Goal: Information Seeking & Learning: Learn about a topic

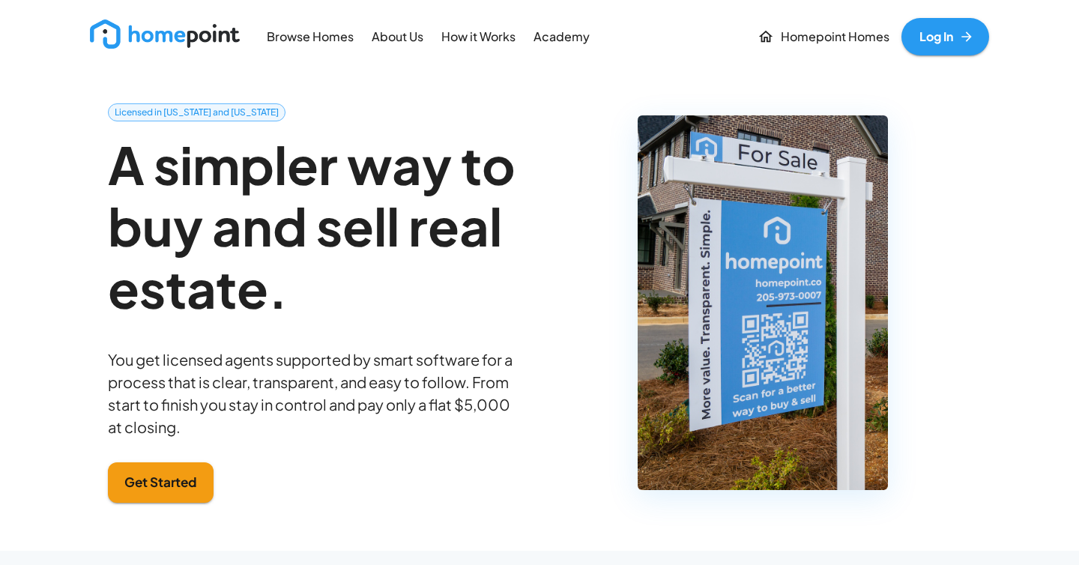
click at [337, 35] on p "Browse Homes" at bounding box center [310, 36] width 87 height 17
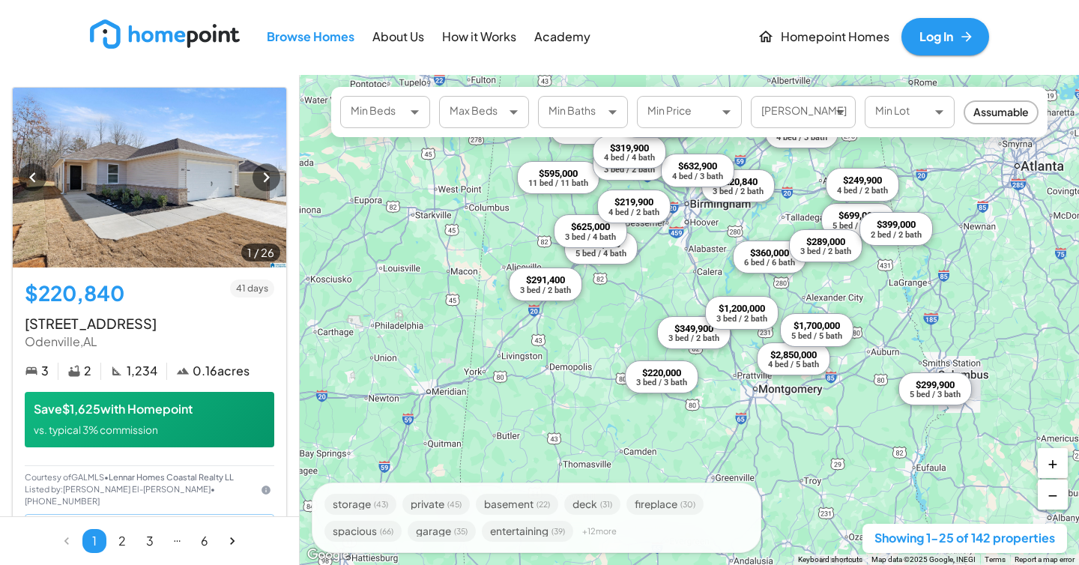
click at [400, 115] on body "Browse Homes About Us How it Works Academy Homepoint Homes Log In 1 / 26 $220,8…" at bounding box center [539, 282] width 1079 height 565
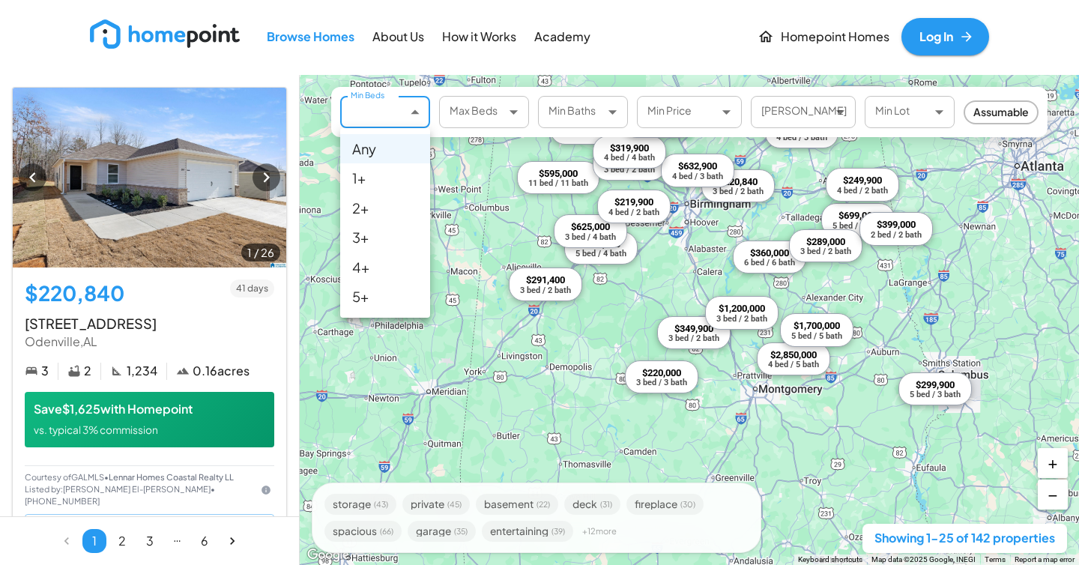
click at [400, 231] on li "3+" at bounding box center [385, 237] width 90 height 29
type input "*"
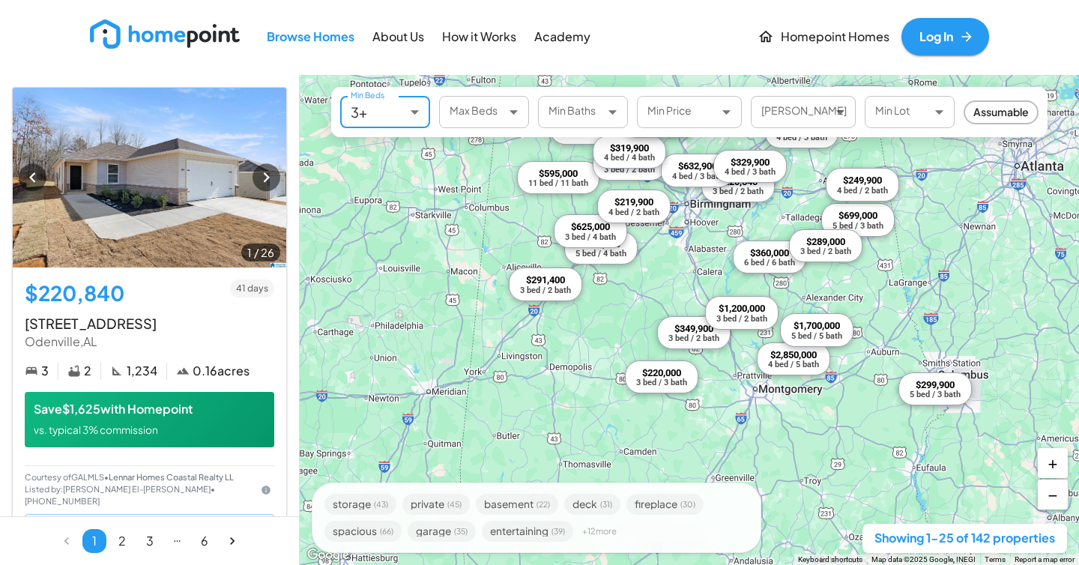
click at [600, 116] on body "Browse Homes About Us How it Works Academy Homepoint Homes Log In 1 / 26 $220,8…" at bounding box center [539, 282] width 1079 height 565
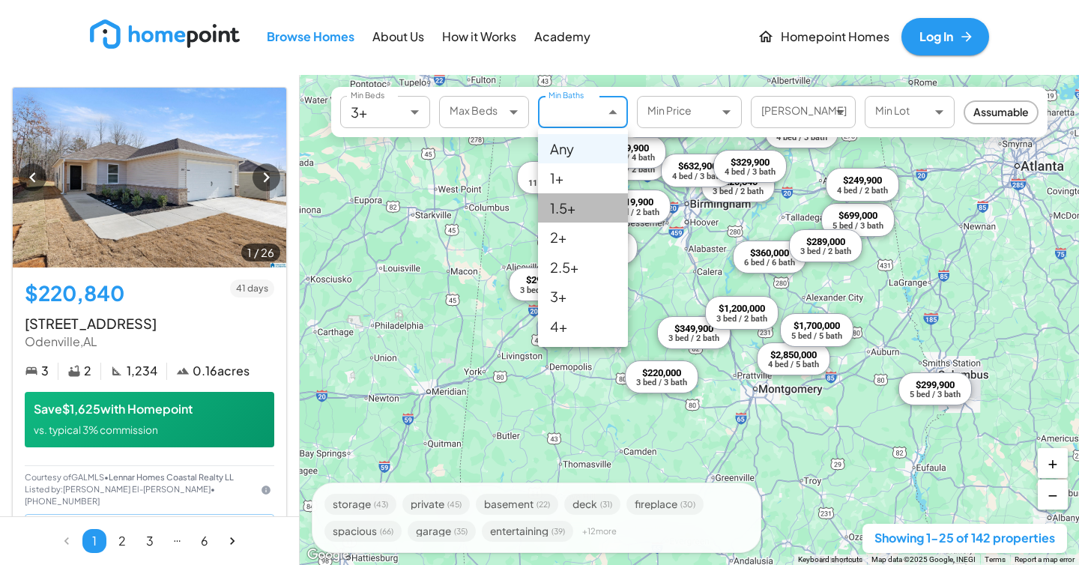
click at [599, 202] on li "1.5+" at bounding box center [583, 207] width 90 height 29
type input "***"
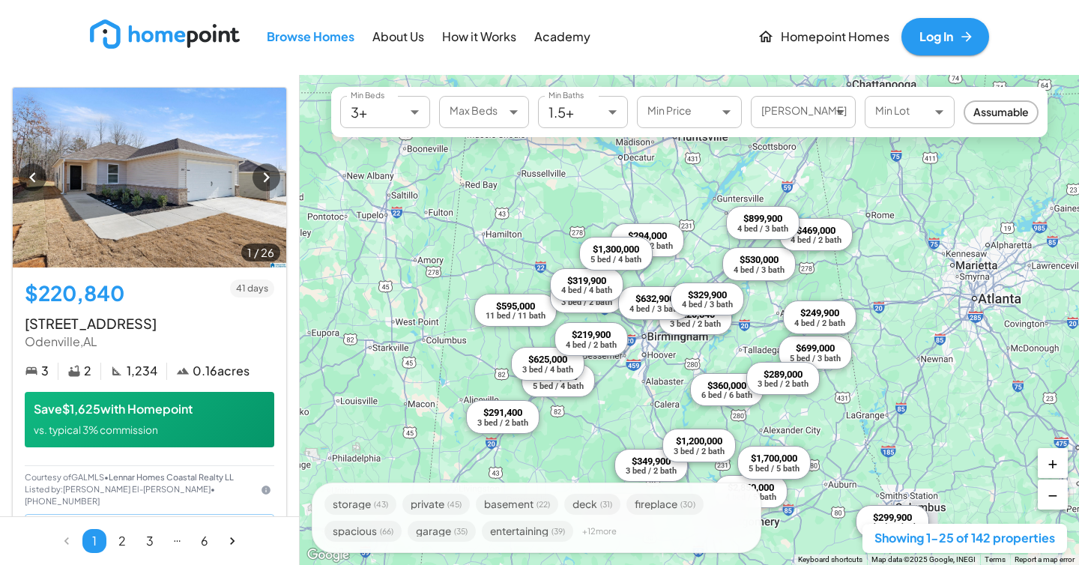
drag, startPoint x: 883, startPoint y: 340, endPoint x: 840, endPoint y: 475, distance: 142.2
click at [840, 475] on div "$220,840 3 bed / 2 bath $360,000 6 bed / 6 bath $595,000 11 bed / 11 bath $349,…" at bounding box center [690, 320] width 780 height 490
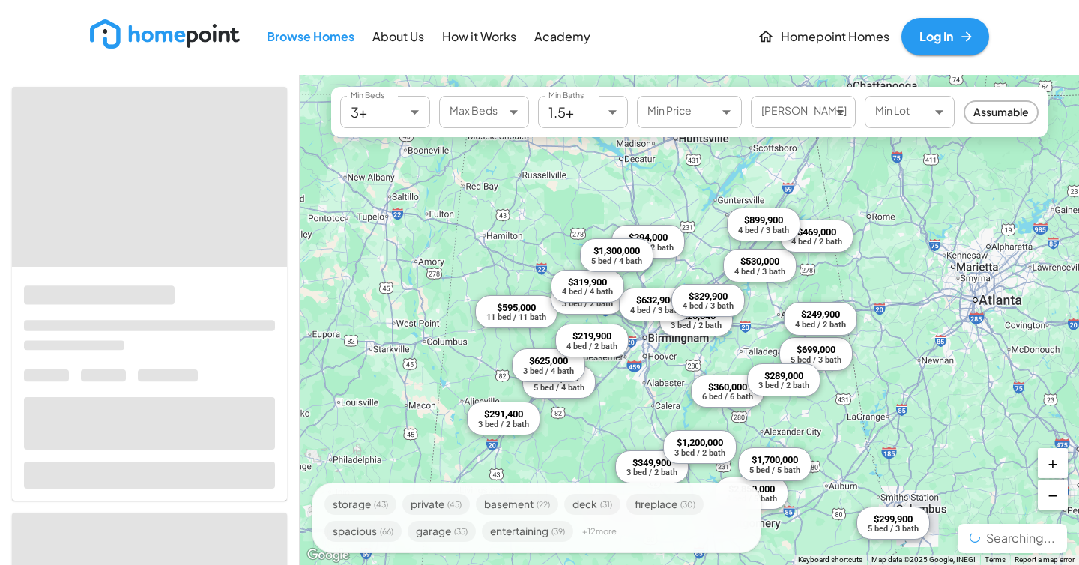
click at [1055, 459] on button "+" at bounding box center [1053, 463] width 30 height 30
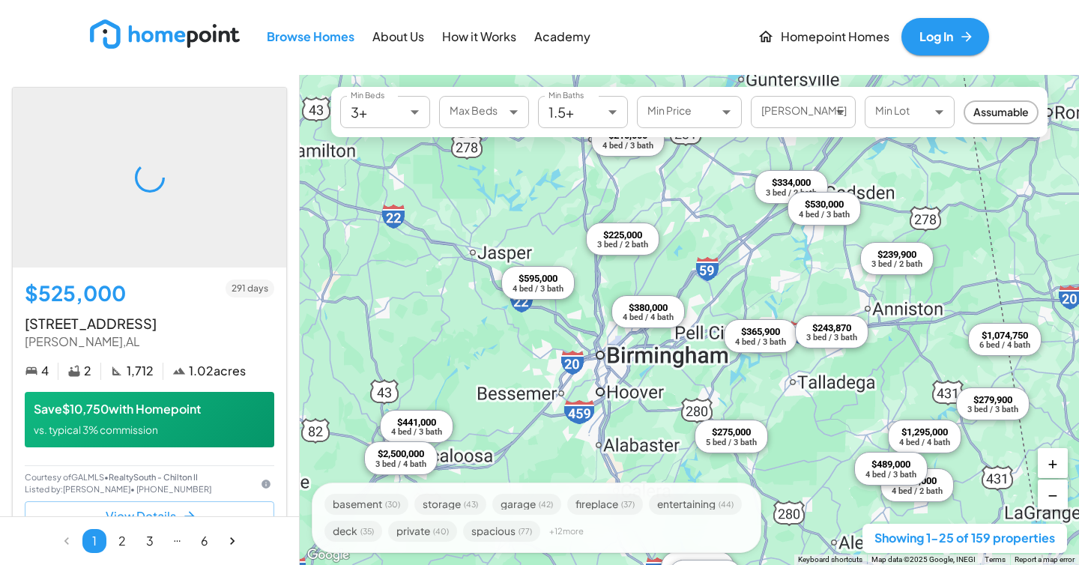
click at [1055, 468] on button "+" at bounding box center [1053, 463] width 30 height 30
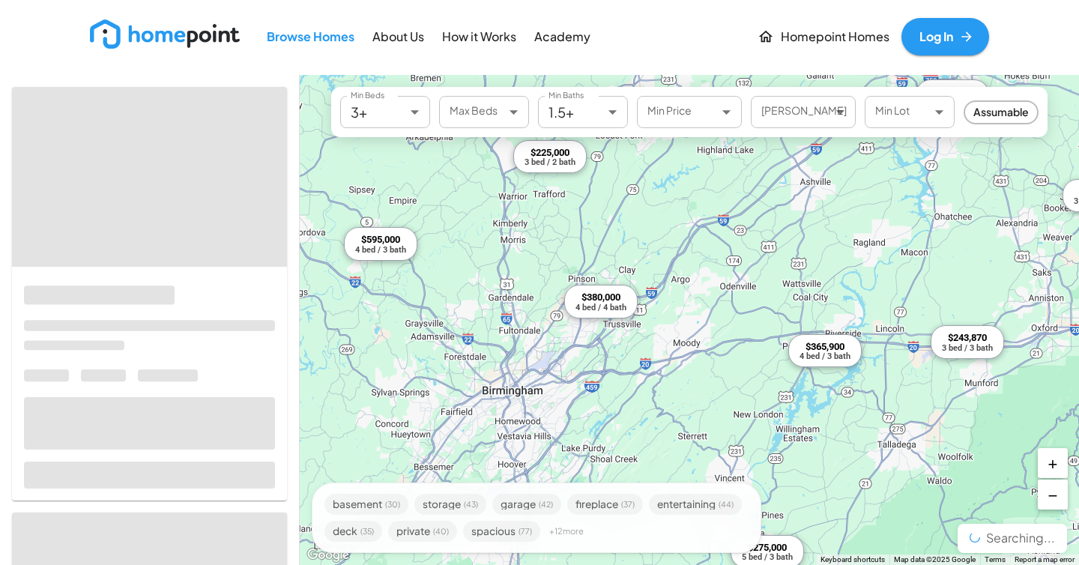
click at [688, 375] on div "$525,000 4 bed / 2 bath $1,650,000 7 bed / 7 bath $441,000 4 bed / 3 bath $499,…" at bounding box center [690, 320] width 780 height 490
click at [629, 375] on div "$525,000 4 bed / 2 bath $1,650,000 7 bed / 7 bath $441,000 4 bed / 3 bath $499,…" at bounding box center [690, 320] width 780 height 490
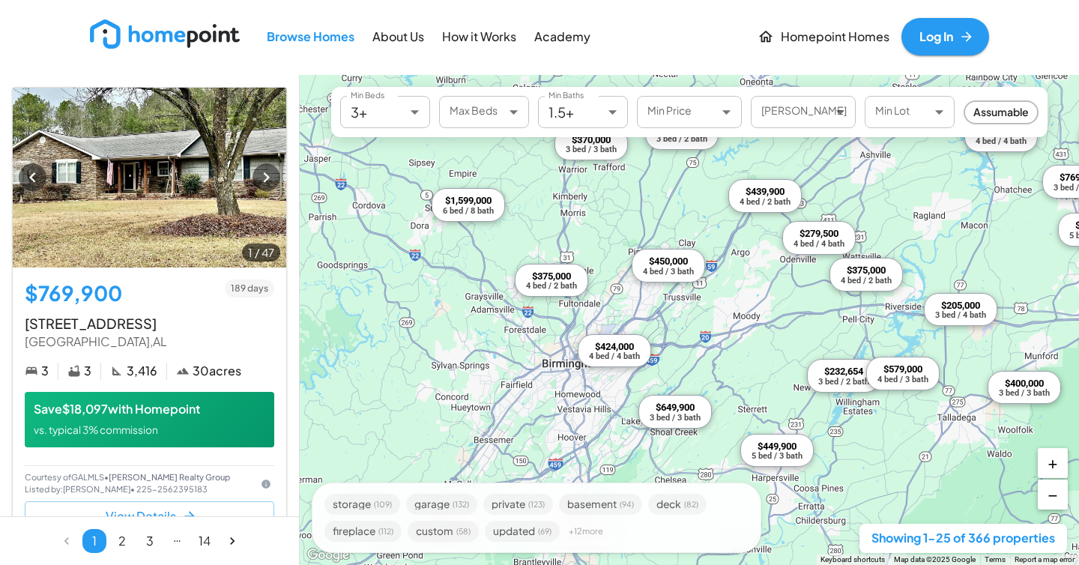
drag, startPoint x: 592, startPoint y: 375, endPoint x: 654, endPoint y: 345, distance: 69.1
click at [654, 345] on div "$769,900 3 bed / 3 bath $279,500 4 bed / 4 bath $239,950 3 bed / 2 bath $439,90…" at bounding box center [690, 320] width 780 height 490
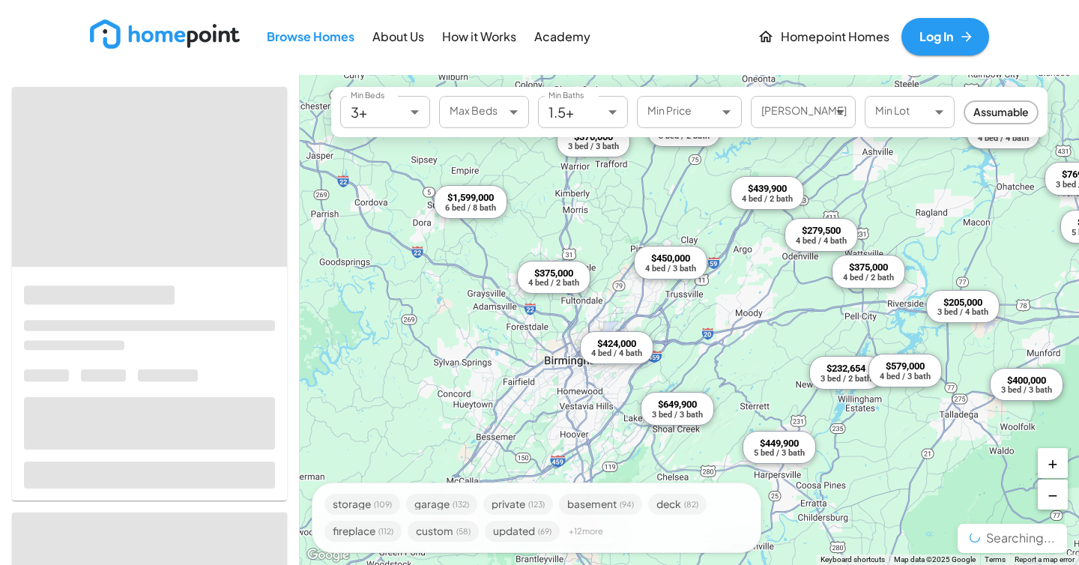
click at [1055, 472] on button "+" at bounding box center [1053, 463] width 30 height 30
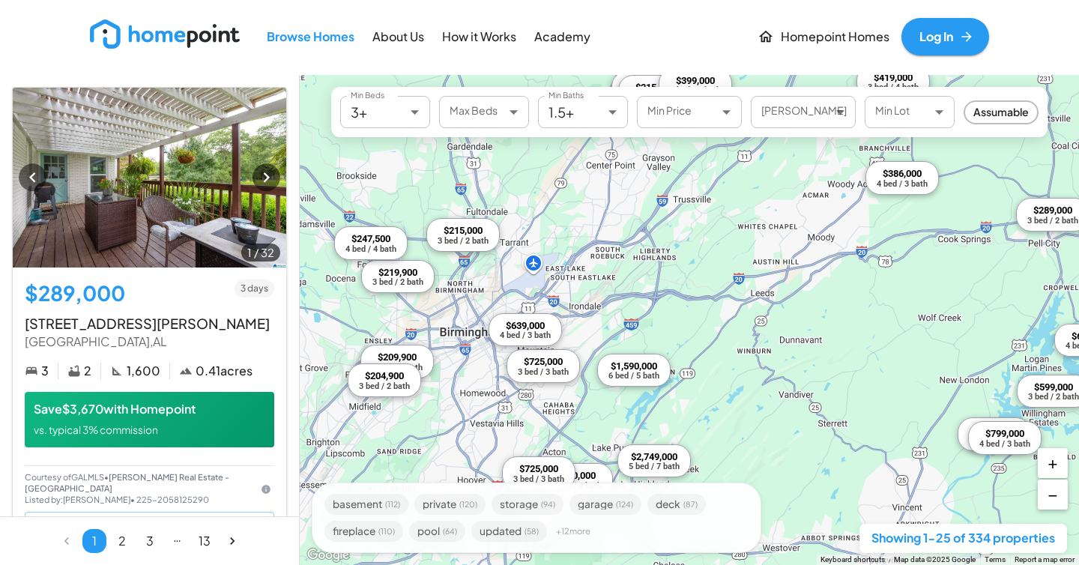
drag, startPoint x: 662, startPoint y: 392, endPoint x: 675, endPoint y: 320, distance: 73.2
click at [675, 320] on div "$289,000 3 bed / 2 bath $725,000 3 bed / 3 bath $393,000 4 bed / 3 bath $750,00…" at bounding box center [690, 320] width 780 height 490
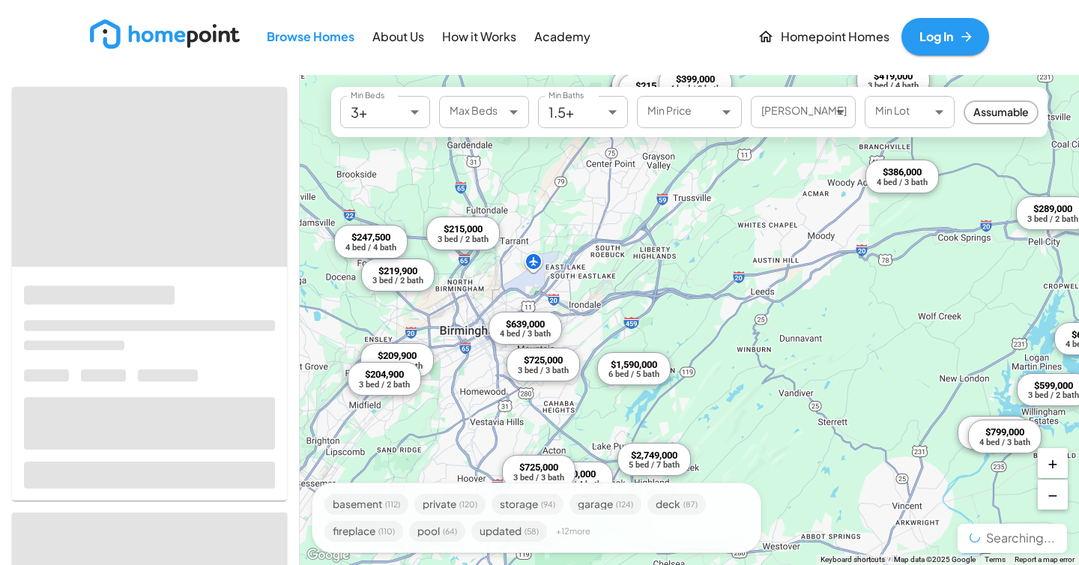
click at [1056, 472] on button "+" at bounding box center [1053, 463] width 30 height 30
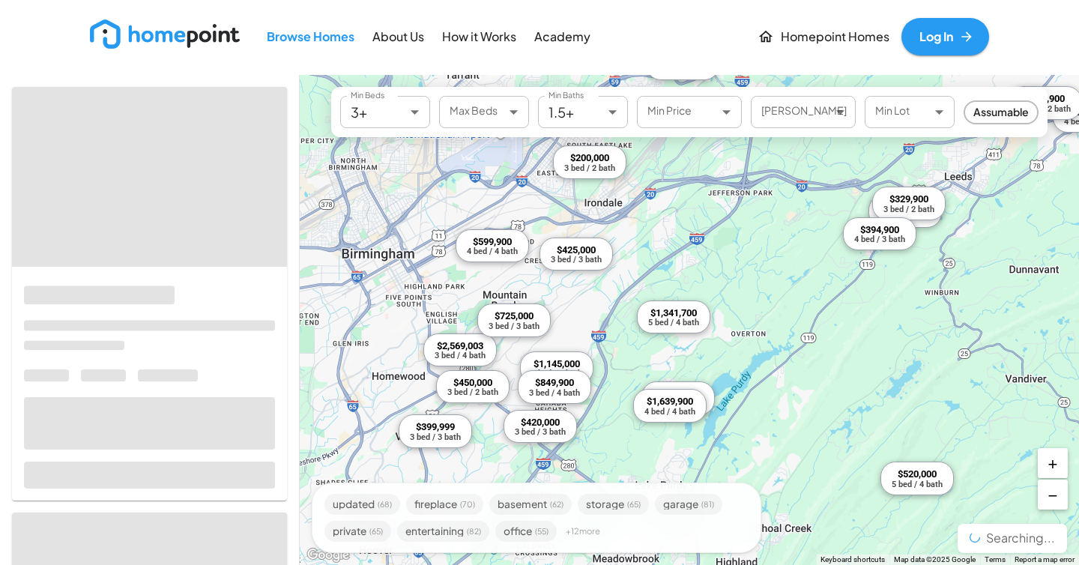
drag, startPoint x: 522, startPoint y: 361, endPoint x: 647, endPoint y: 272, distance: 153.7
click at [647, 273] on div "$1,145,000 4 bed / 4 bath $2,569,003 3 bed / 4 bath $599,900 4 bed / 4 bath $24…" at bounding box center [690, 320] width 780 height 490
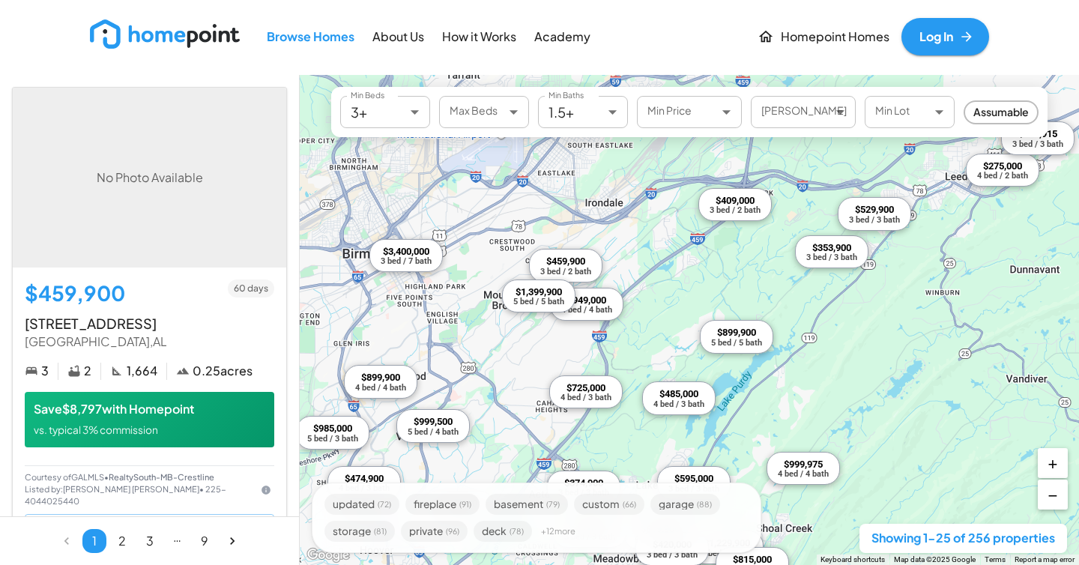
click at [591, 308] on div "4 bed / 4 bath" at bounding box center [586, 310] width 51 height 8
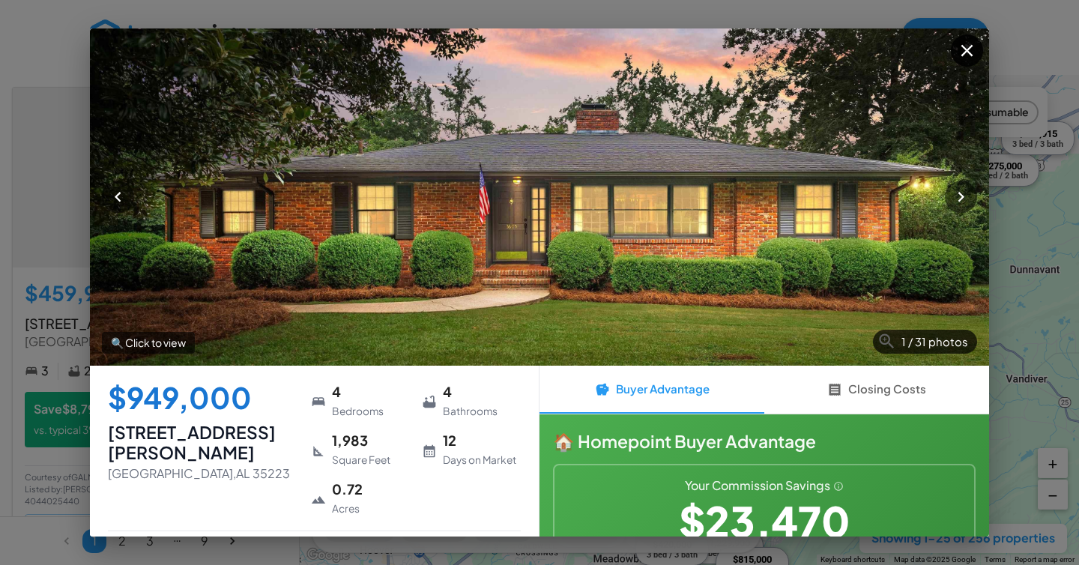
click at [971, 55] on icon "button" at bounding box center [967, 50] width 12 height 12
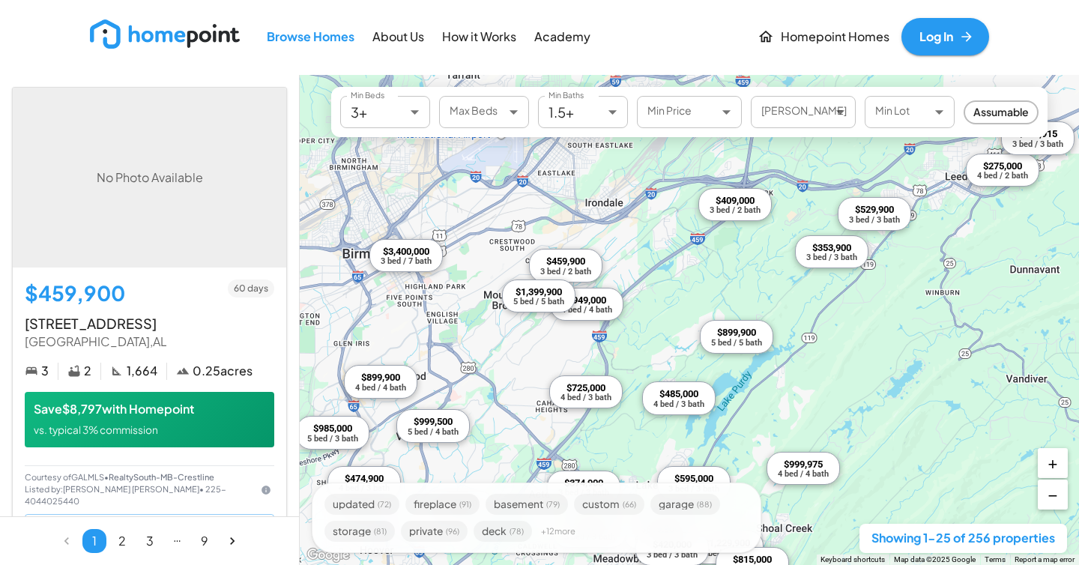
click at [733, 209] on div "3 bed / 2 bath" at bounding box center [735, 210] width 51 height 8
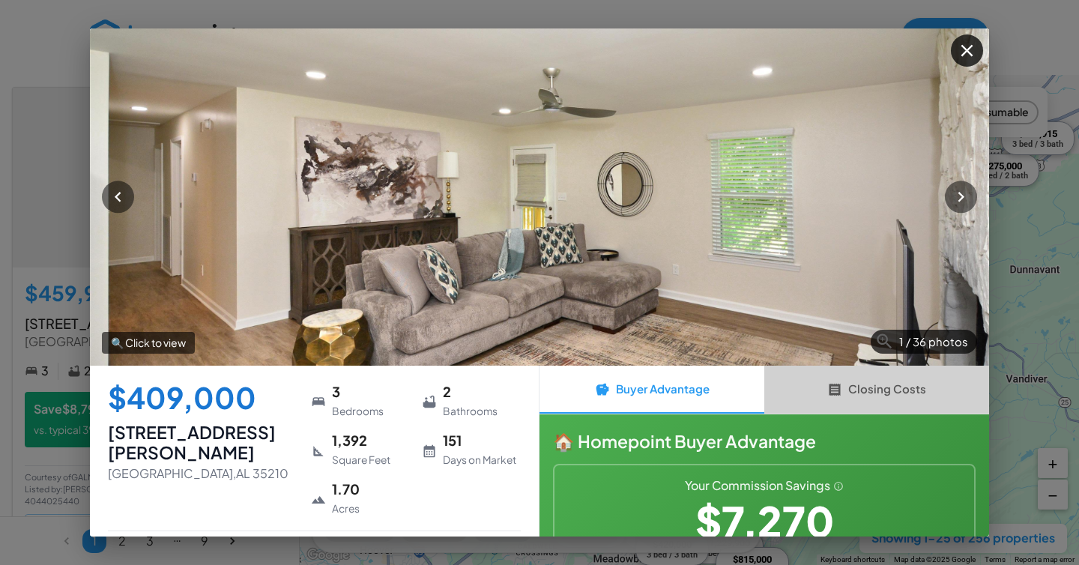
click at [831, 394] on icon "button" at bounding box center [835, 389] width 11 height 13
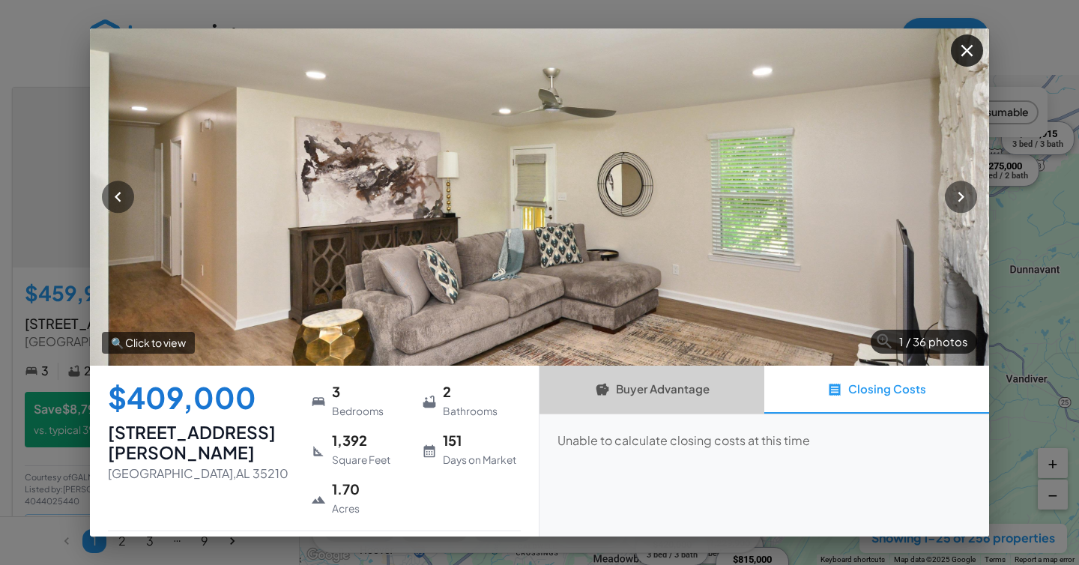
click at [702, 402] on button "Buyer Advantage" at bounding box center [652, 390] width 225 height 48
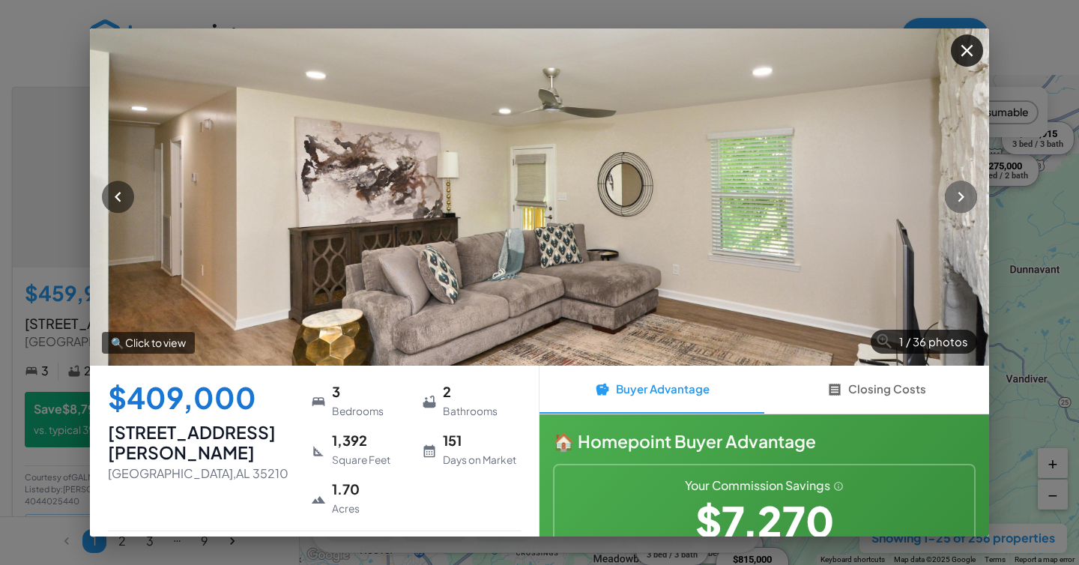
click at [965, 206] on icon "button" at bounding box center [961, 197] width 20 height 20
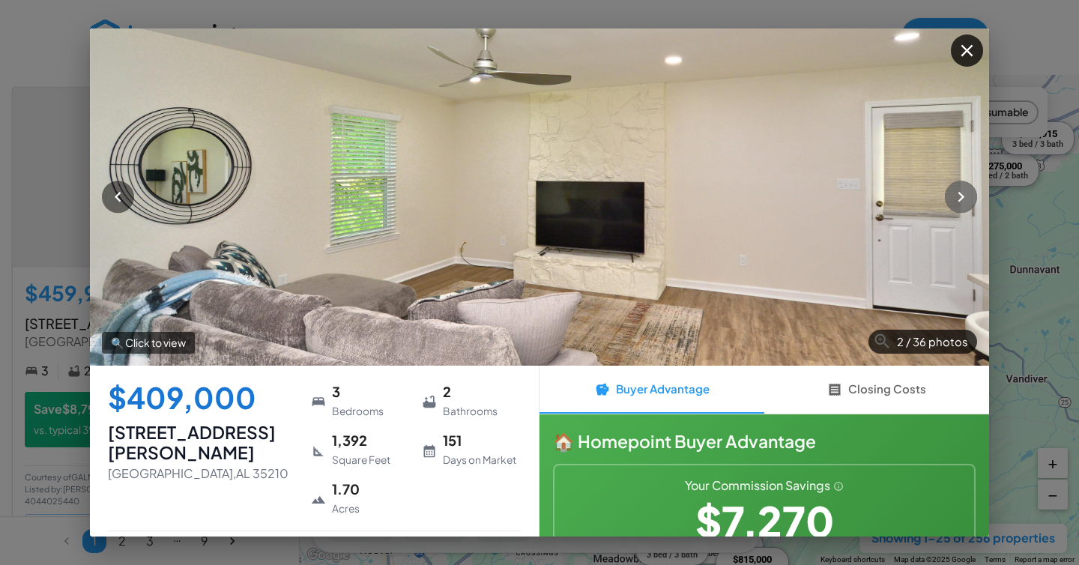
click at [965, 206] on icon "button" at bounding box center [961, 197] width 20 height 20
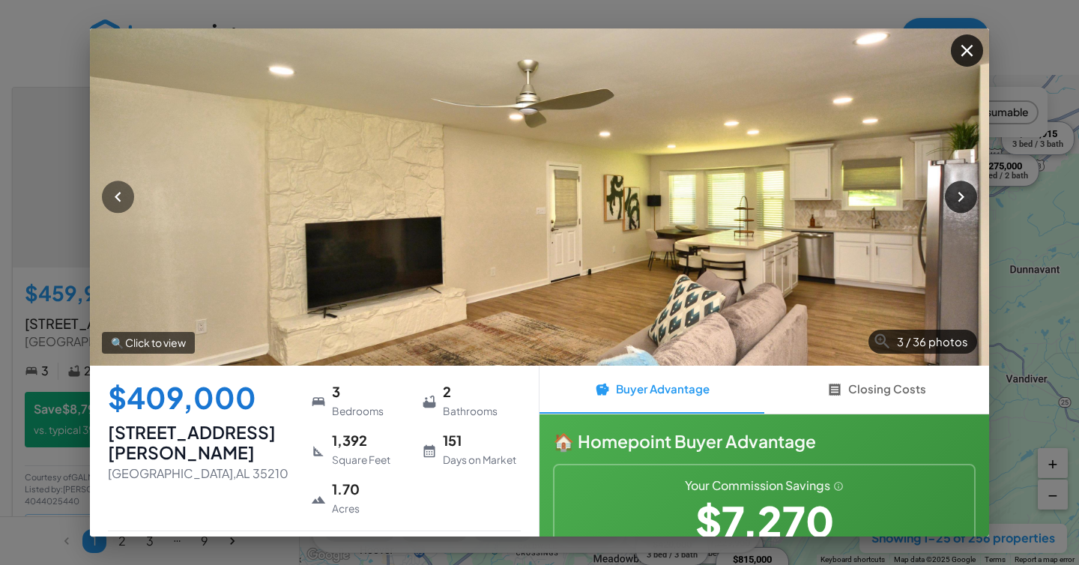
click at [965, 206] on icon "button" at bounding box center [961, 197] width 20 height 20
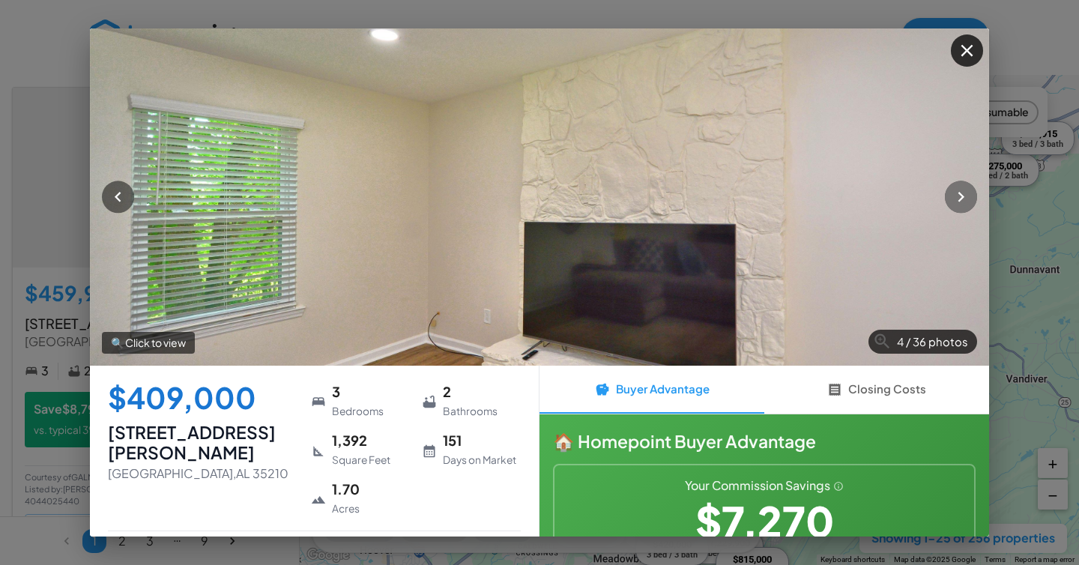
click at [965, 206] on icon "button" at bounding box center [961, 197] width 20 height 20
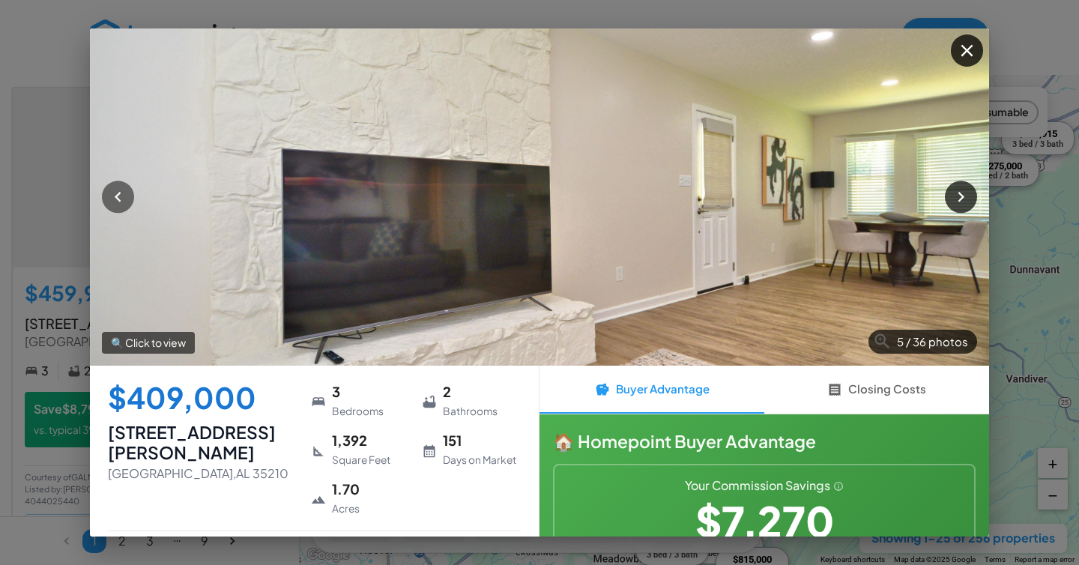
click at [965, 206] on icon "button" at bounding box center [961, 197] width 20 height 20
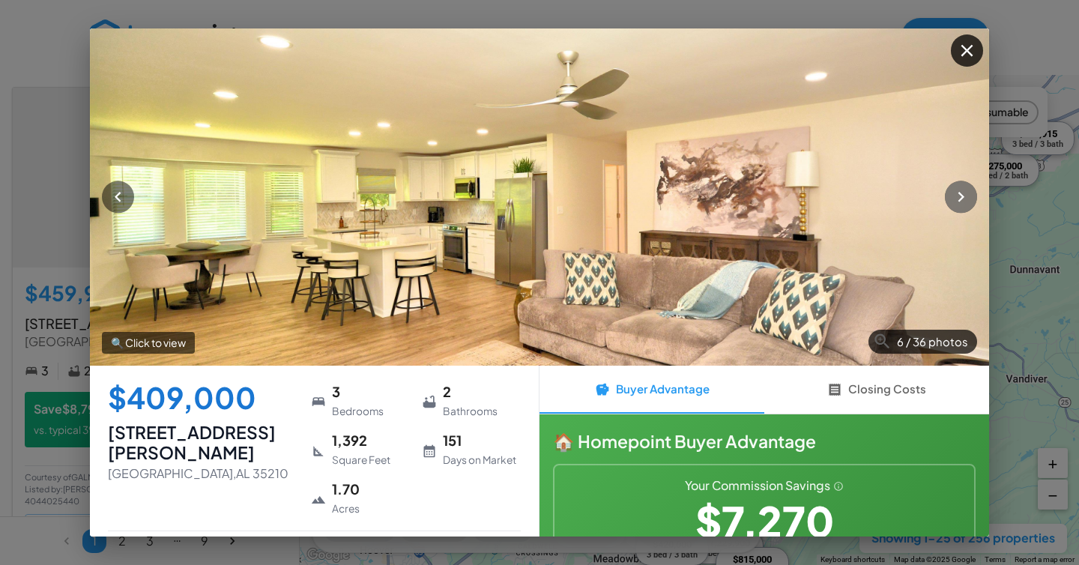
click at [965, 206] on icon "button" at bounding box center [961, 197] width 20 height 20
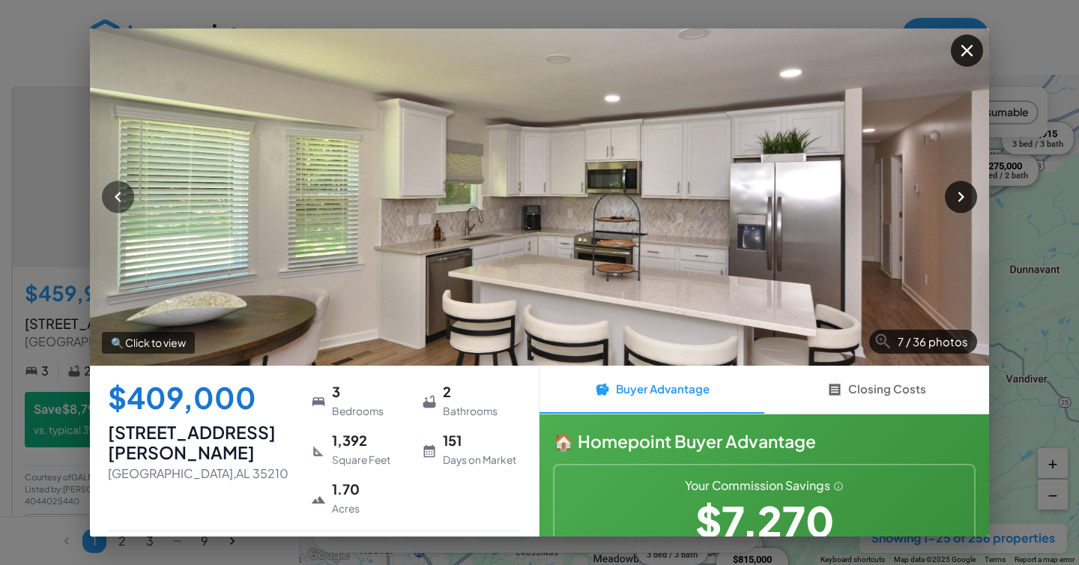
click at [965, 206] on icon "button" at bounding box center [961, 197] width 20 height 20
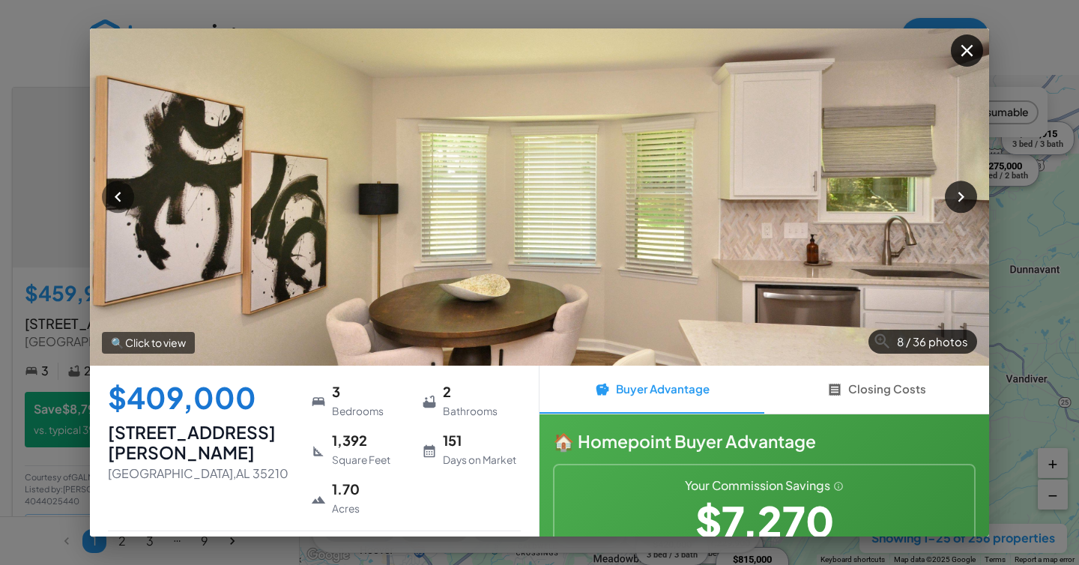
click at [965, 206] on icon "button" at bounding box center [961, 197] width 20 height 20
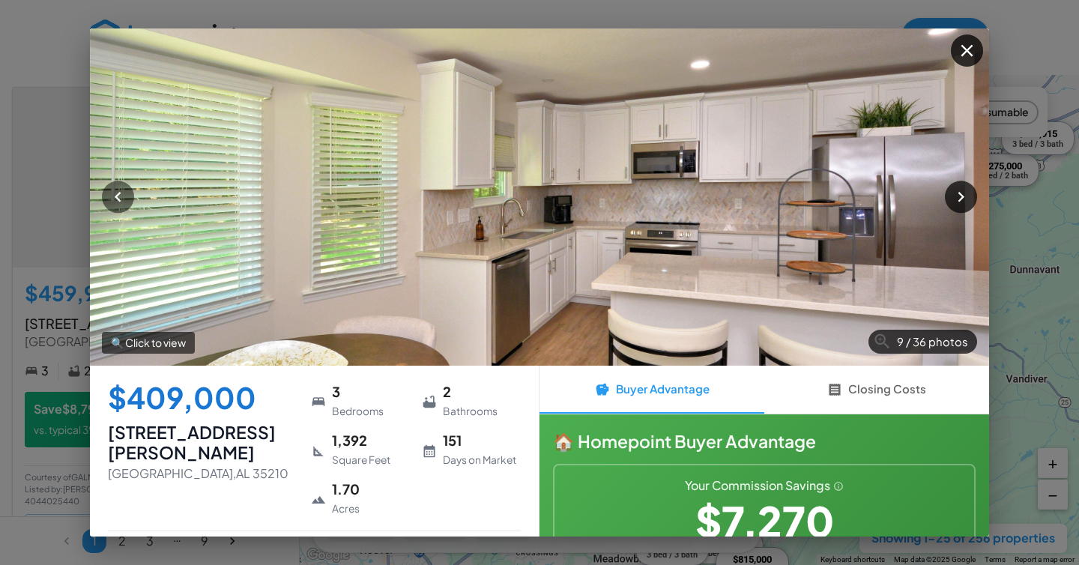
click at [965, 206] on icon "button" at bounding box center [961, 197] width 20 height 20
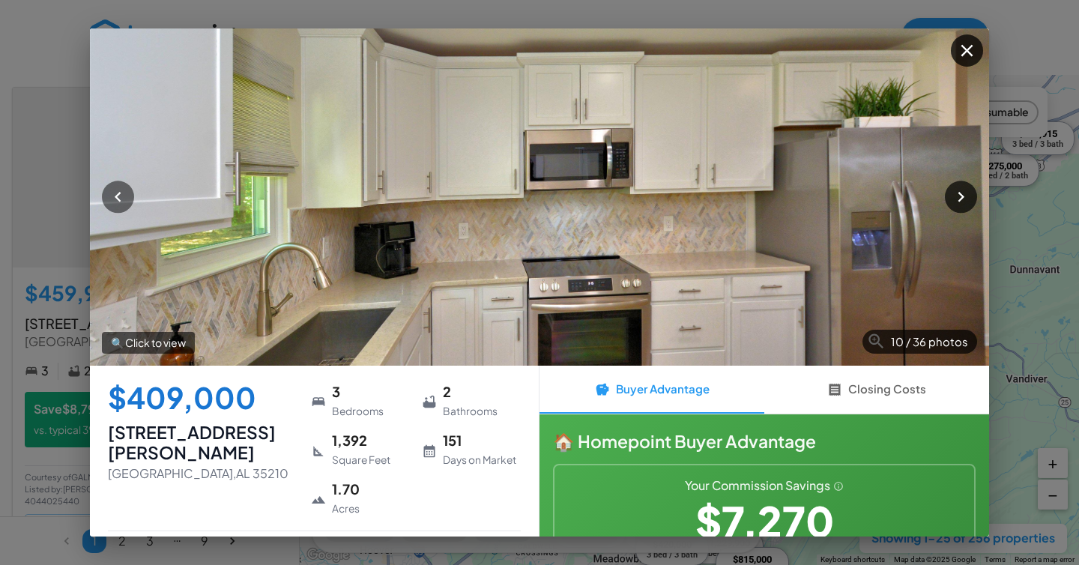
click at [965, 206] on icon "button" at bounding box center [961, 197] width 20 height 20
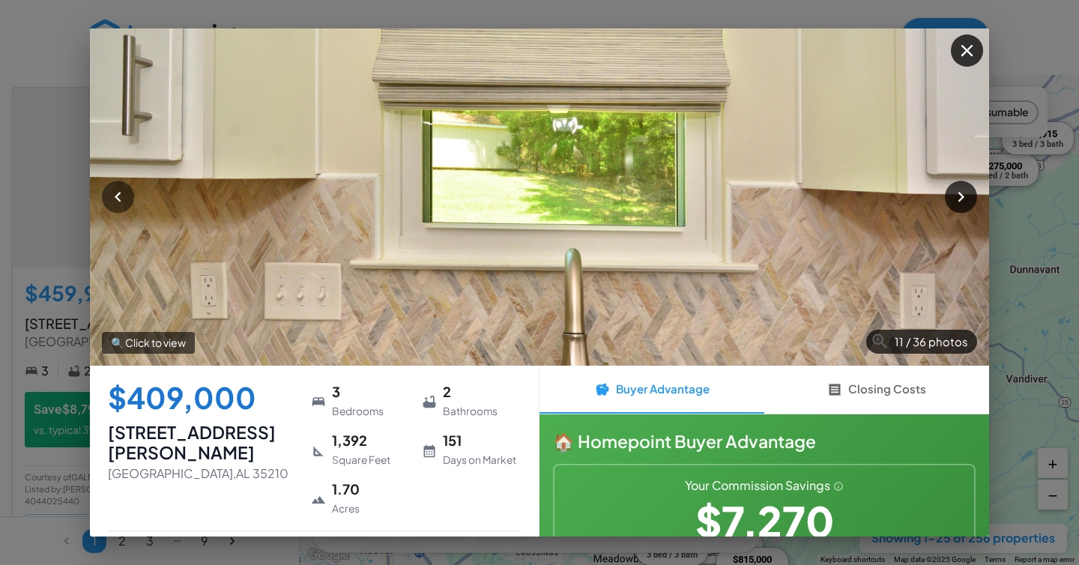
click at [965, 206] on icon "button" at bounding box center [961, 197] width 20 height 20
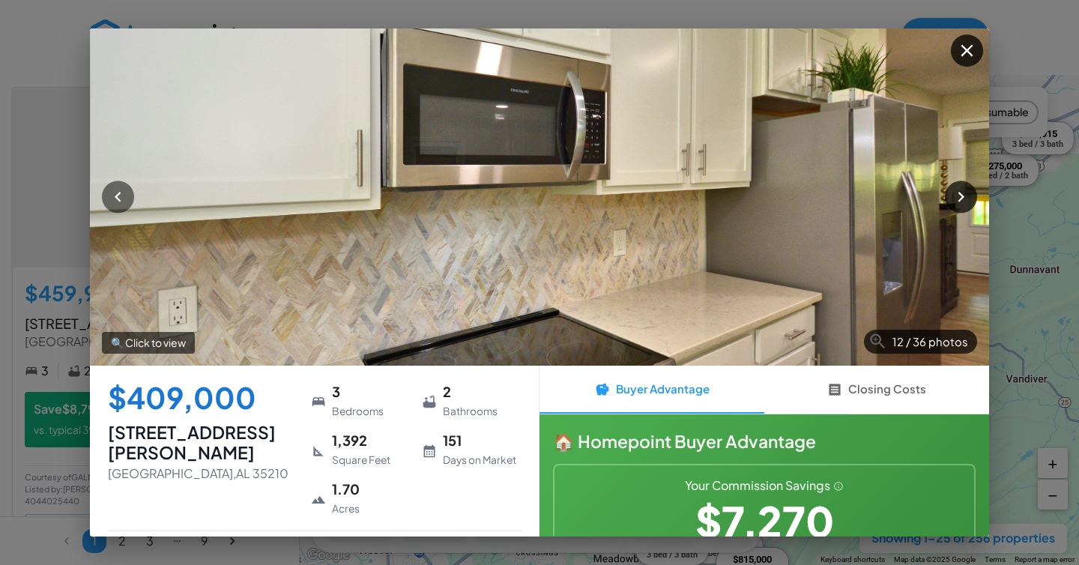
click at [965, 206] on icon "button" at bounding box center [961, 197] width 20 height 20
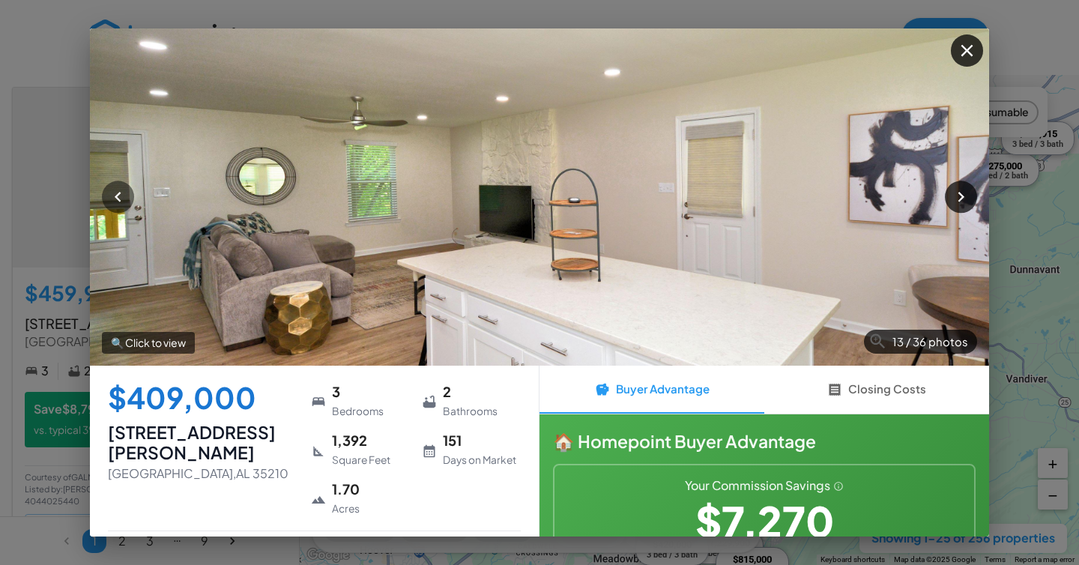
click at [965, 206] on icon "button" at bounding box center [961, 197] width 20 height 20
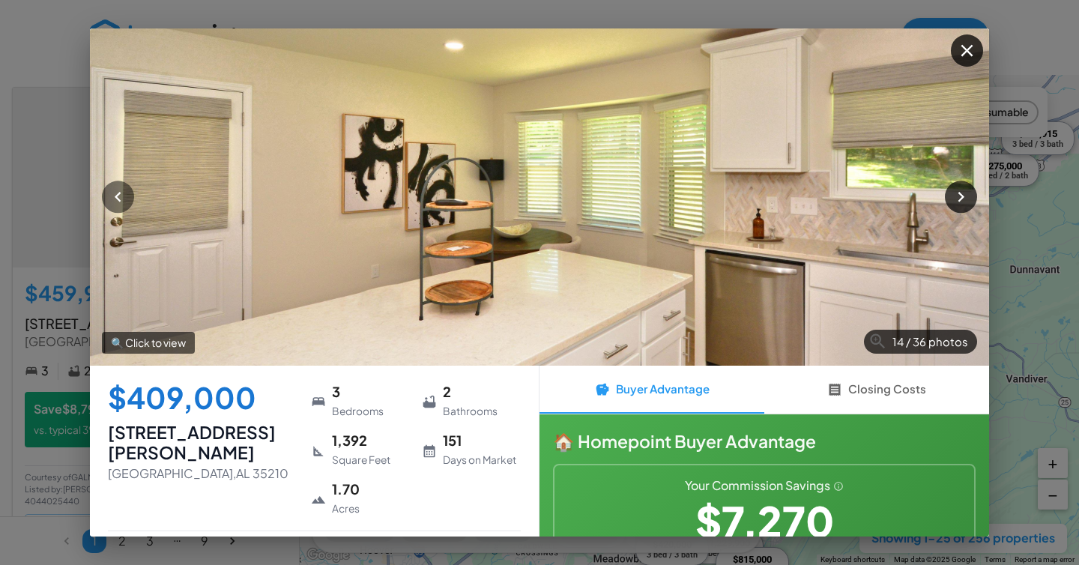
click at [965, 206] on icon "button" at bounding box center [961, 197] width 20 height 20
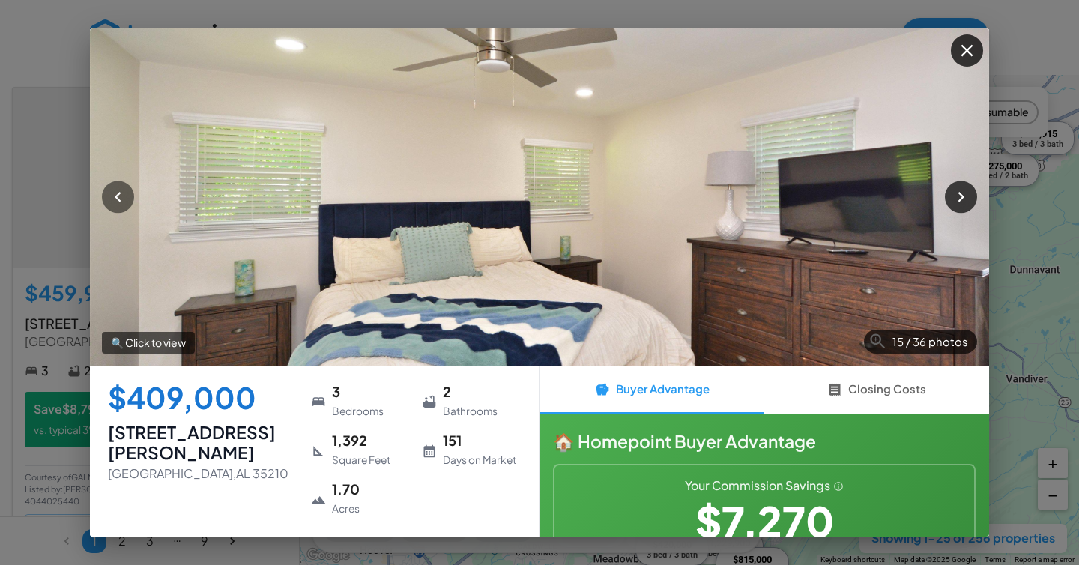
click at [965, 206] on icon "button" at bounding box center [961, 197] width 20 height 20
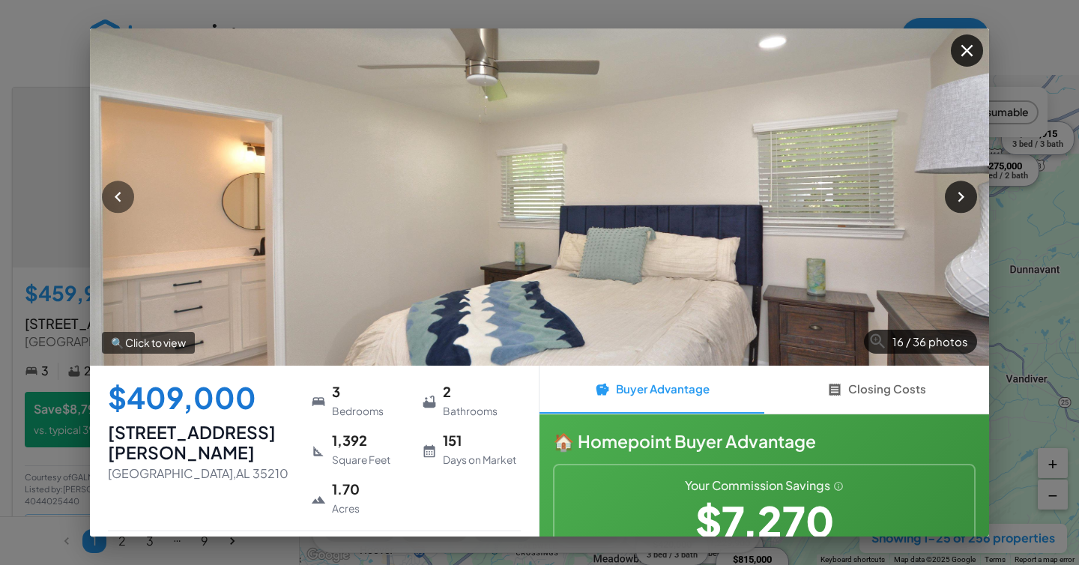
click at [965, 206] on icon "button" at bounding box center [961, 197] width 20 height 20
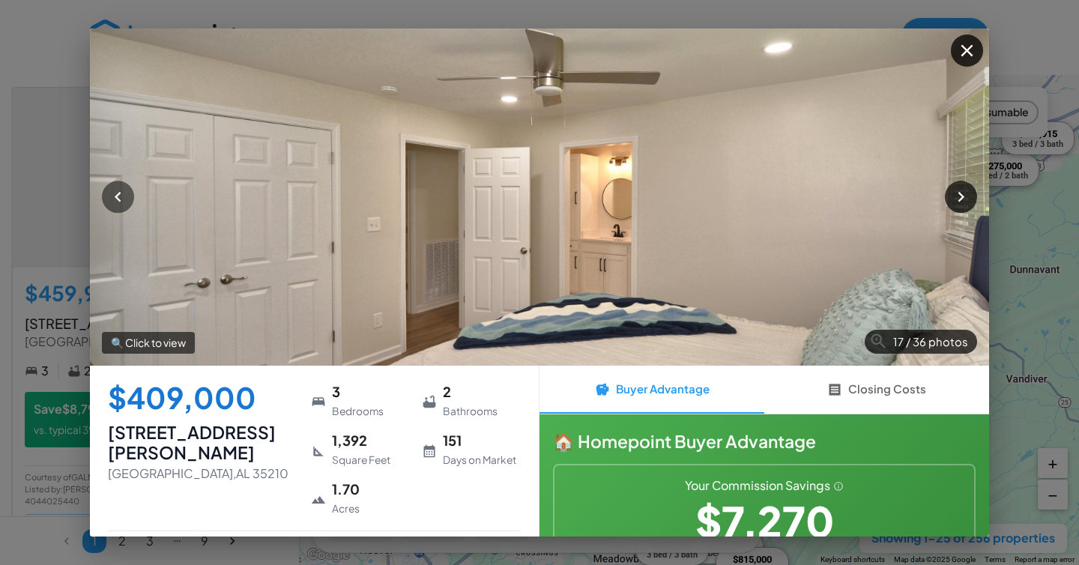
click at [965, 206] on icon "button" at bounding box center [961, 197] width 20 height 20
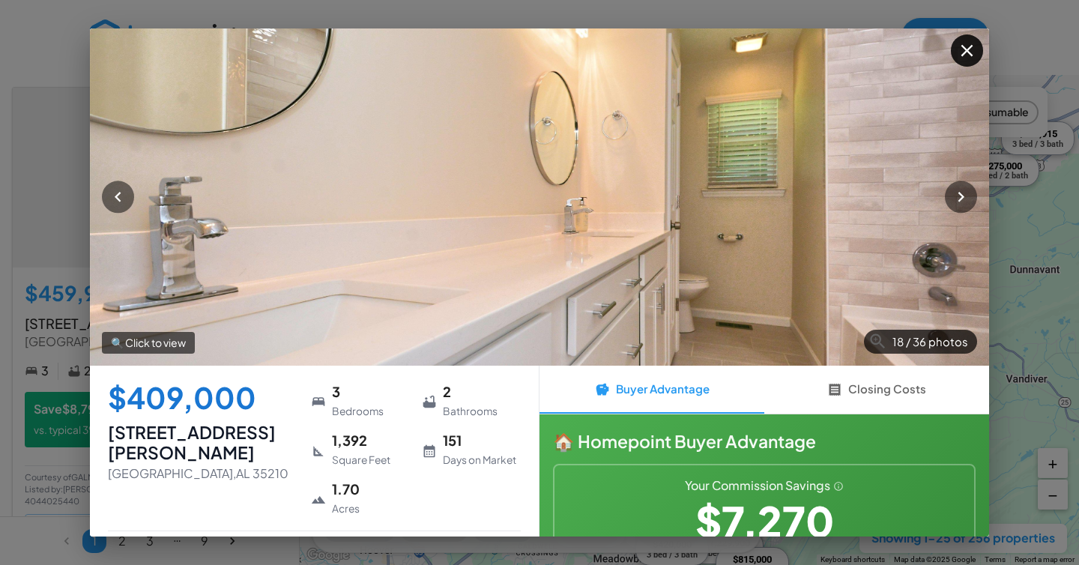
click at [969, 47] on icon "button" at bounding box center [967, 50] width 12 height 12
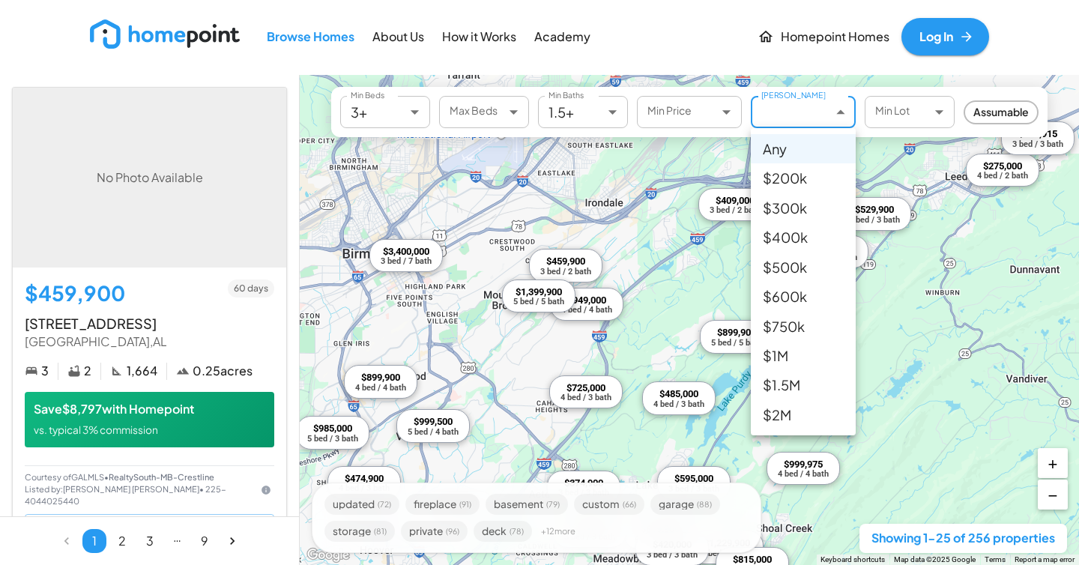
click at [780, 110] on body "Browse Homes About Us How it Works Academy Homepoint Homes Log In No Photo Avai…" at bounding box center [539, 282] width 1079 height 565
click at [807, 232] on li "$400k" at bounding box center [803, 237] width 105 height 29
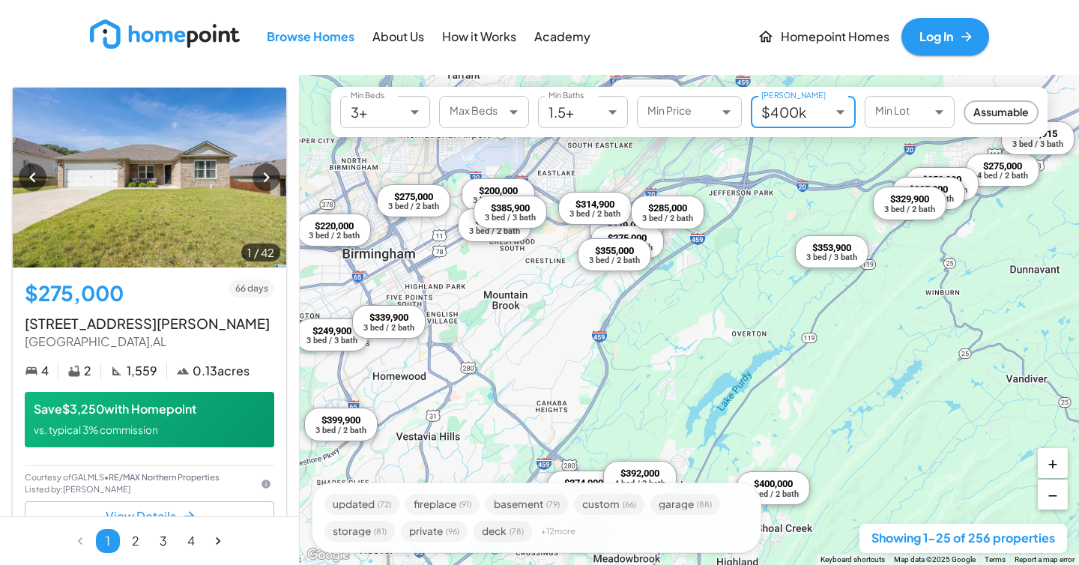
click at [629, 264] on div "3 bed / 2 bath" at bounding box center [614, 260] width 51 height 8
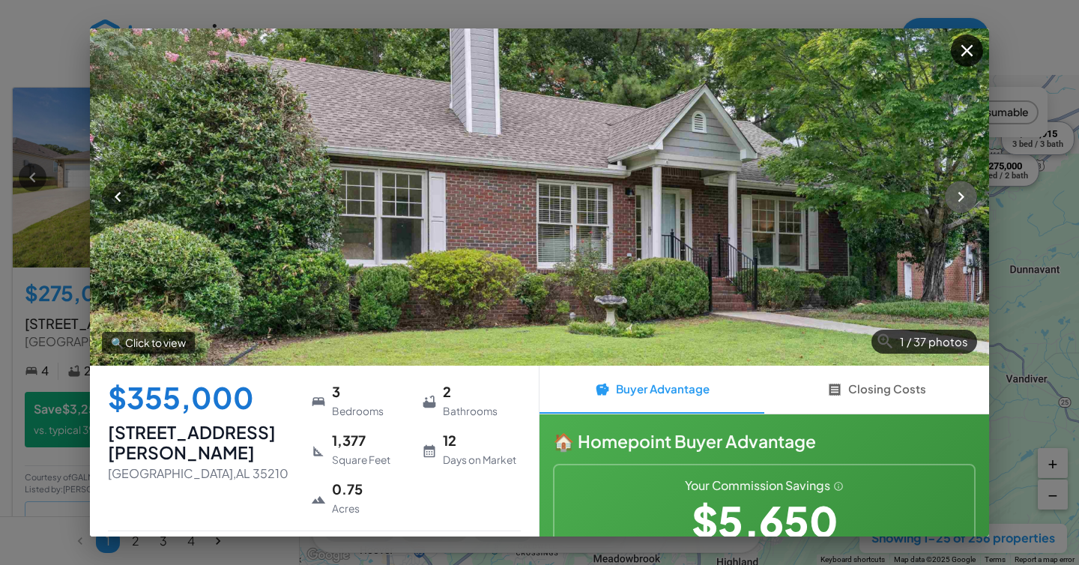
click at [959, 195] on icon "button" at bounding box center [961, 197] width 20 height 20
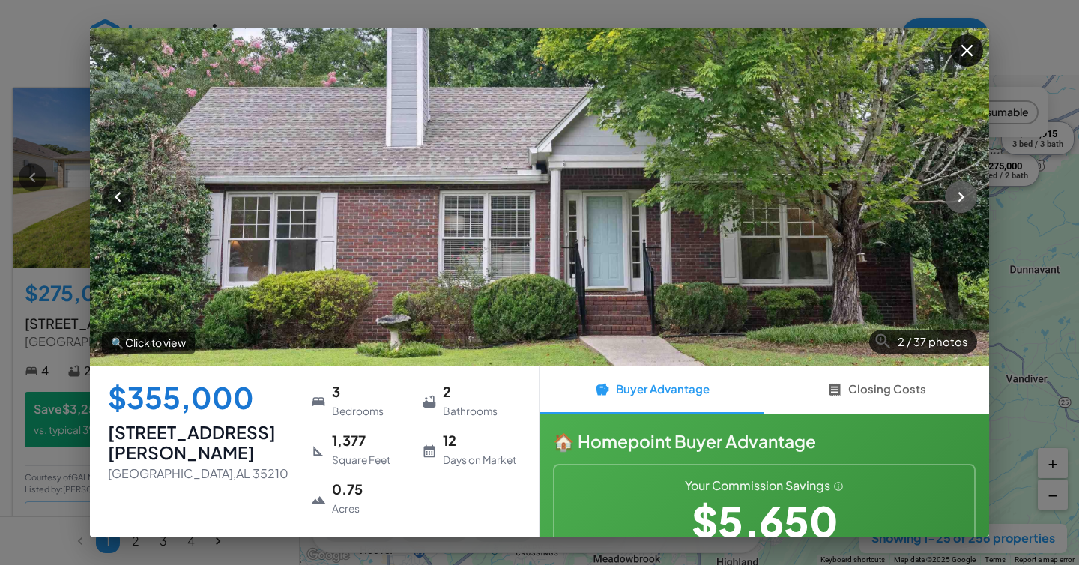
click at [959, 195] on icon "button" at bounding box center [961, 197] width 20 height 20
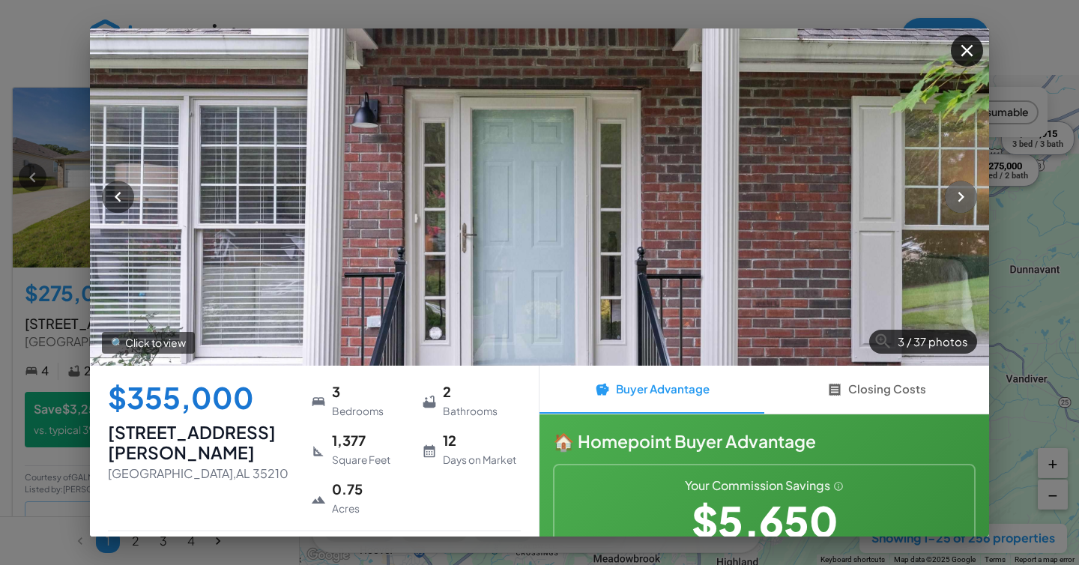
click at [959, 195] on icon "button" at bounding box center [961, 197] width 20 height 20
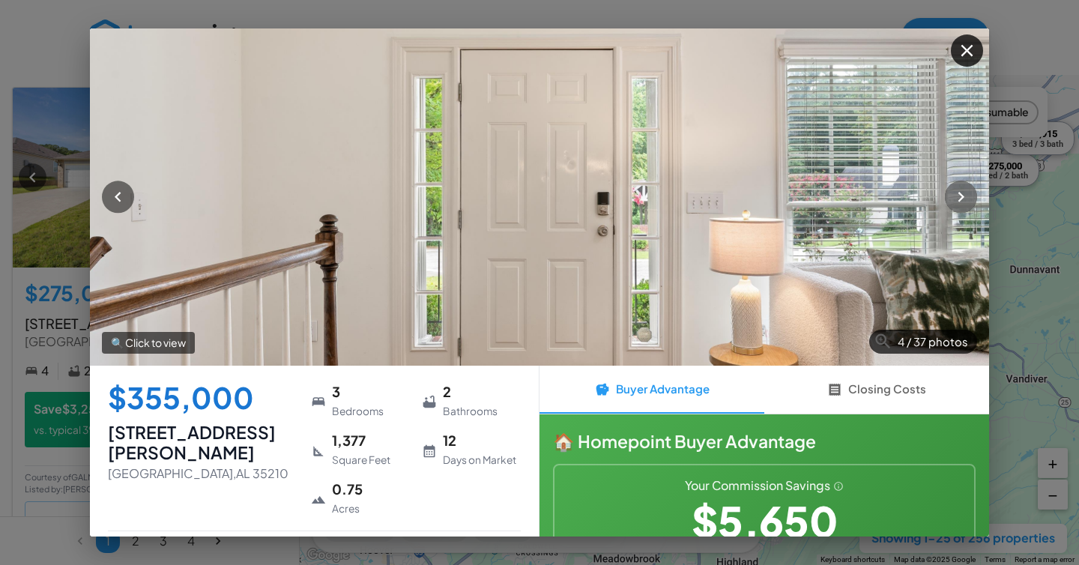
click at [959, 195] on icon "button" at bounding box center [961, 197] width 20 height 20
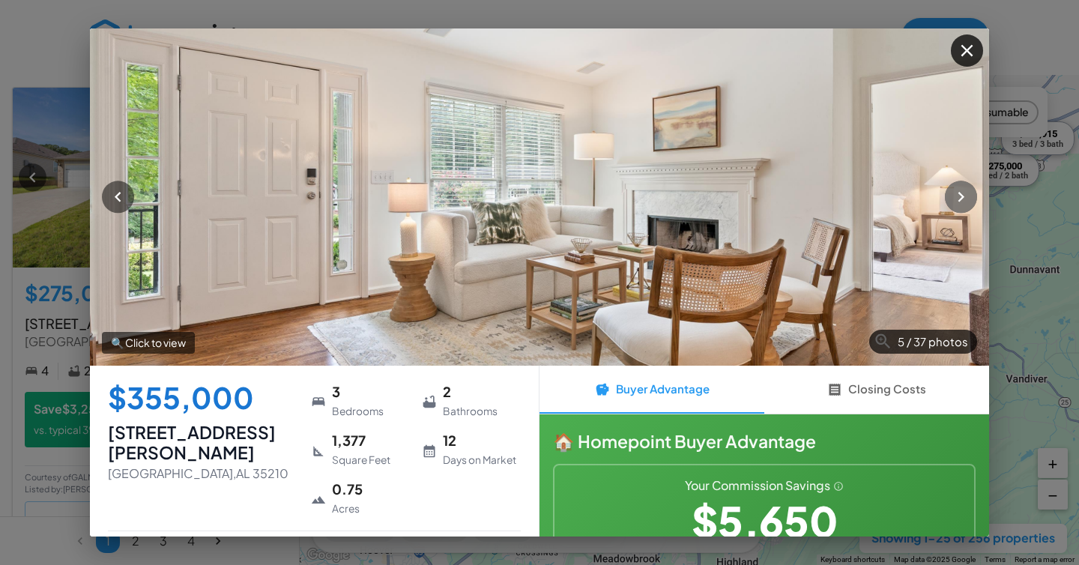
click at [959, 195] on icon "button" at bounding box center [961, 197] width 20 height 20
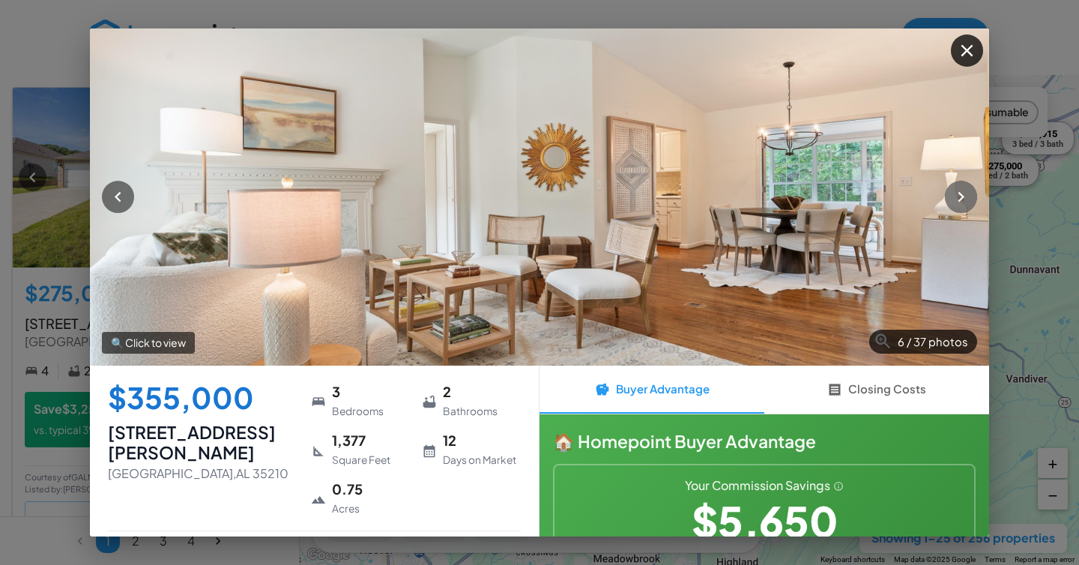
click at [959, 195] on icon "button" at bounding box center [961, 197] width 20 height 20
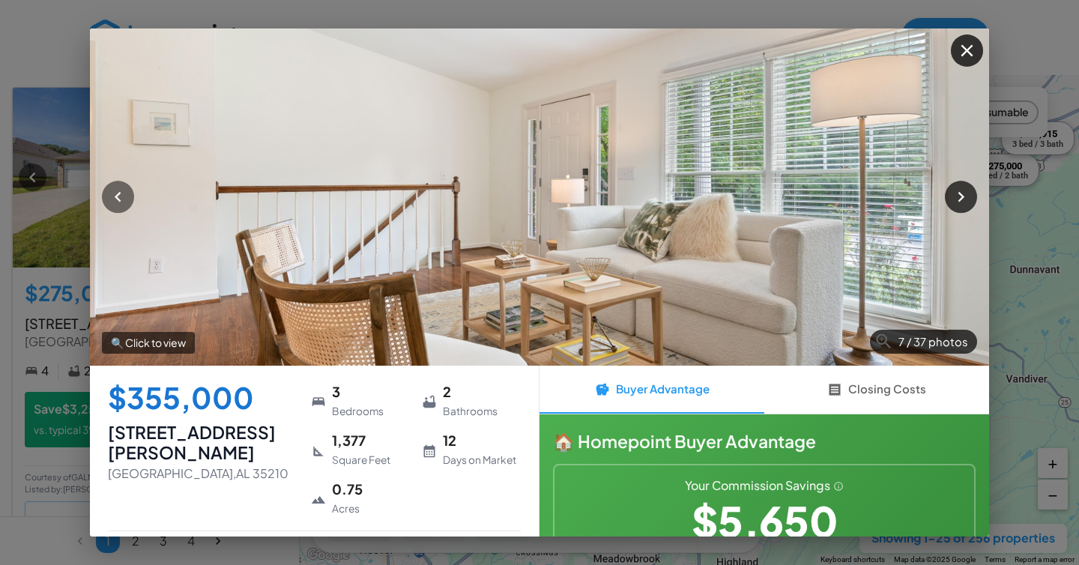
click at [959, 195] on icon "button" at bounding box center [961, 197] width 20 height 20
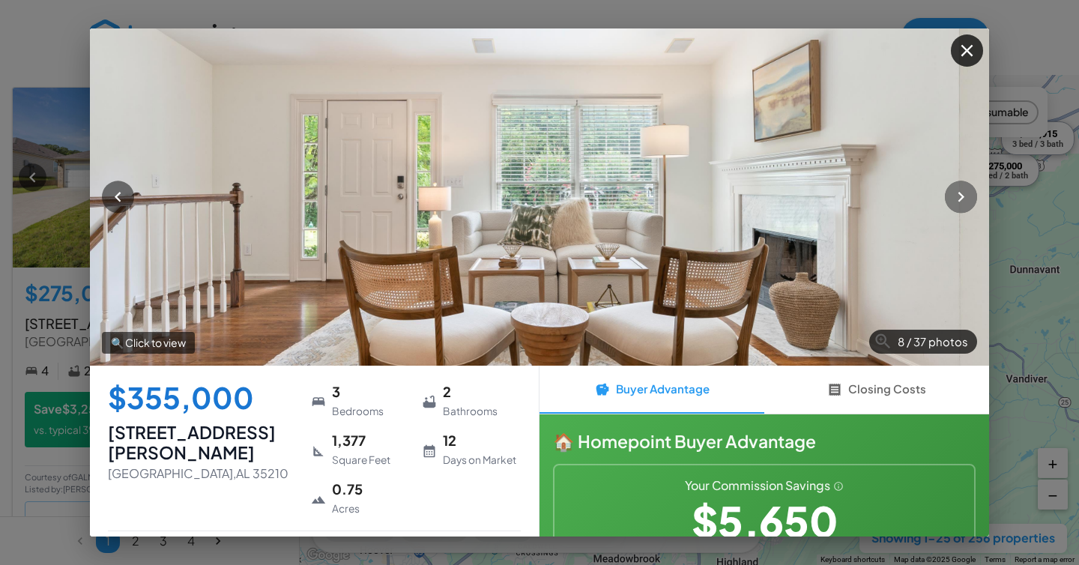
click at [958, 195] on icon "button" at bounding box center [961, 197] width 20 height 20
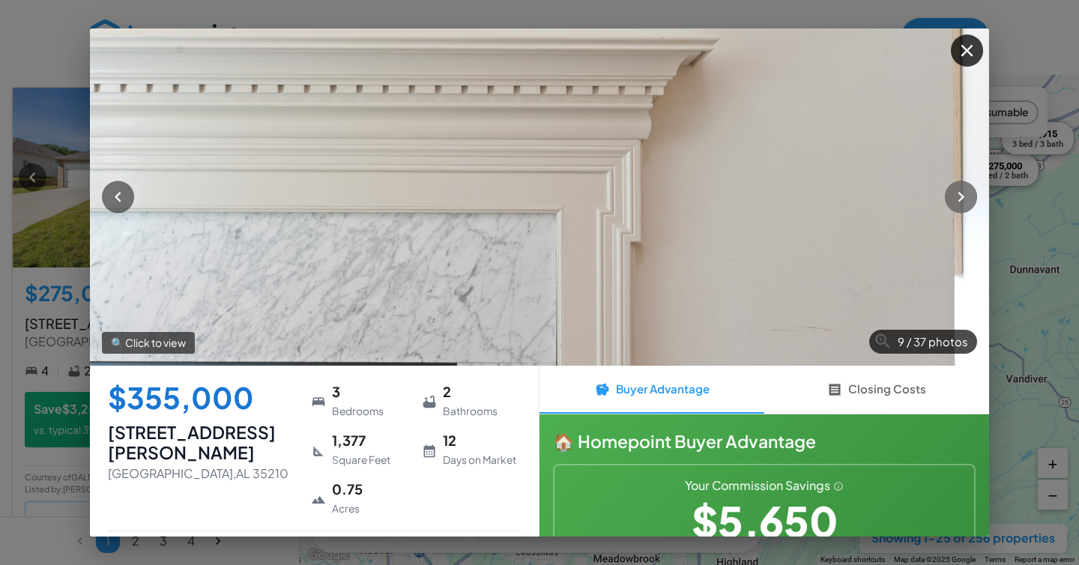
click at [958, 195] on icon "button" at bounding box center [961, 197] width 20 height 20
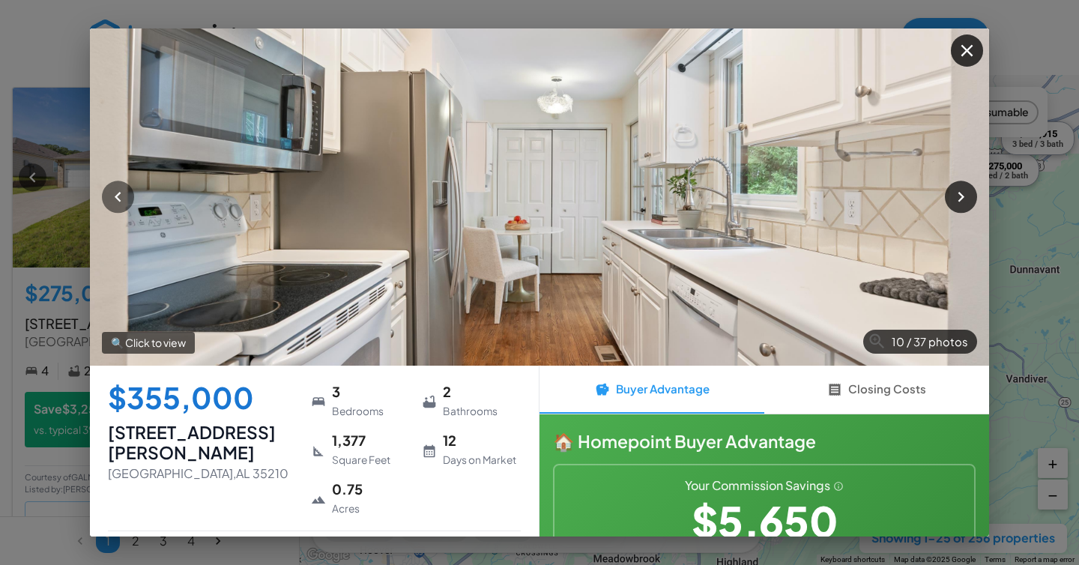
click at [958, 195] on icon "button" at bounding box center [961, 197] width 20 height 20
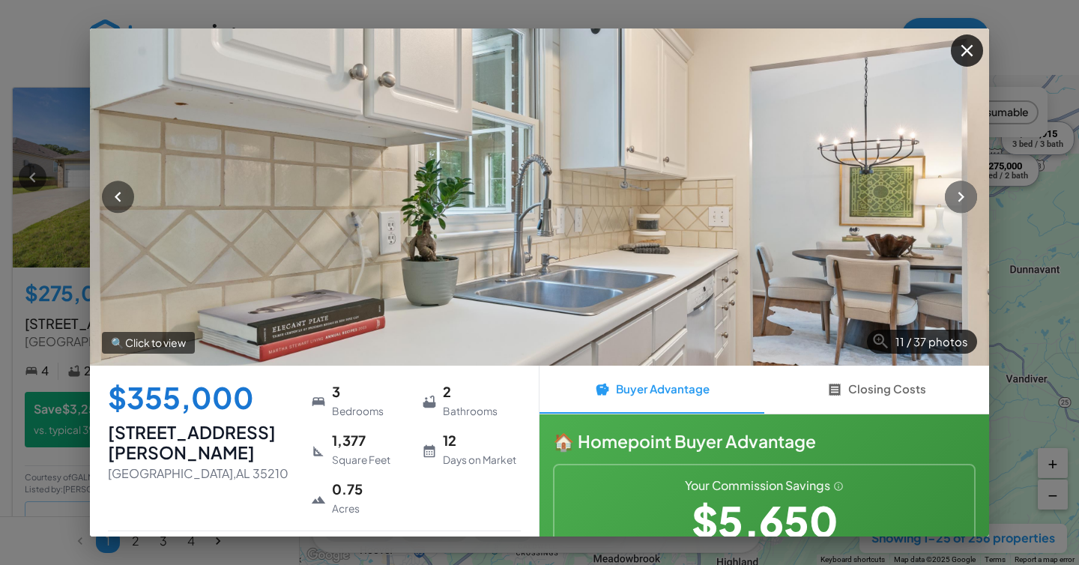
click at [957, 195] on icon "button" at bounding box center [961, 197] width 20 height 20
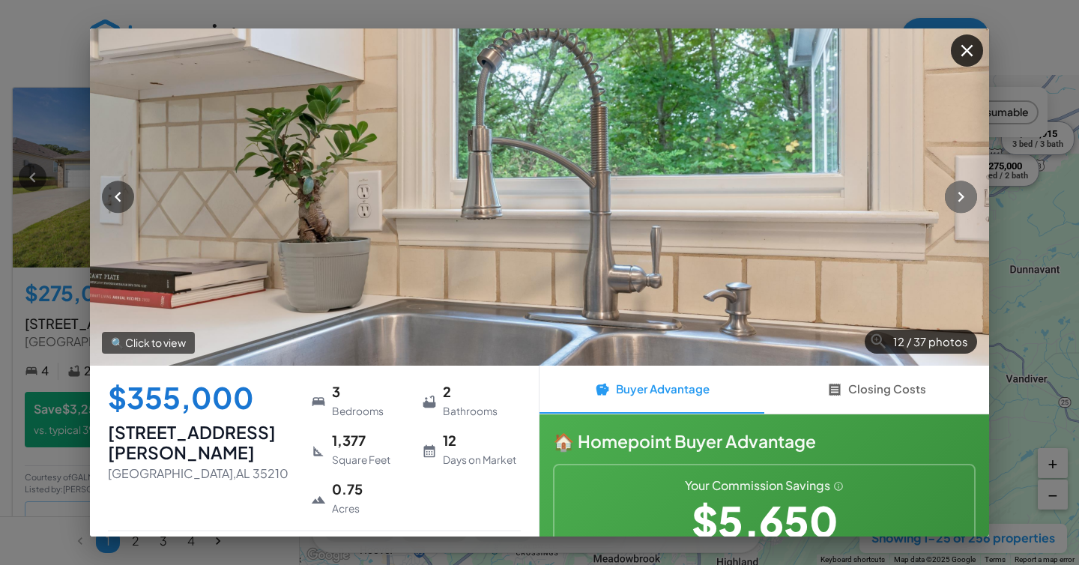
click at [957, 195] on icon "button" at bounding box center [961, 197] width 20 height 20
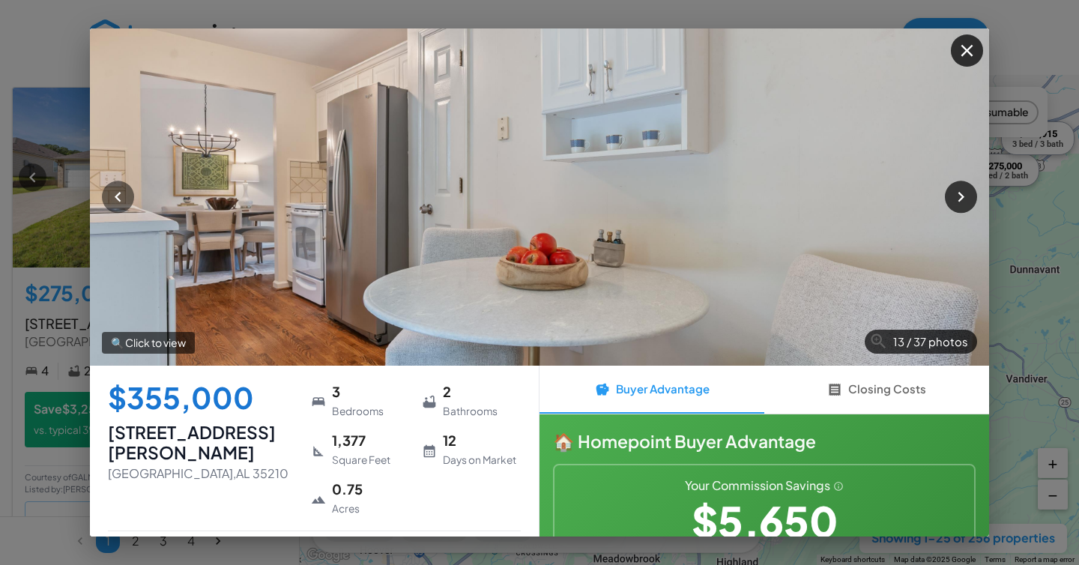
click at [957, 195] on icon "button" at bounding box center [961, 197] width 20 height 20
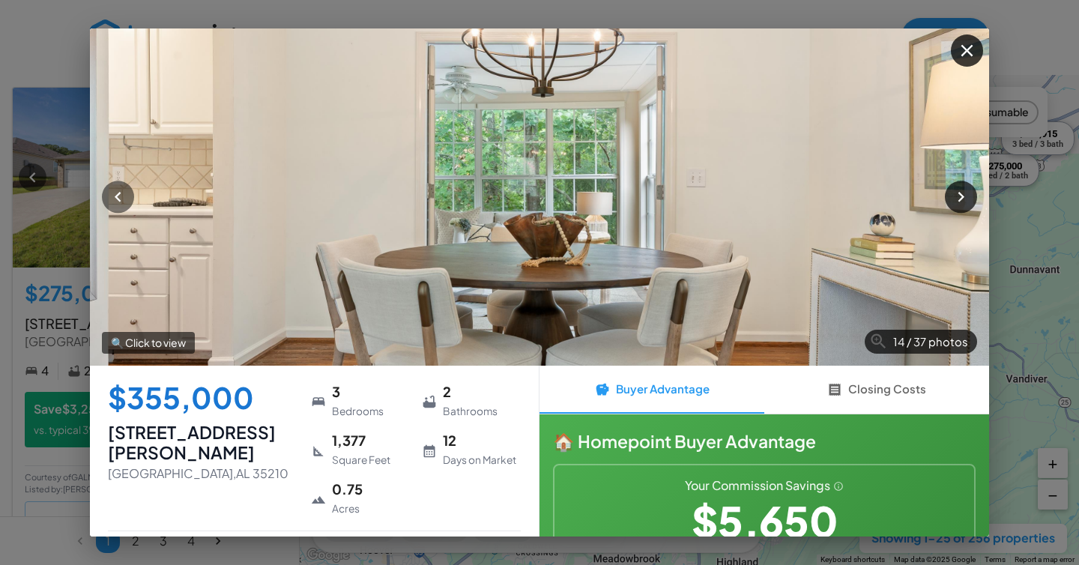
click at [957, 195] on icon "button" at bounding box center [961, 197] width 20 height 20
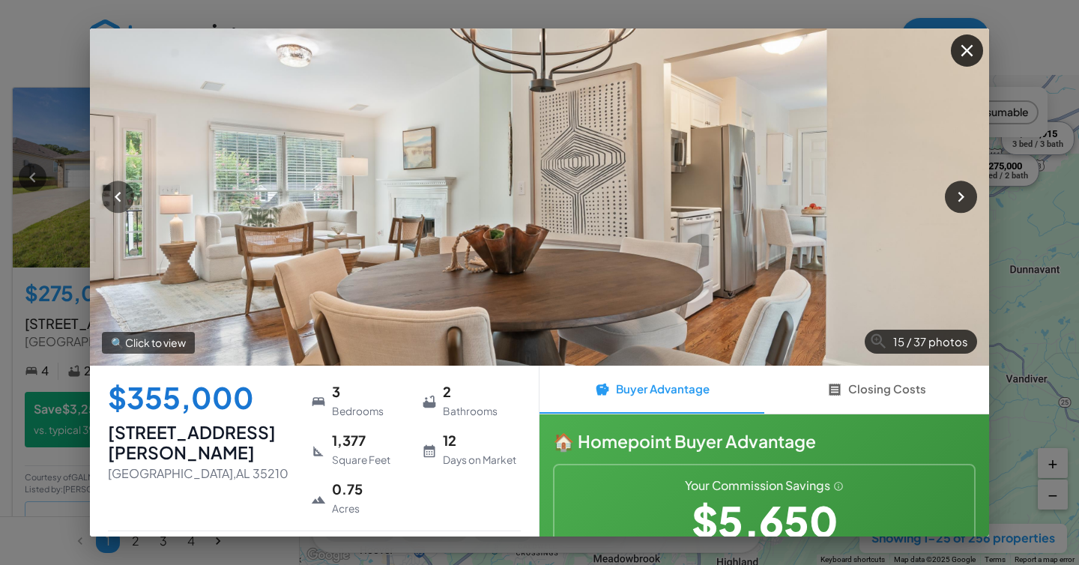
click at [957, 195] on icon "button" at bounding box center [961, 197] width 20 height 20
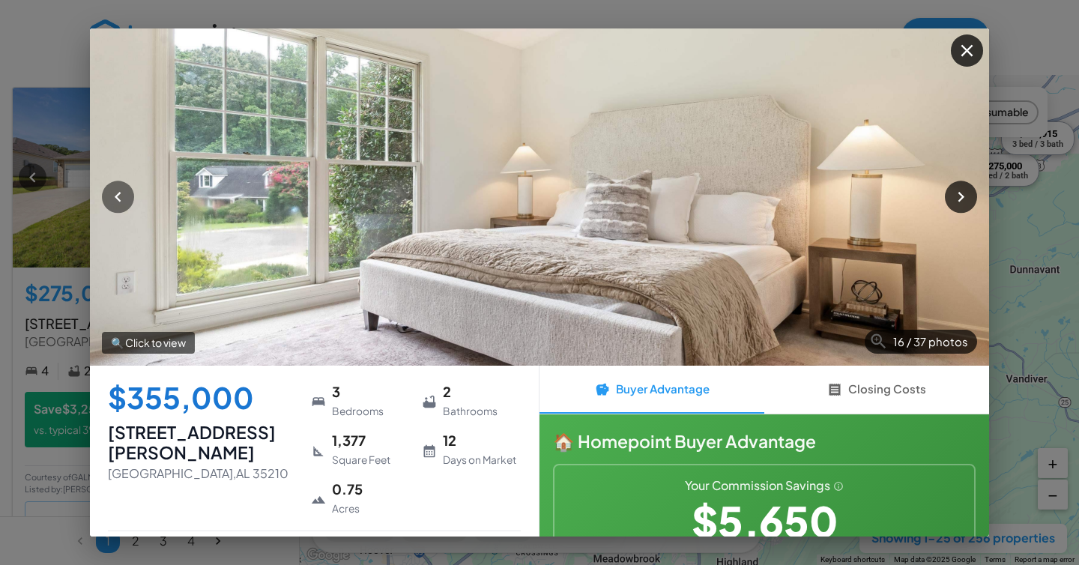
click at [957, 195] on icon "button" at bounding box center [961, 197] width 20 height 20
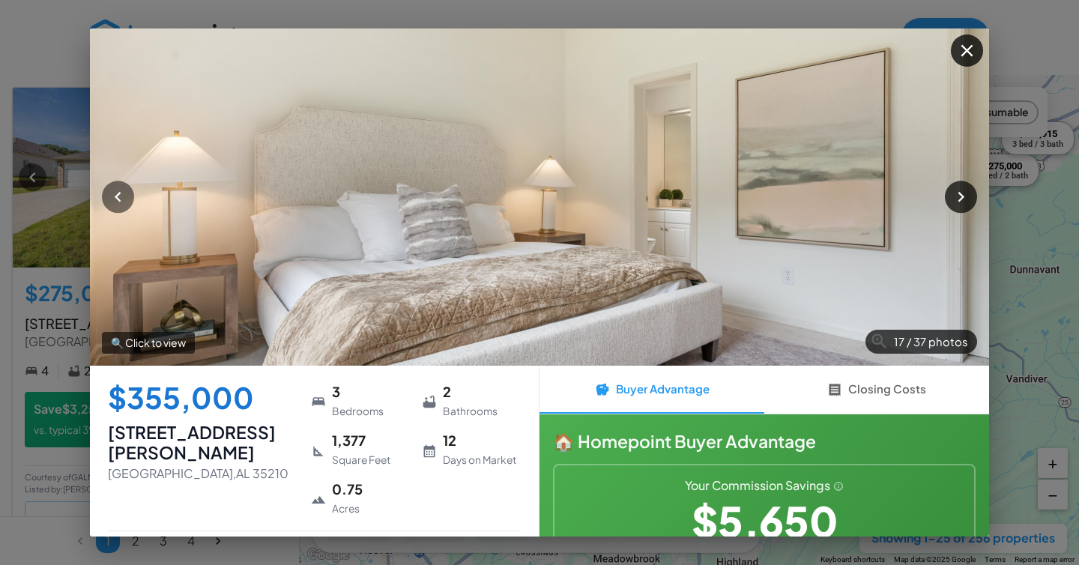
click at [957, 195] on icon "button" at bounding box center [961, 197] width 20 height 20
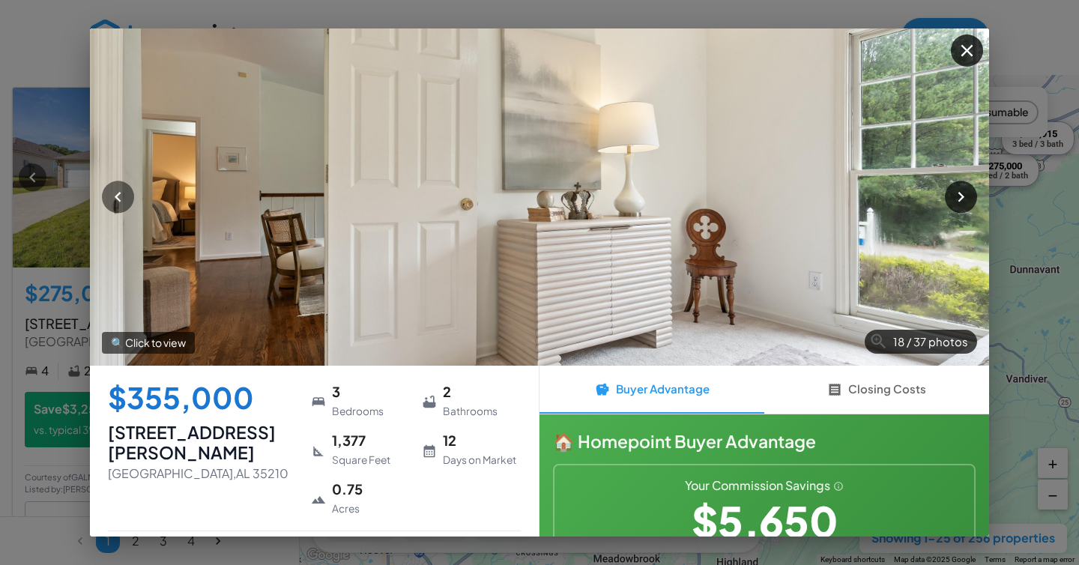
click at [957, 195] on icon "button" at bounding box center [961, 197] width 20 height 20
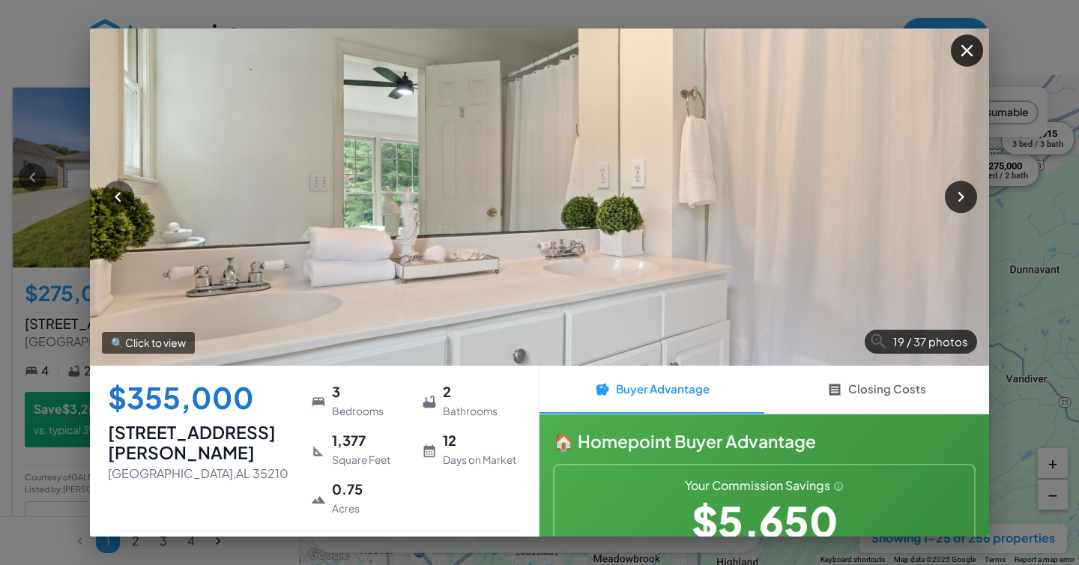
click at [957, 195] on icon "button" at bounding box center [961, 197] width 20 height 20
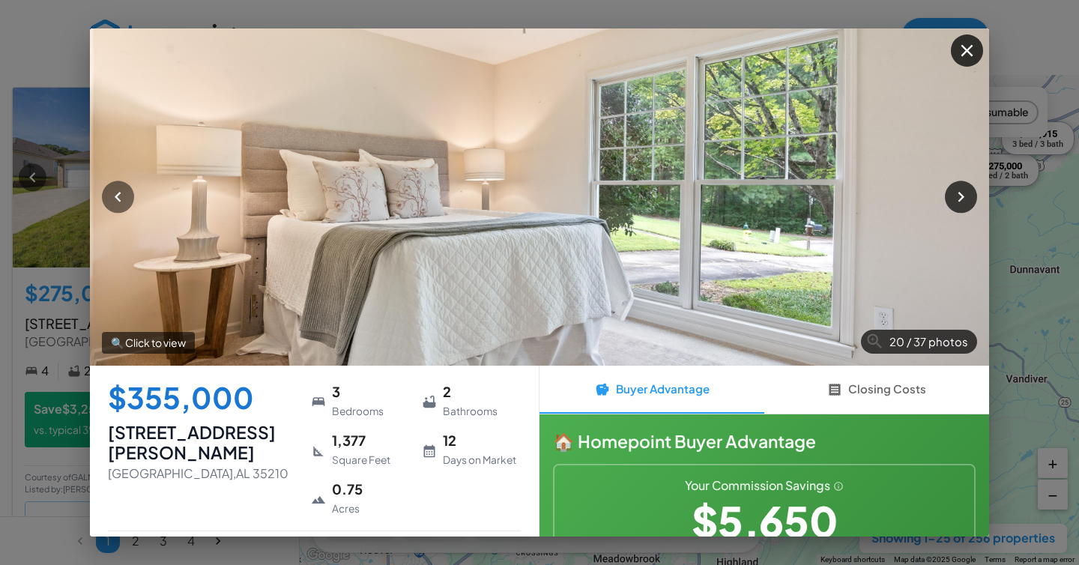
click at [957, 195] on icon "button" at bounding box center [961, 197] width 20 height 20
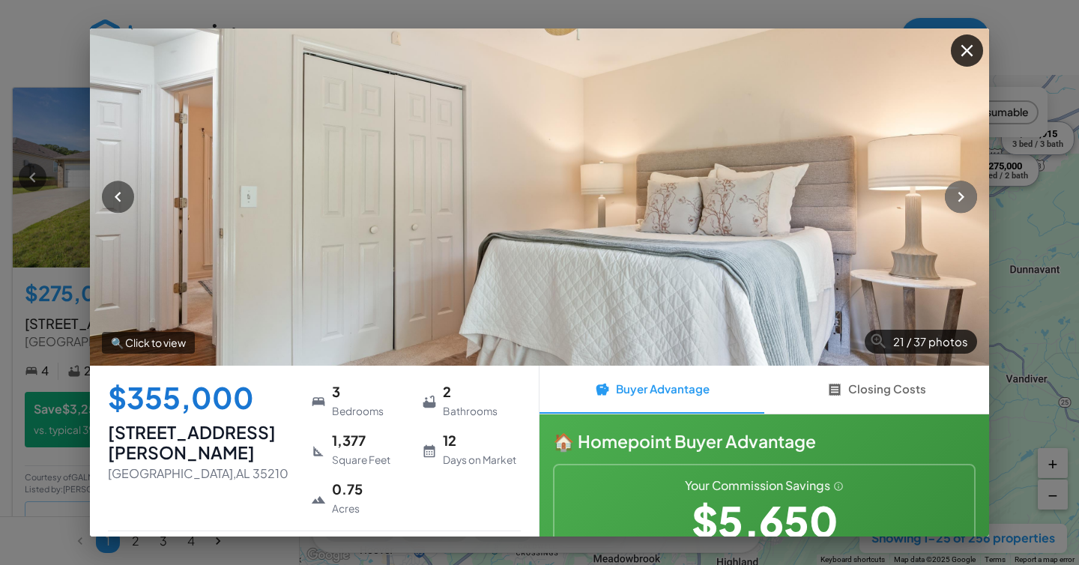
click at [957, 195] on icon "button" at bounding box center [961, 197] width 20 height 20
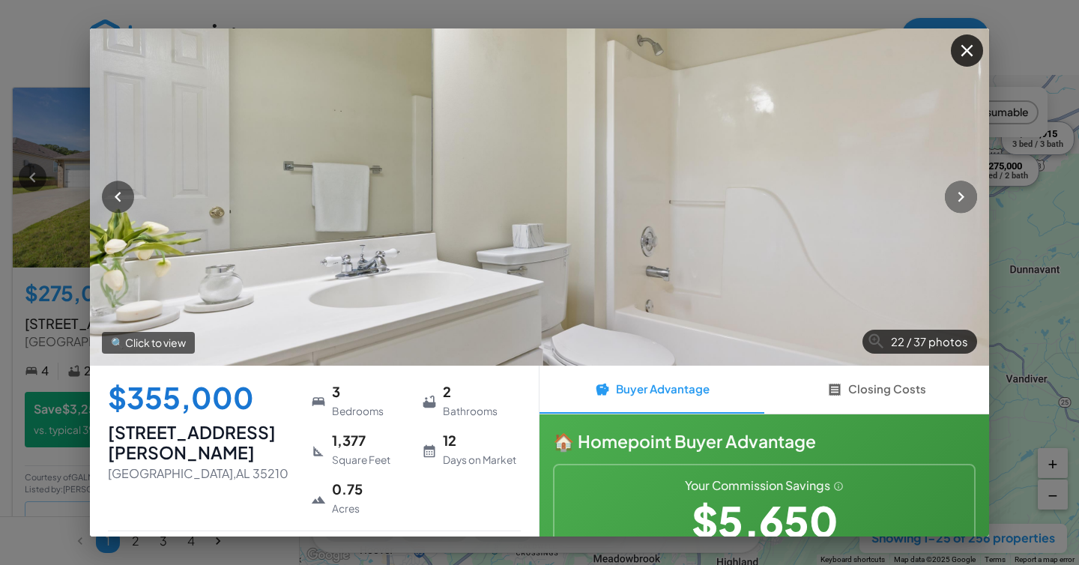
click at [957, 195] on icon "button" at bounding box center [961, 197] width 20 height 20
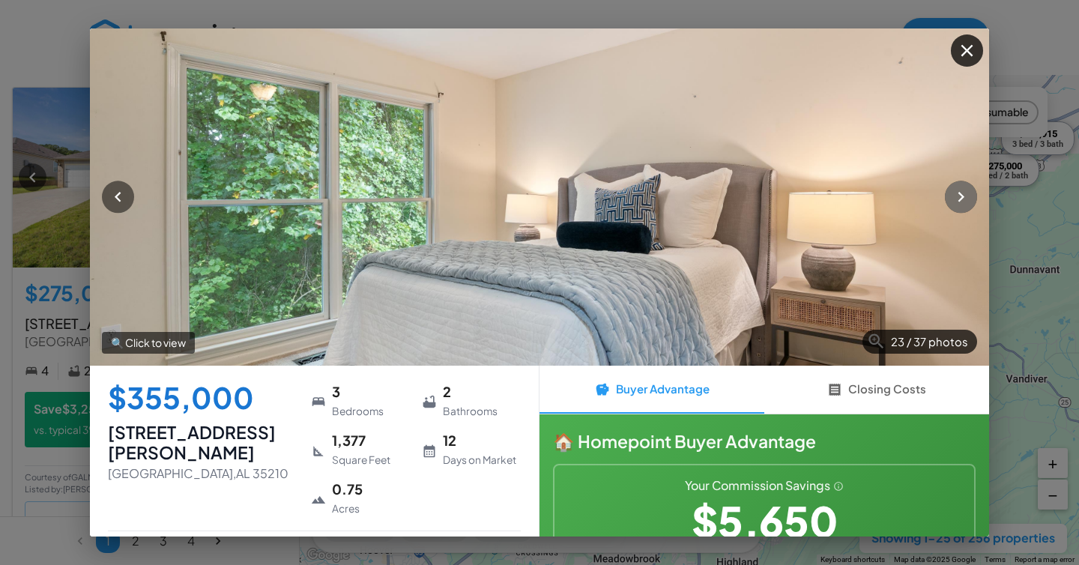
click at [957, 195] on icon "button" at bounding box center [961, 197] width 20 height 20
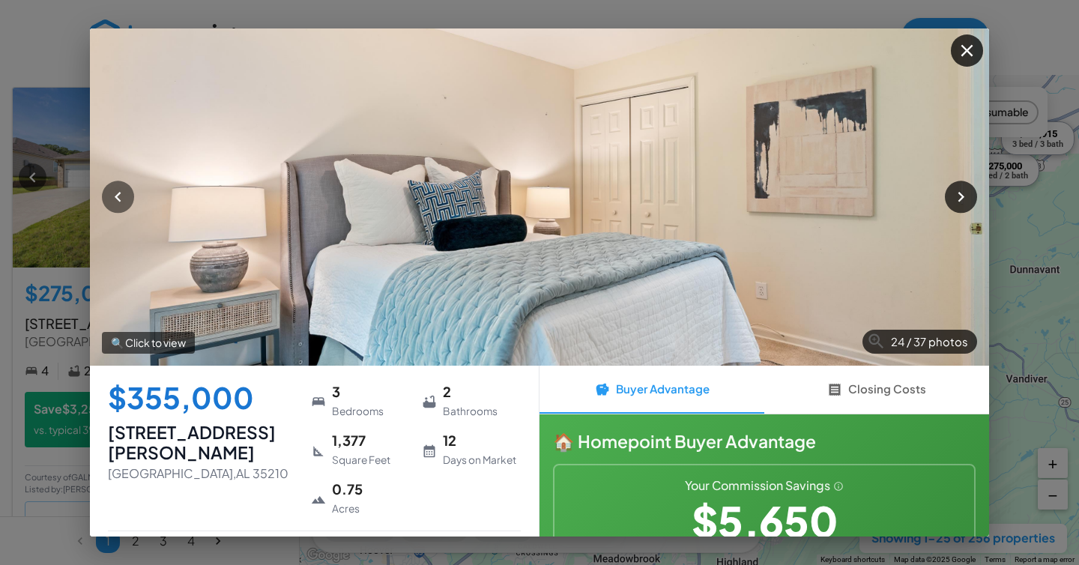
click at [957, 195] on icon "button" at bounding box center [961, 197] width 20 height 20
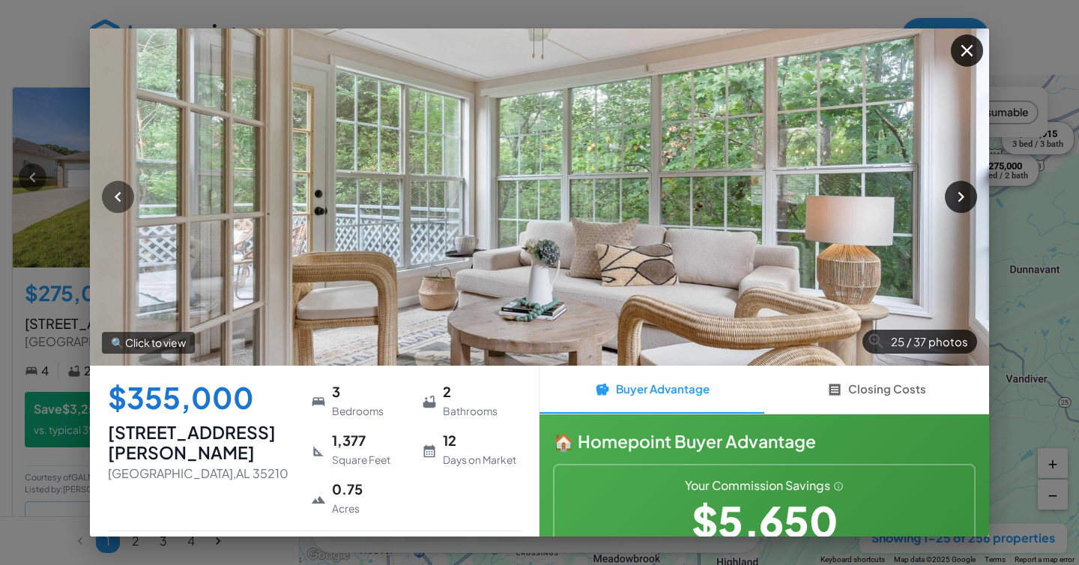
click at [957, 195] on icon "button" at bounding box center [961, 197] width 20 height 20
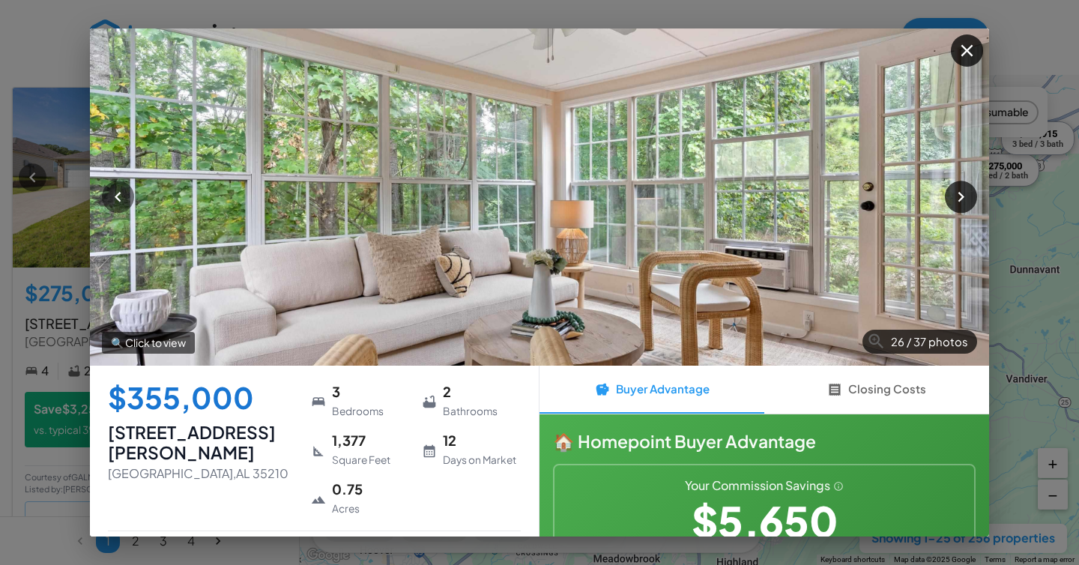
click at [957, 195] on icon "button" at bounding box center [961, 197] width 20 height 20
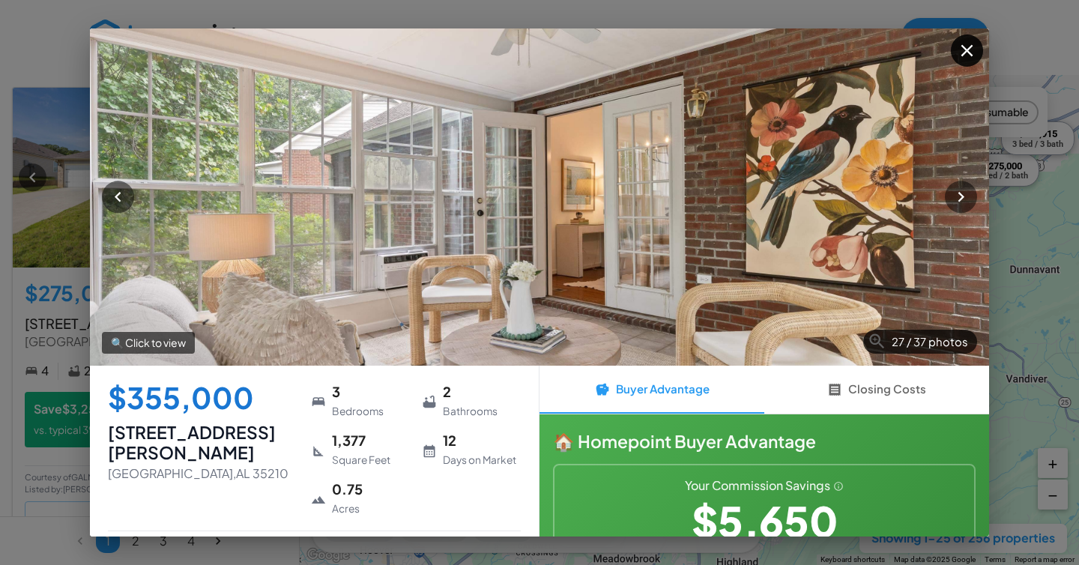
click at [968, 51] on icon "button" at bounding box center [967, 50] width 12 height 12
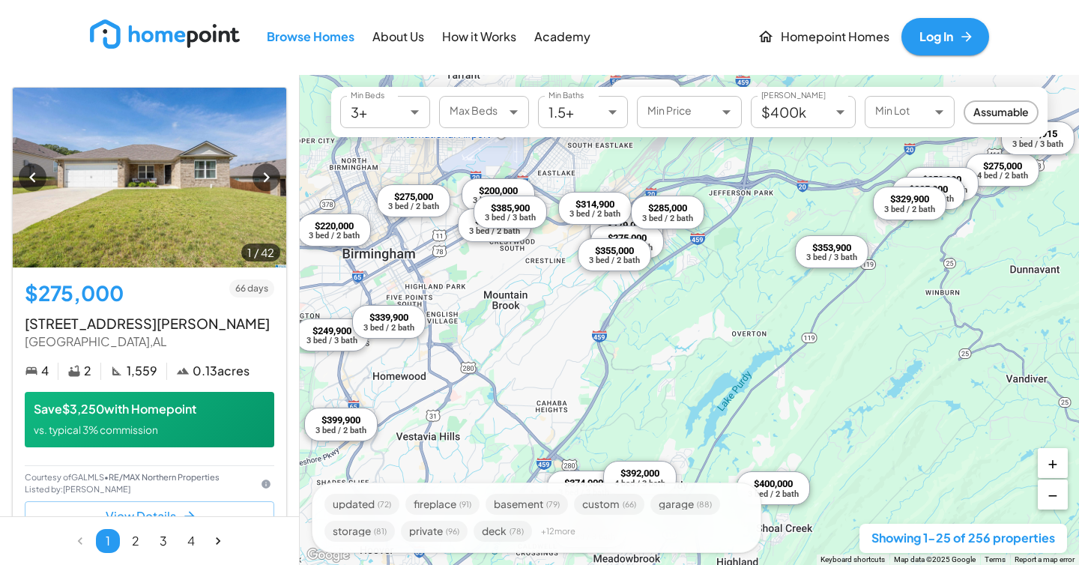
click at [687, 226] on div "$285,000 3 bed / 2 bath" at bounding box center [667, 213] width 73 height 34
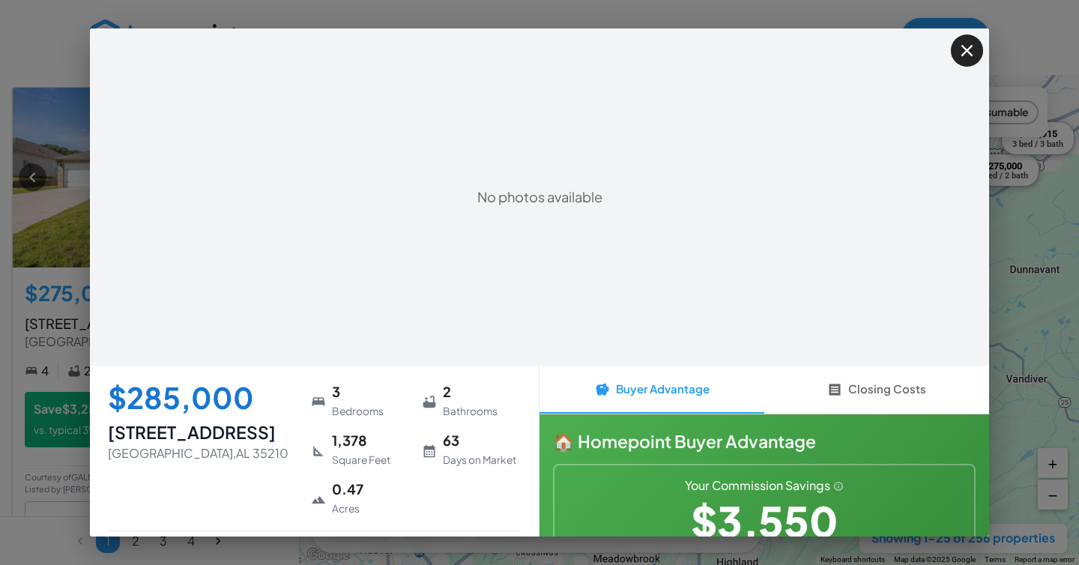
click at [954, 55] on button "button" at bounding box center [967, 50] width 32 height 32
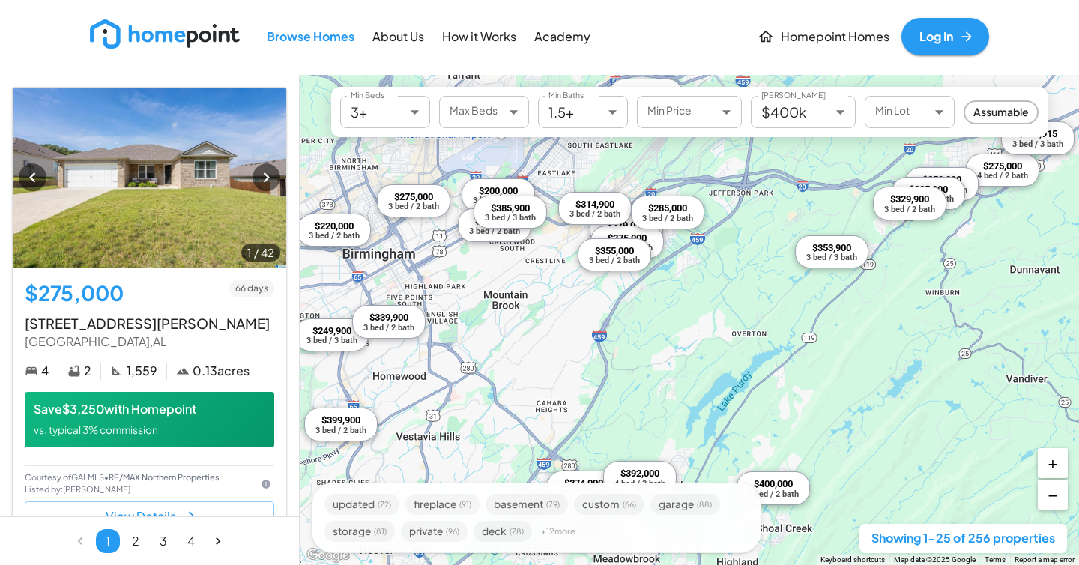
click at [603, 205] on div "$314,900" at bounding box center [595, 205] width 51 height 12
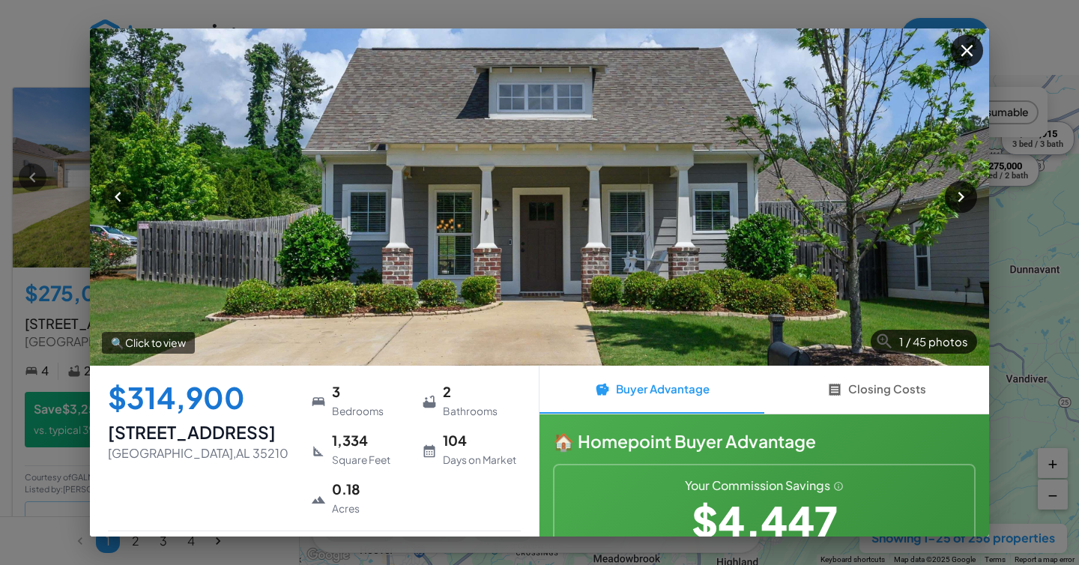
click at [952, 200] on icon "button" at bounding box center [961, 197] width 20 height 20
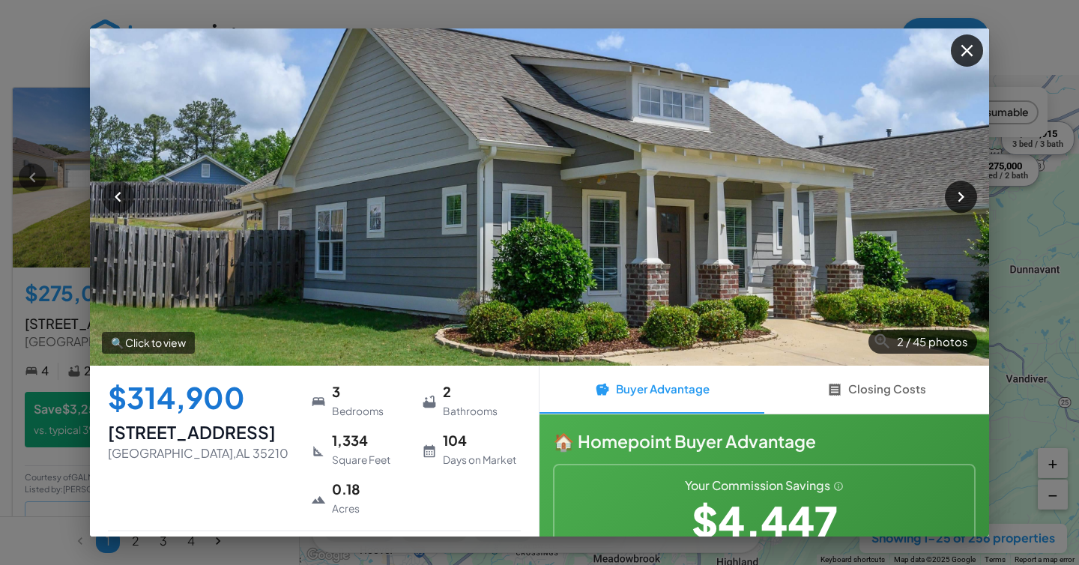
click at [954, 201] on icon "button" at bounding box center [961, 197] width 20 height 20
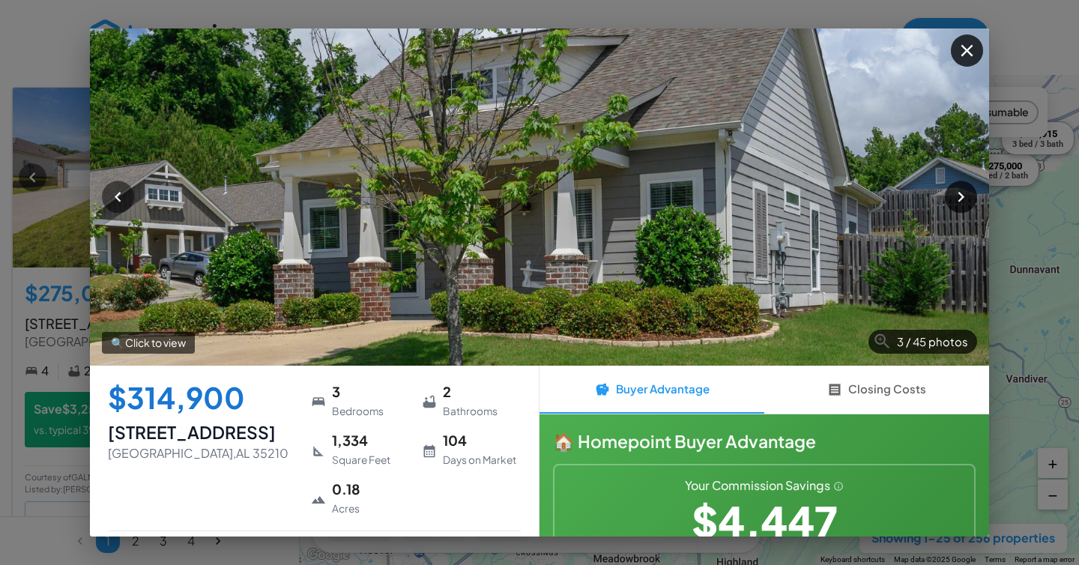
click at [965, 199] on icon "button" at bounding box center [961, 197] width 20 height 20
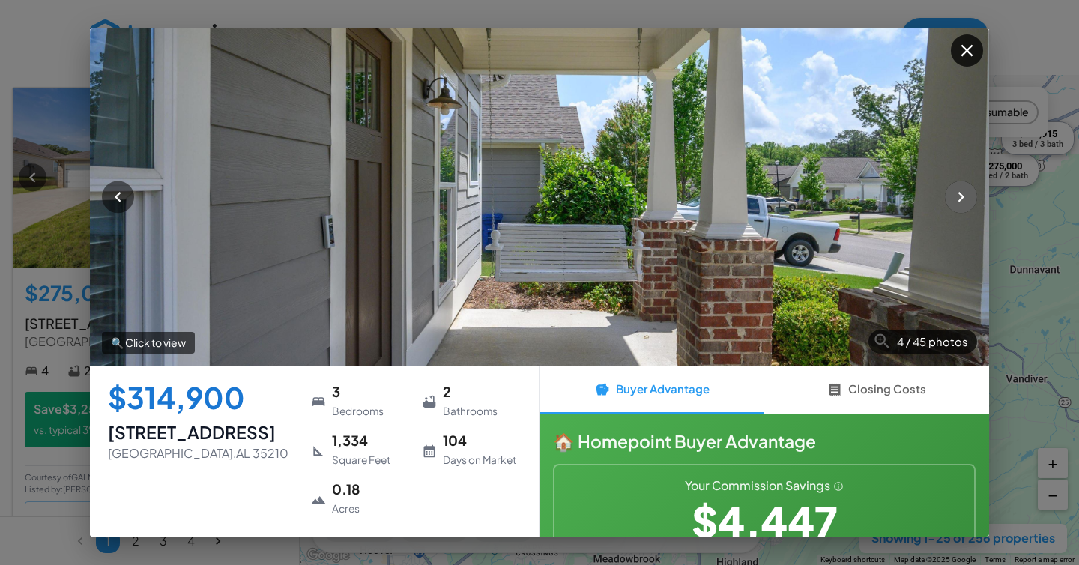
click at [965, 199] on icon "button" at bounding box center [961, 197] width 20 height 20
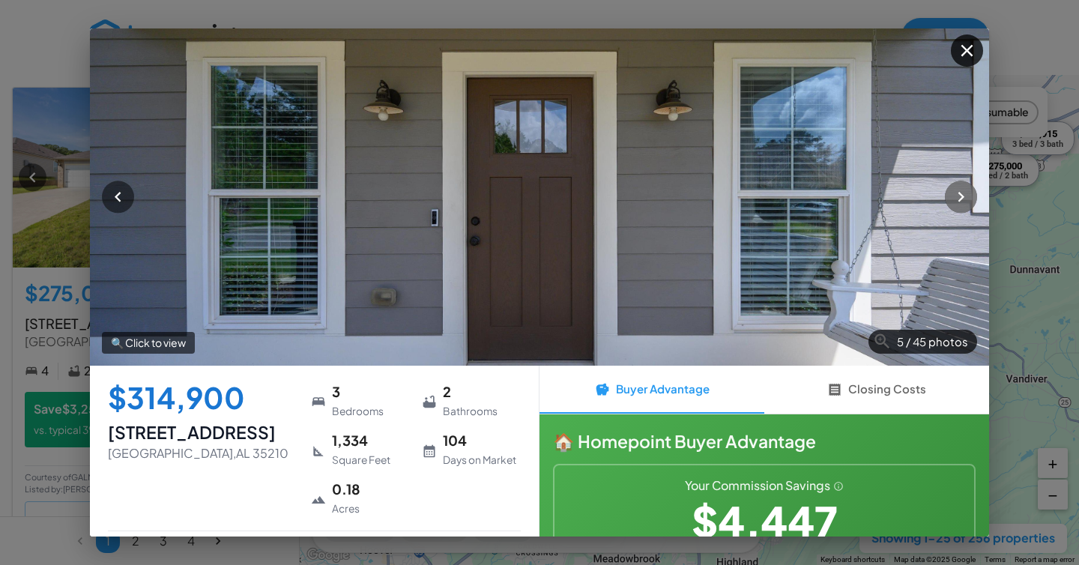
click at [962, 202] on icon "button" at bounding box center [961, 197] width 20 height 20
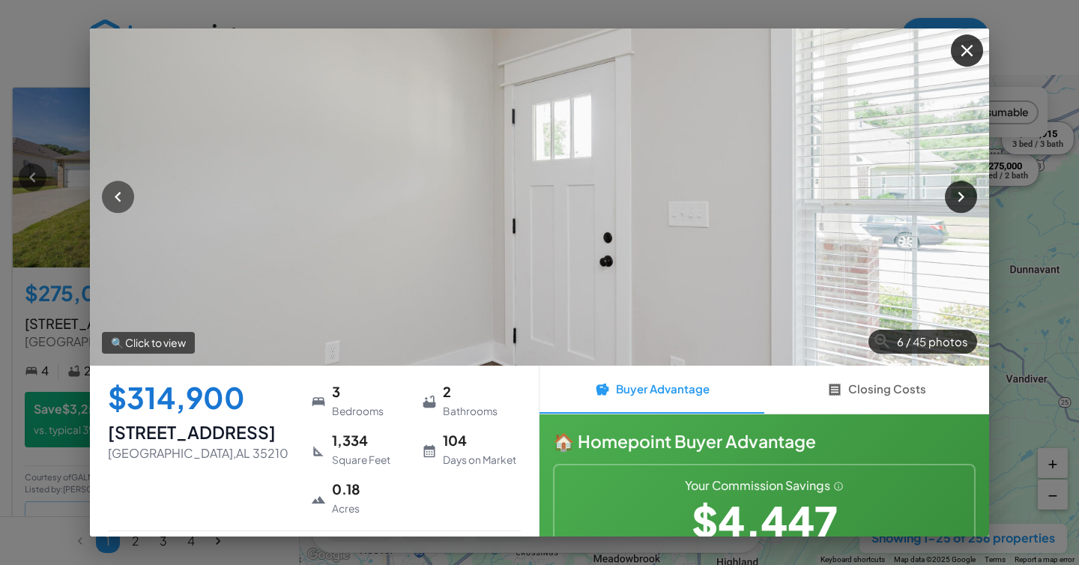
click at [962, 202] on icon "button" at bounding box center [961, 197] width 20 height 20
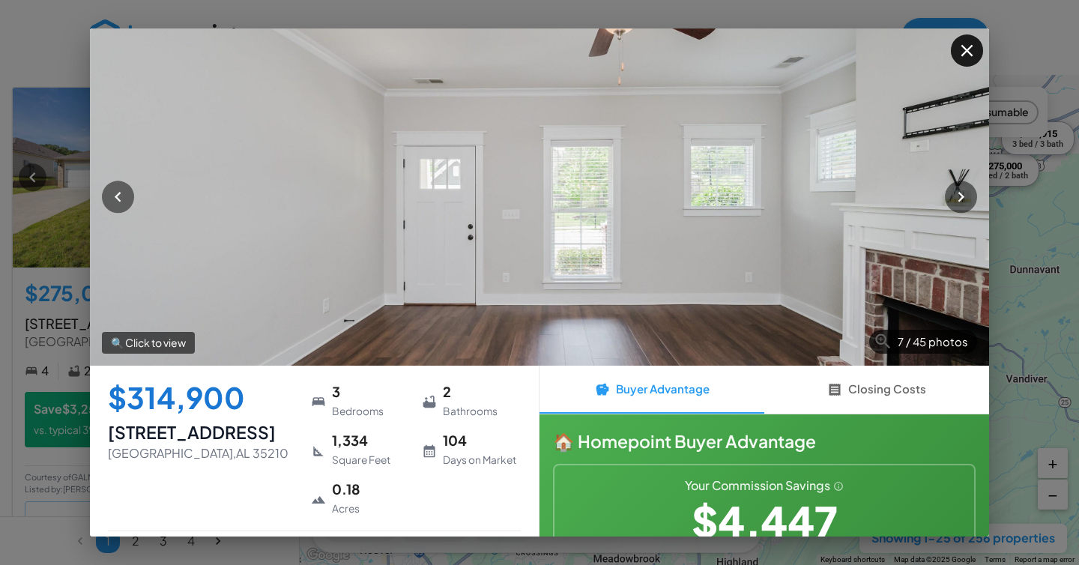
click at [965, 49] on icon "button" at bounding box center [967, 50] width 12 height 12
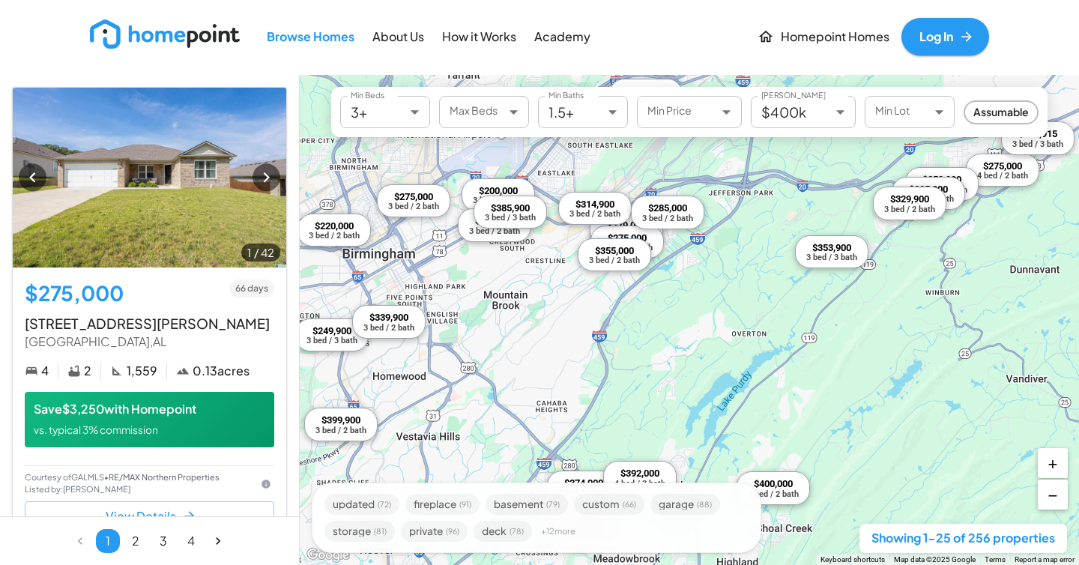
click at [333, 346] on div "$249,900 3 bed / 3 bath" at bounding box center [331, 336] width 73 height 34
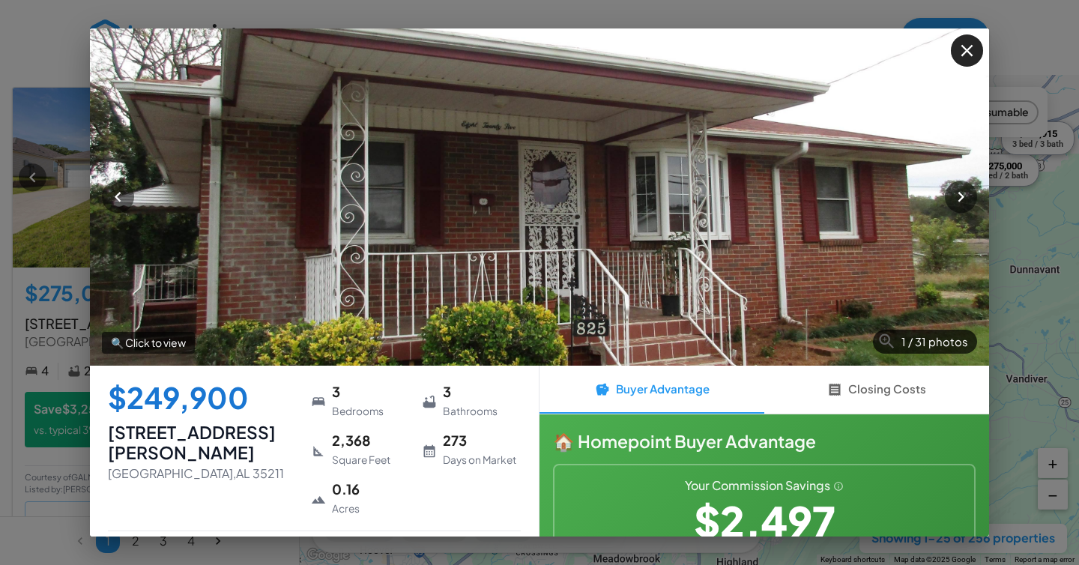
click at [971, 47] on icon "button" at bounding box center [967, 50] width 12 height 12
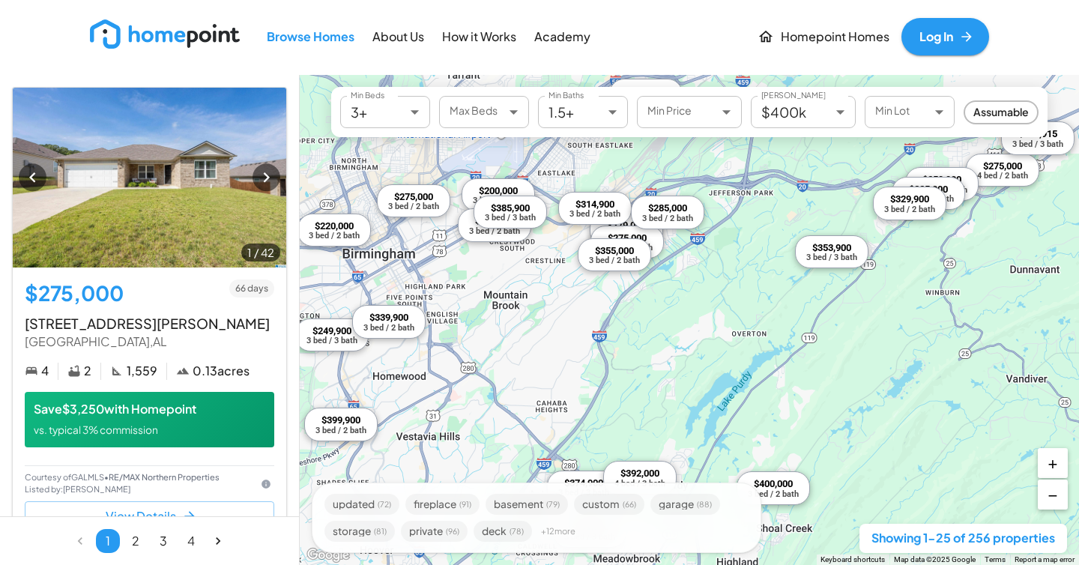
click at [361, 425] on div "$399,900" at bounding box center [341, 420] width 51 height 12
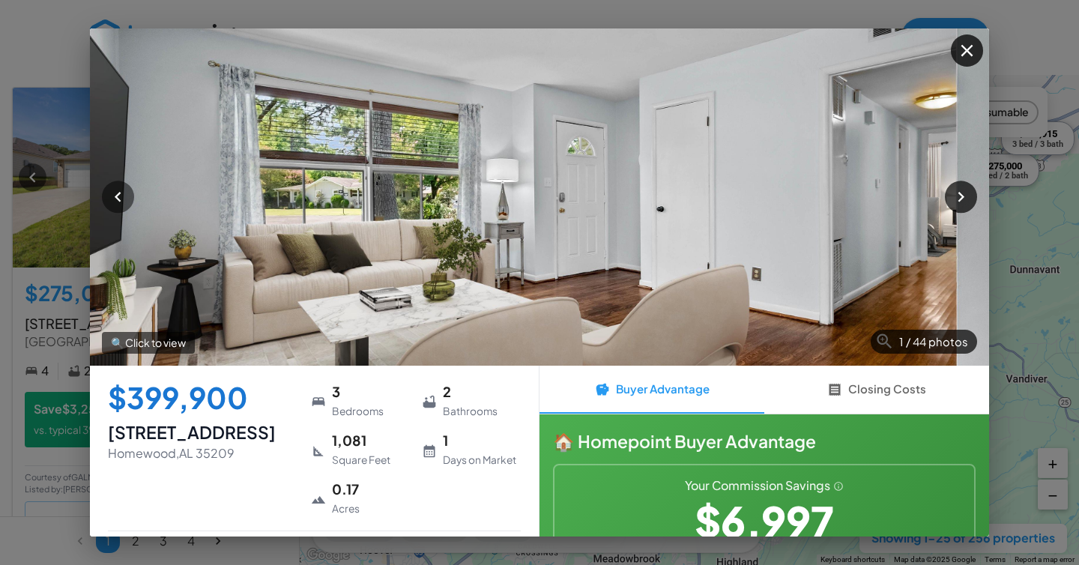
click at [971, 184] on button "button" at bounding box center [961, 197] width 32 height 32
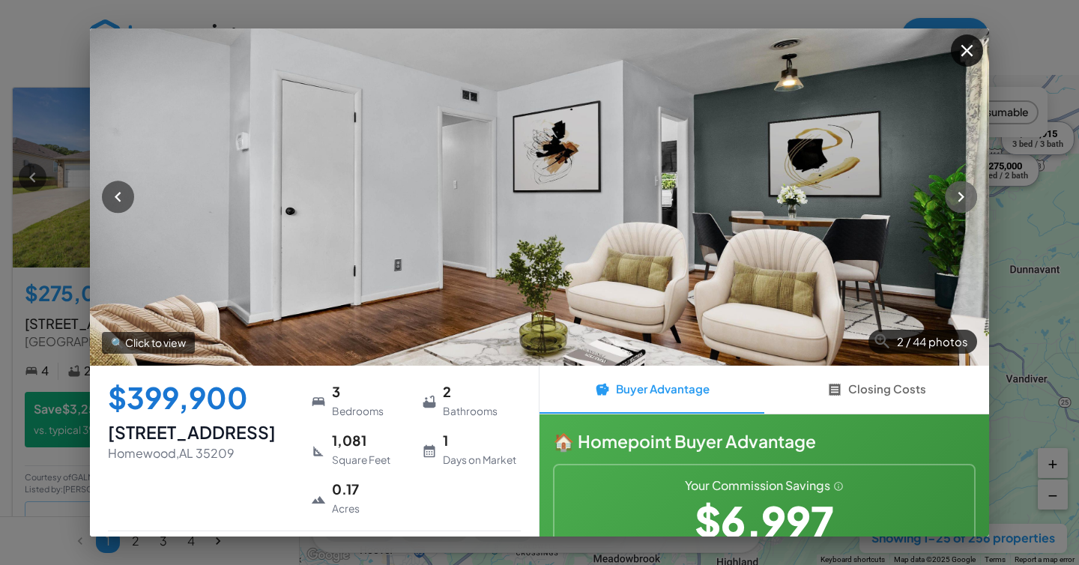
click at [971, 185] on button "button" at bounding box center [961, 197] width 32 height 32
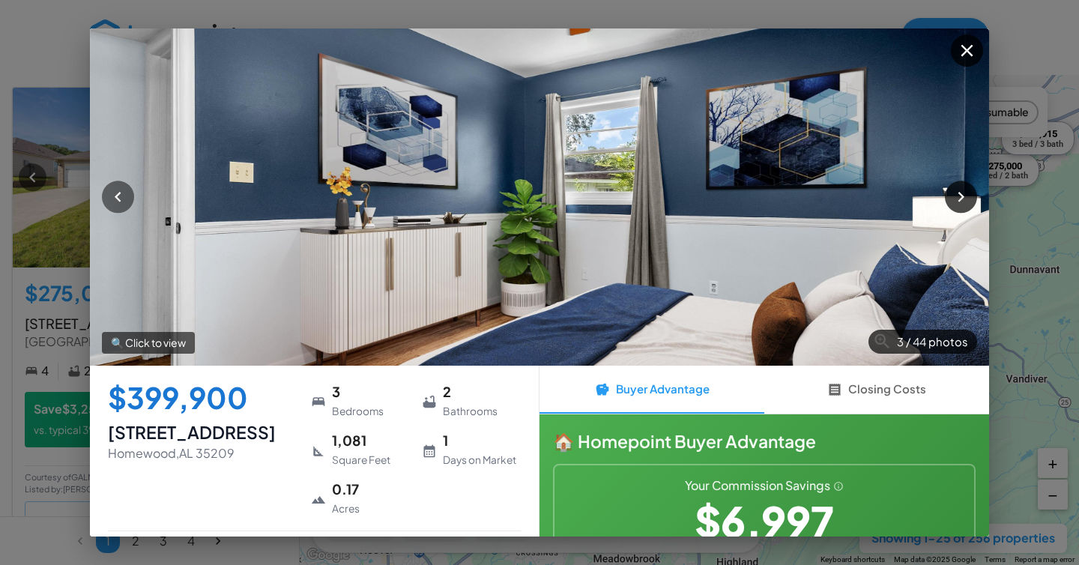
click at [971, 185] on button "button" at bounding box center [961, 197] width 32 height 32
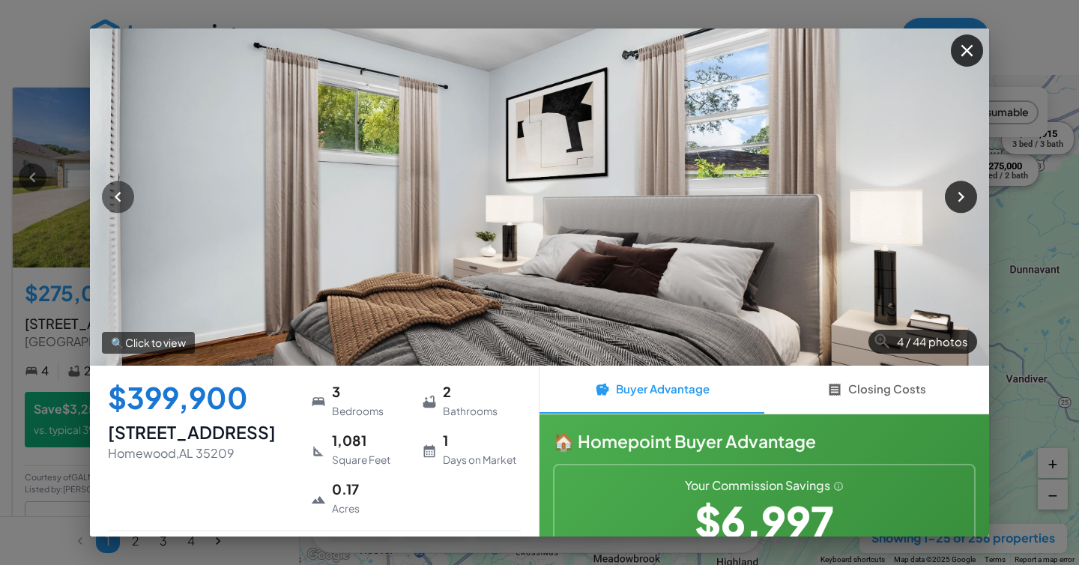
click at [971, 185] on button "button" at bounding box center [961, 197] width 32 height 32
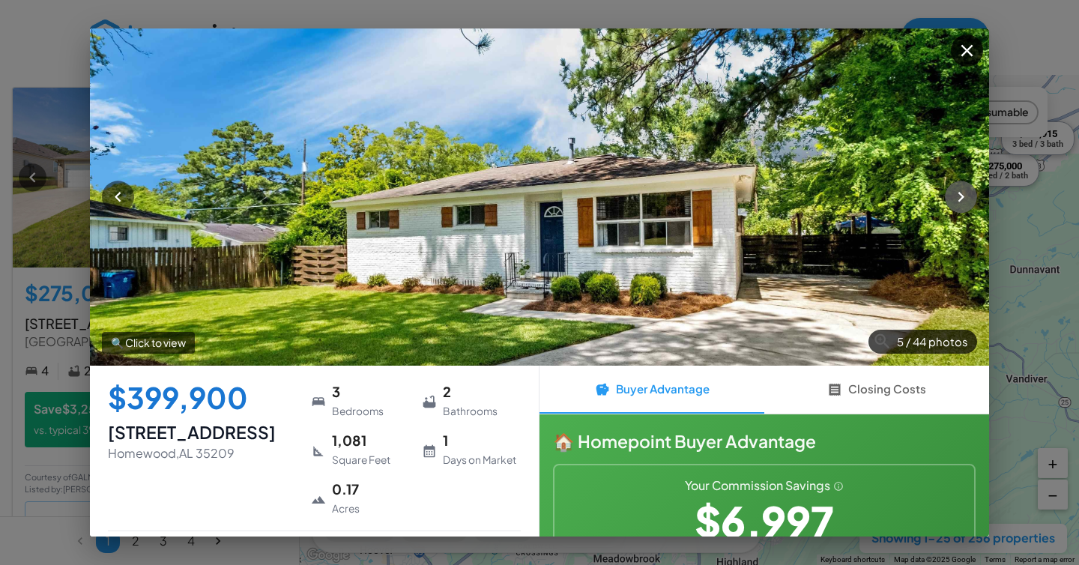
click at [971, 185] on button "button" at bounding box center [961, 197] width 32 height 32
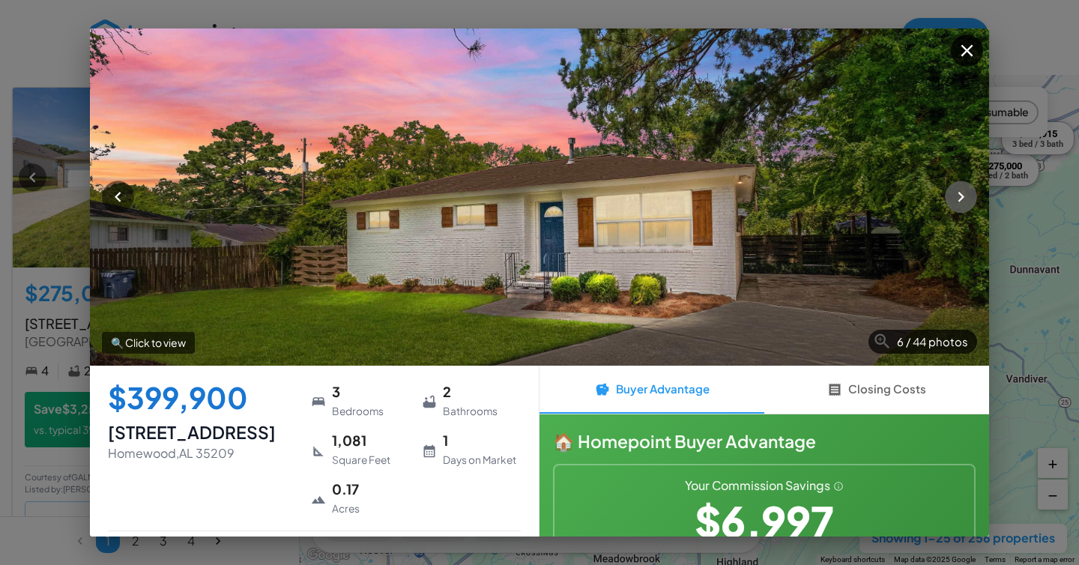
click at [971, 185] on button "button" at bounding box center [961, 197] width 32 height 32
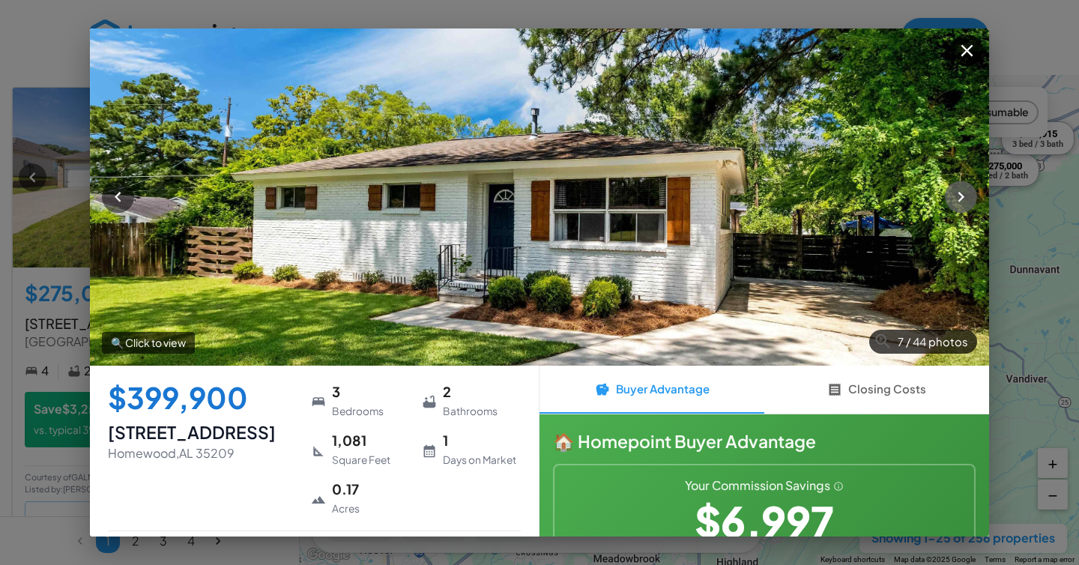
click at [971, 185] on button "button" at bounding box center [961, 197] width 32 height 32
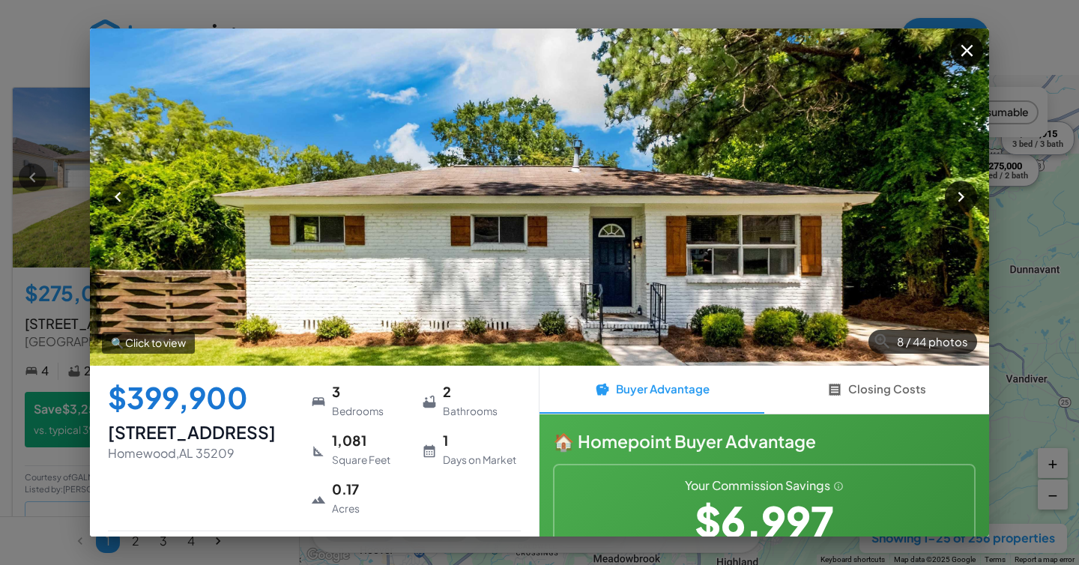
click at [971, 185] on button "button" at bounding box center [961, 197] width 32 height 32
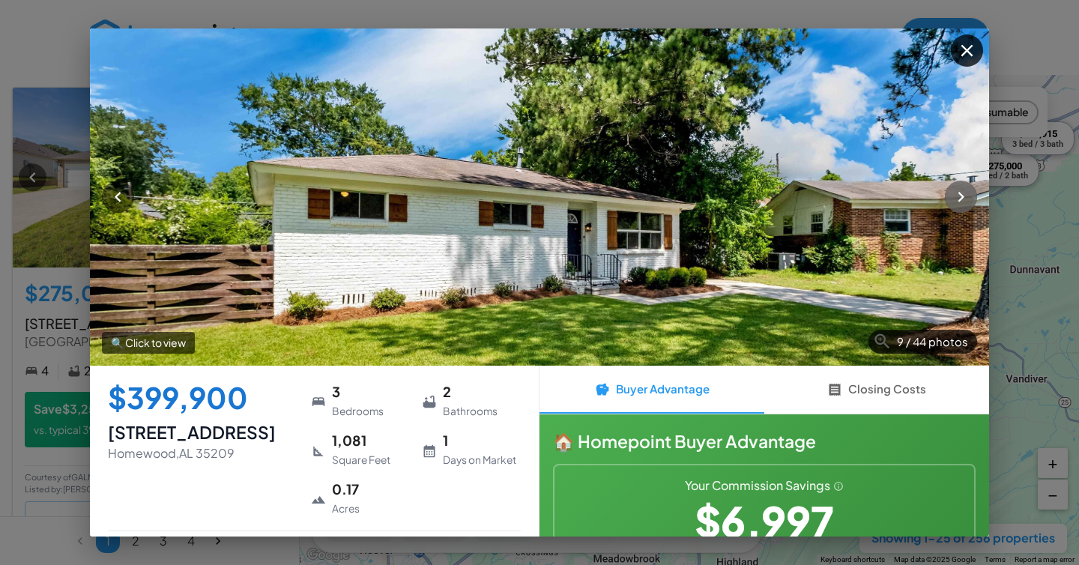
click at [971, 185] on button "button" at bounding box center [961, 197] width 32 height 32
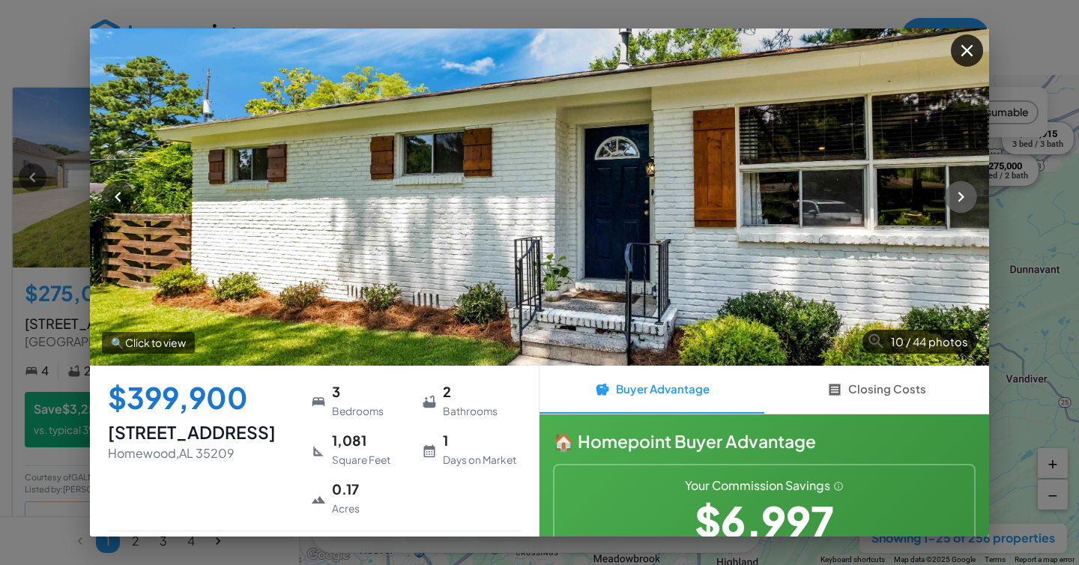
click at [971, 185] on button "button" at bounding box center [961, 197] width 32 height 32
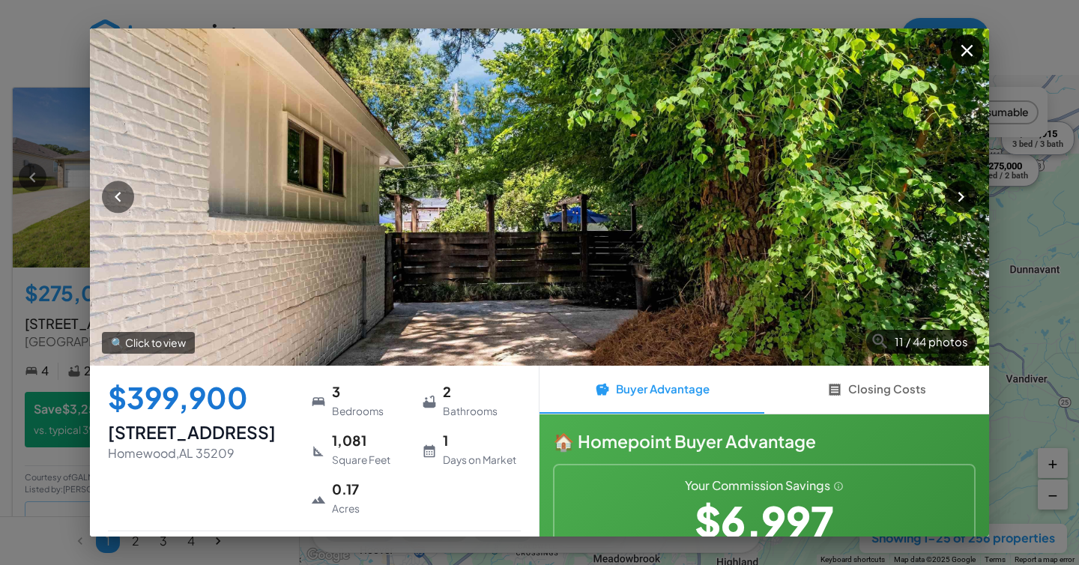
click at [971, 185] on button "button" at bounding box center [961, 197] width 32 height 32
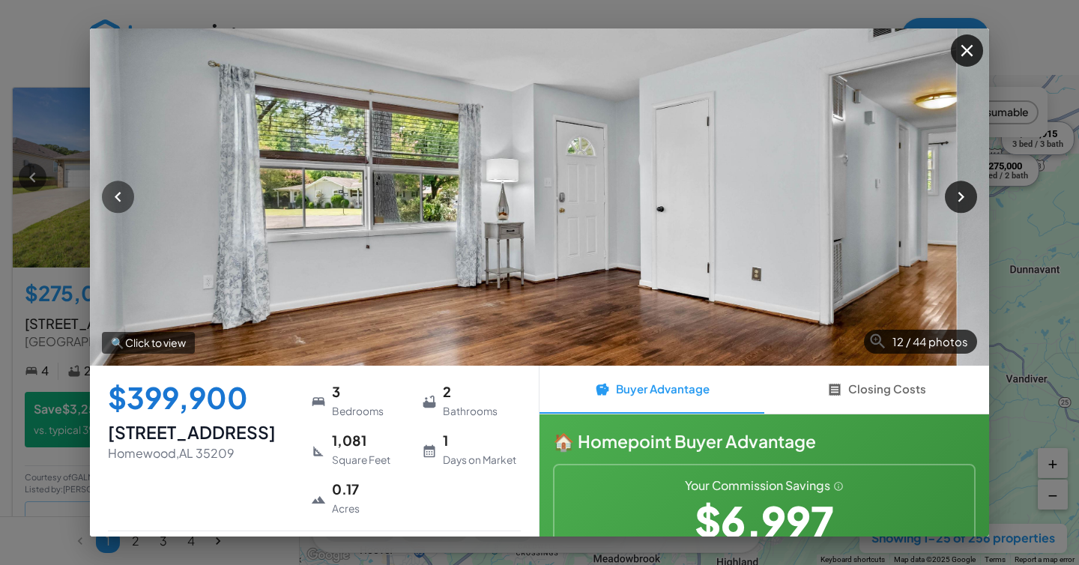
click at [971, 185] on button "button" at bounding box center [961, 197] width 32 height 32
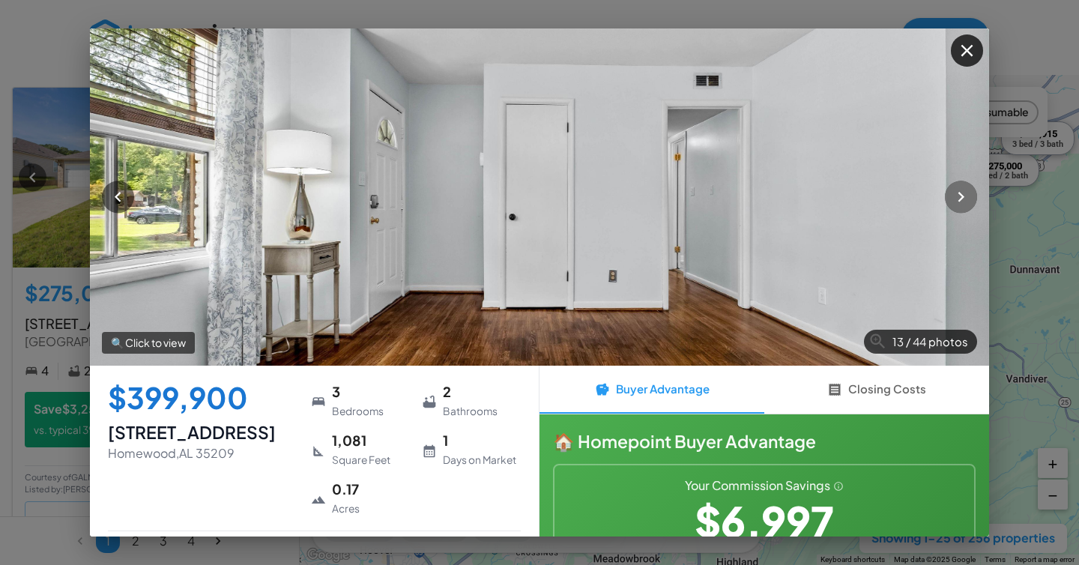
click at [971, 185] on button "button" at bounding box center [961, 197] width 32 height 32
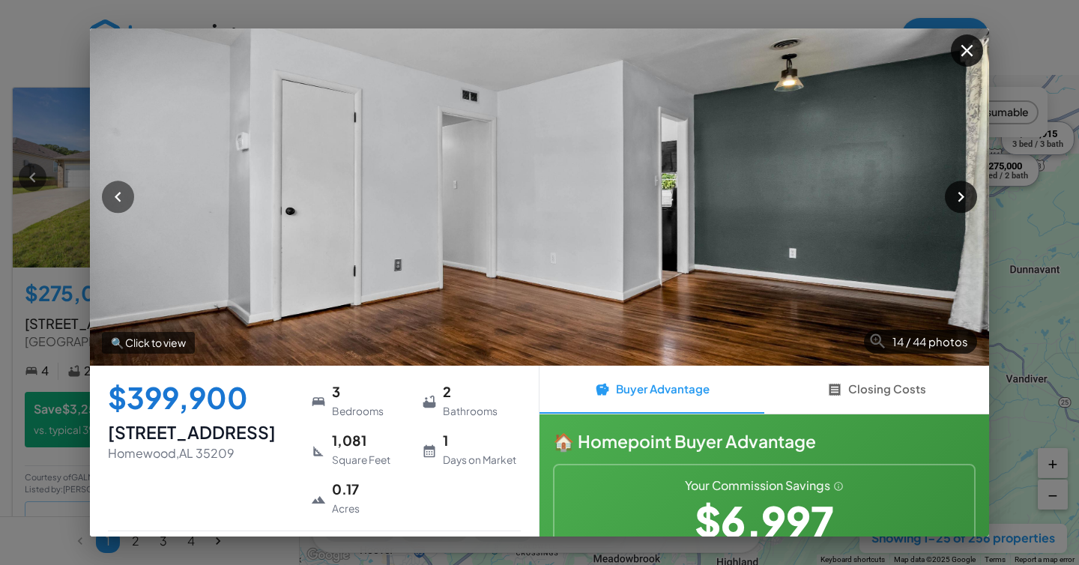
click at [971, 185] on button "button" at bounding box center [961, 197] width 32 height 32
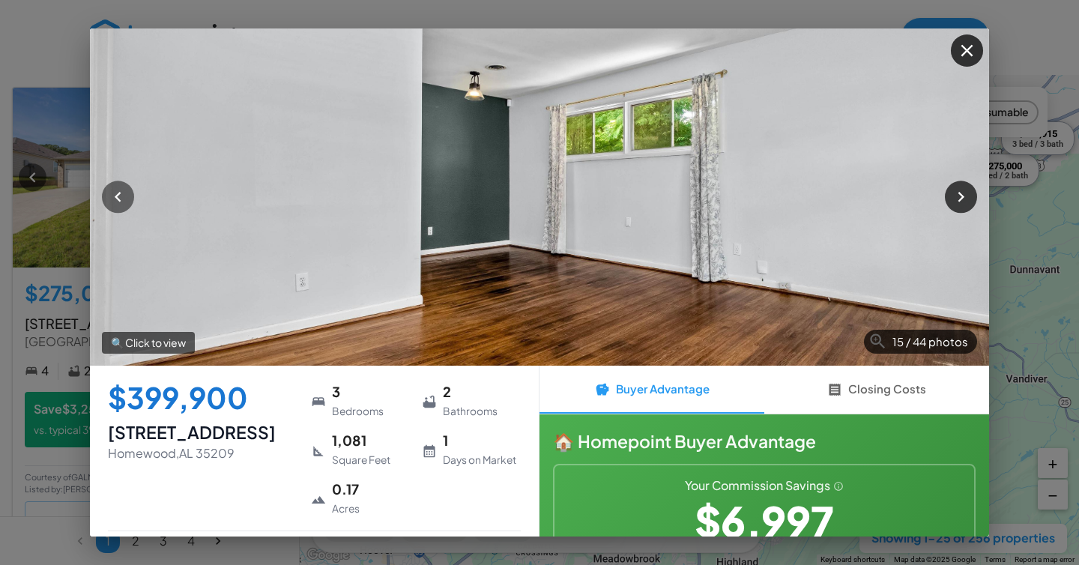
click at [971, 185] on button "button" at bounding box center [961, 197] width 32 height 32
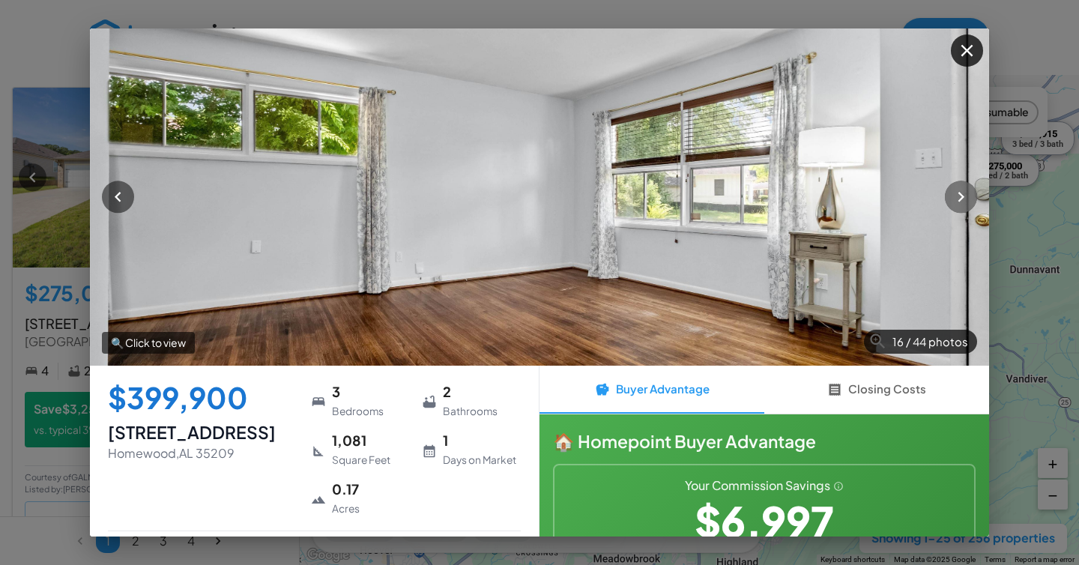
click at [971, 185] on button "button" at bounding box center [961, 197] width 32 height 32
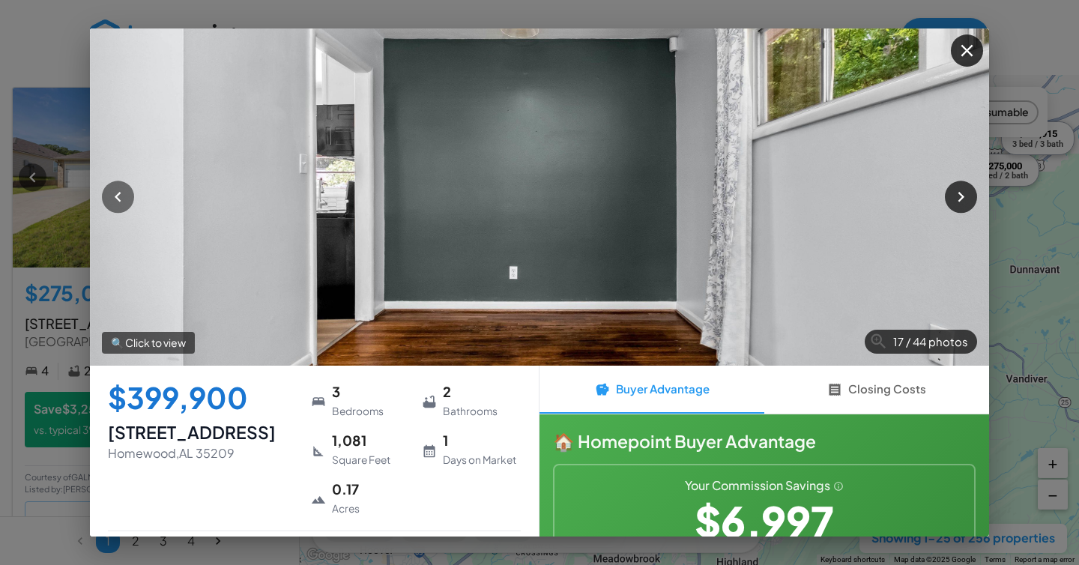
click at [971, 185] on button "button" at bounding box center [961, 197] width 32 height 32
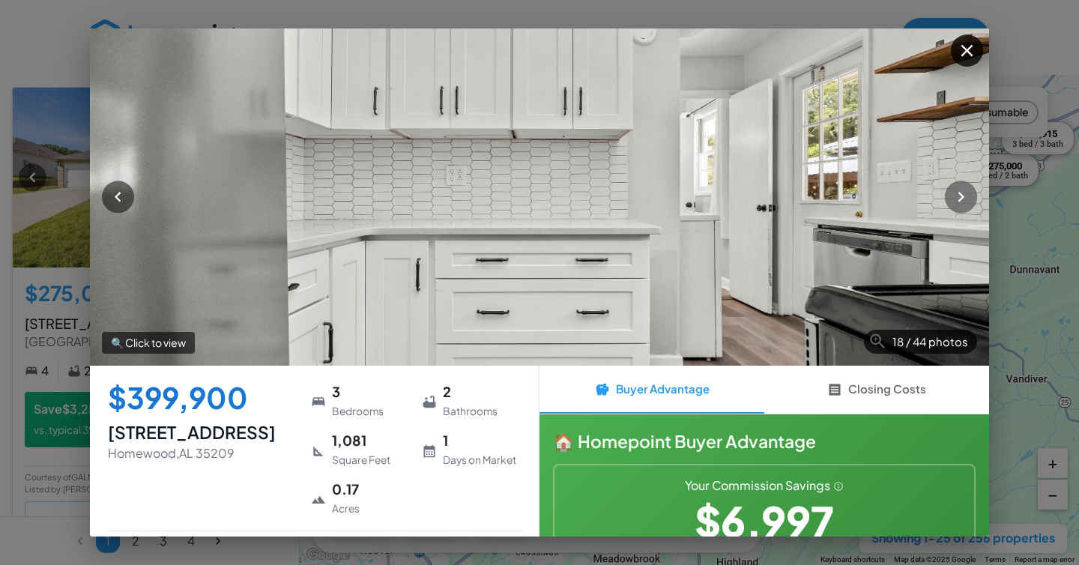
click at [971, 185] on button "button" at bounding box center [961, 197] width 32 height 32
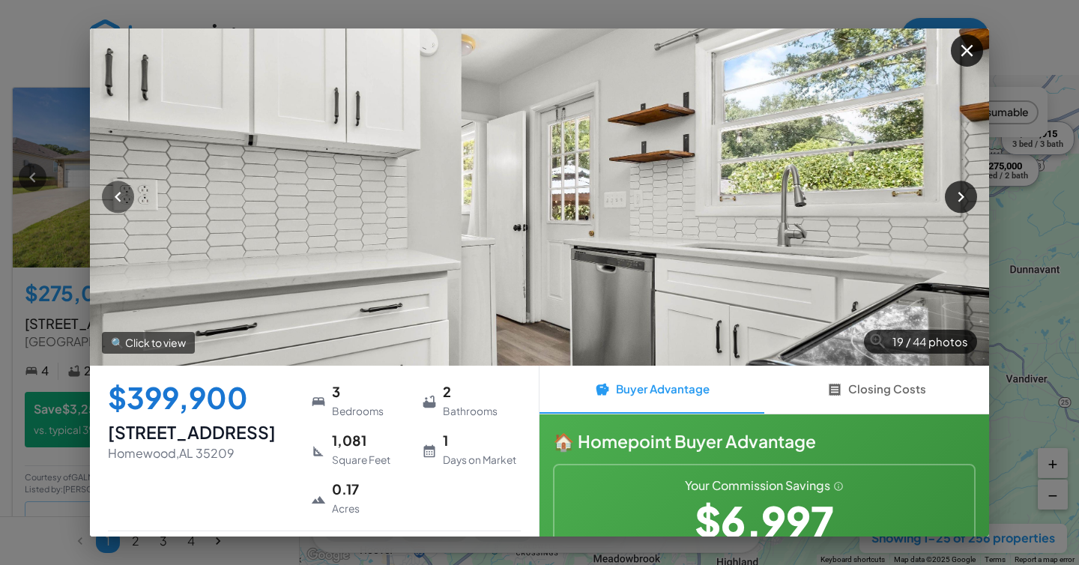
click at [971, 185] on button "button" at bounding box center [961, 197] width 32 height 32
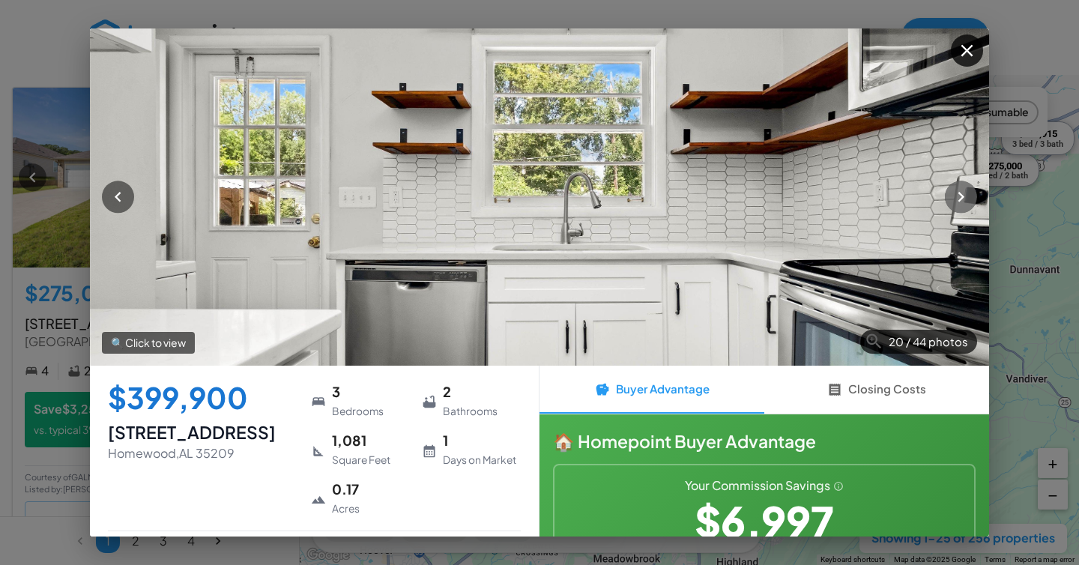
click at [971, 185] on button "button" at bounding box center [961, 197] width 32 height 32
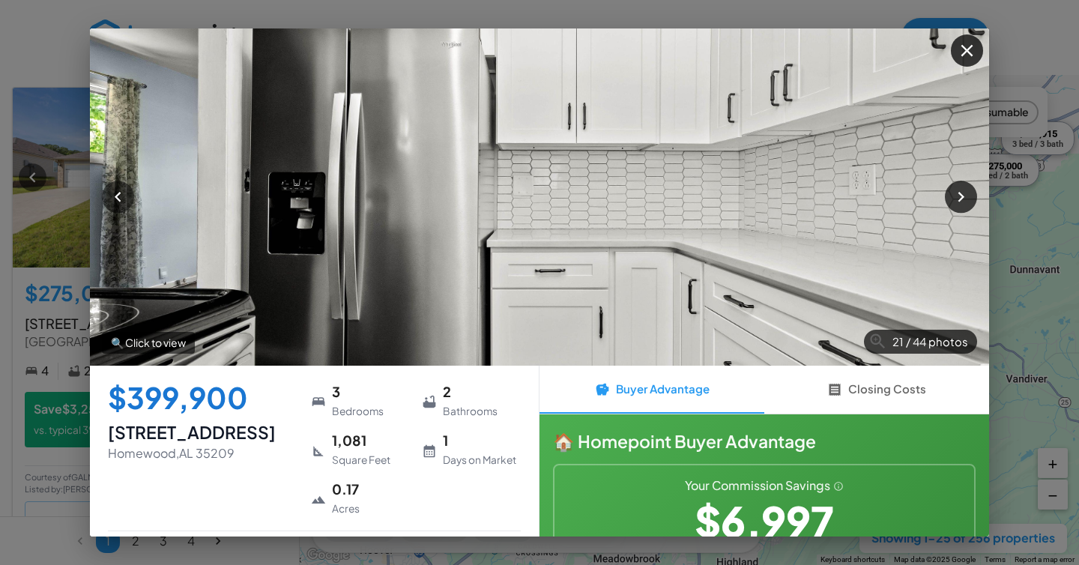
click at [971, 185] on button "button" at bounding box center [961, 197] width 32 height 32
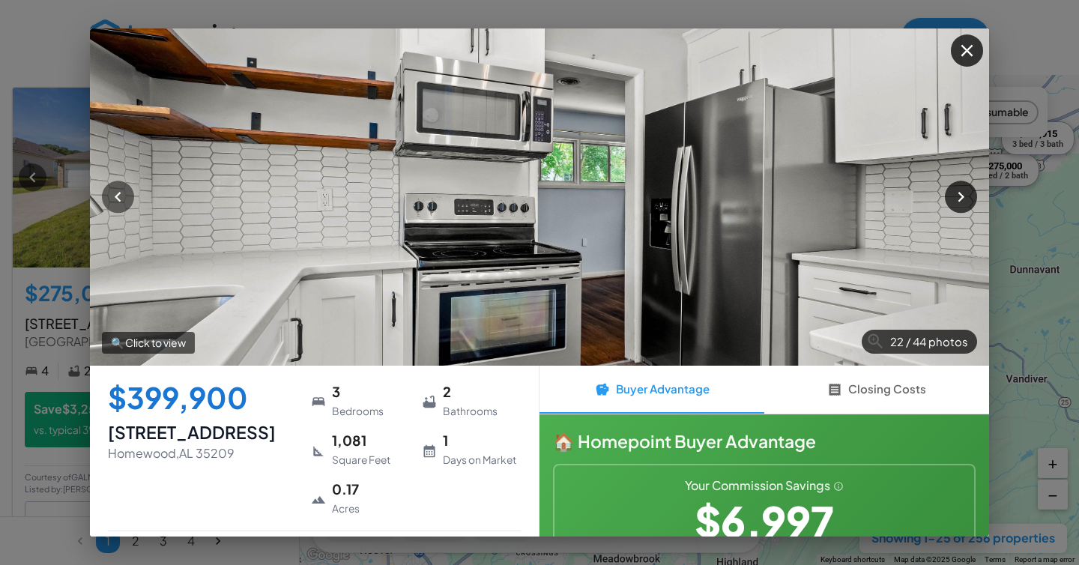
click at [971, 185] on button "button" at bounding box center [961, 197] width 32 height 32
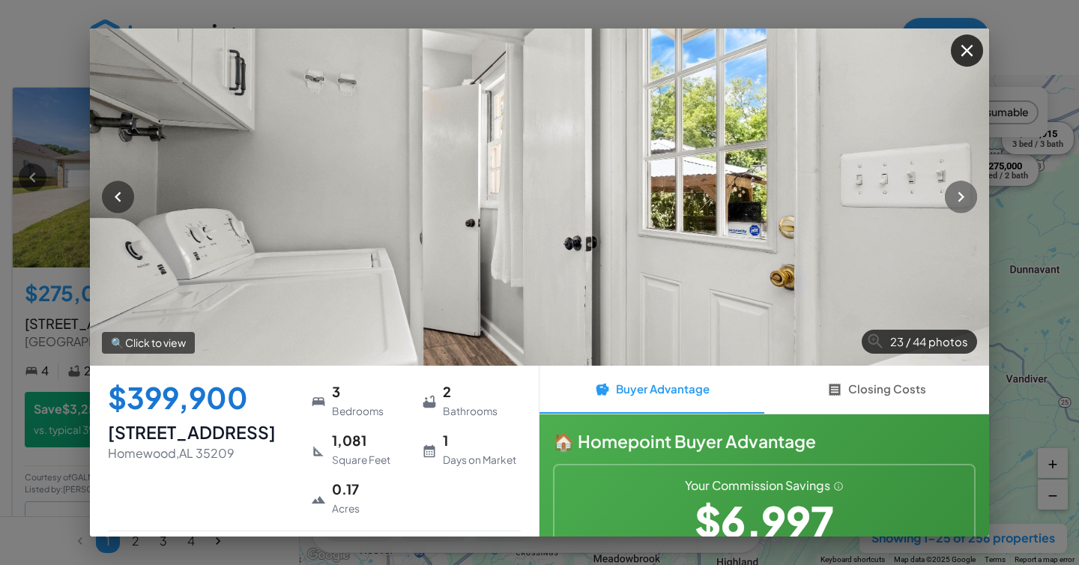
click at [971, 185] on button "button" at bounding box center [961, 197] width 32 height 32
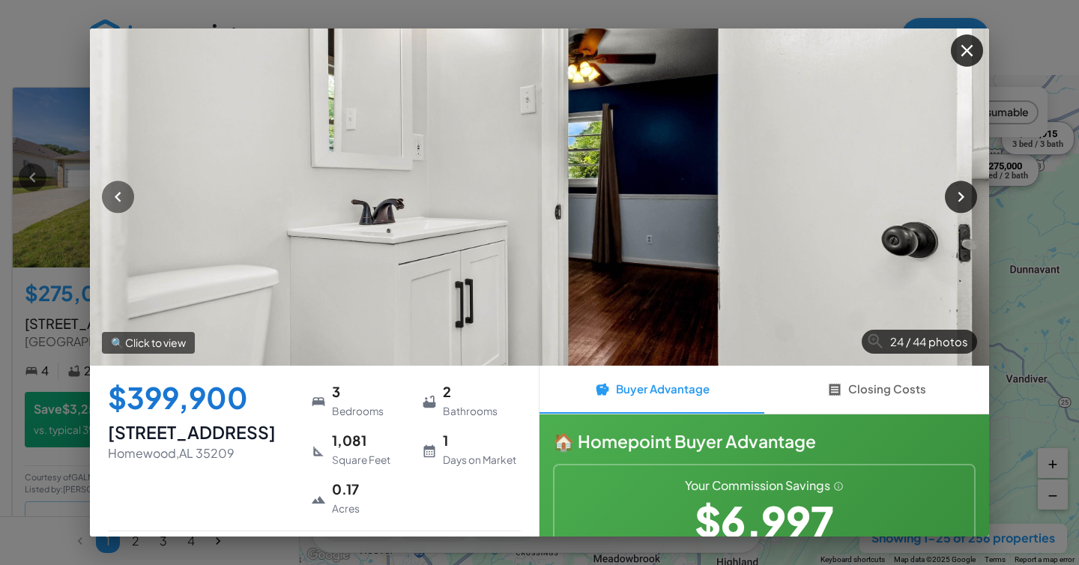
click at [971, 185] on button "button" at bounding box center [961, 197] width 32 height 32
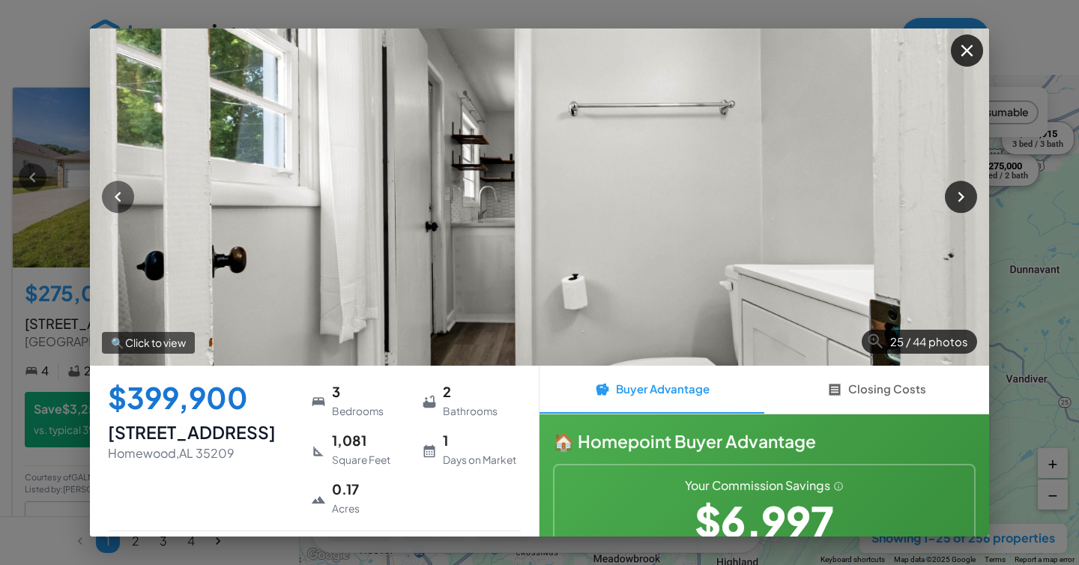
click at [971, 185] on button "button" at bounding box center [961, 197] width 32 height 32
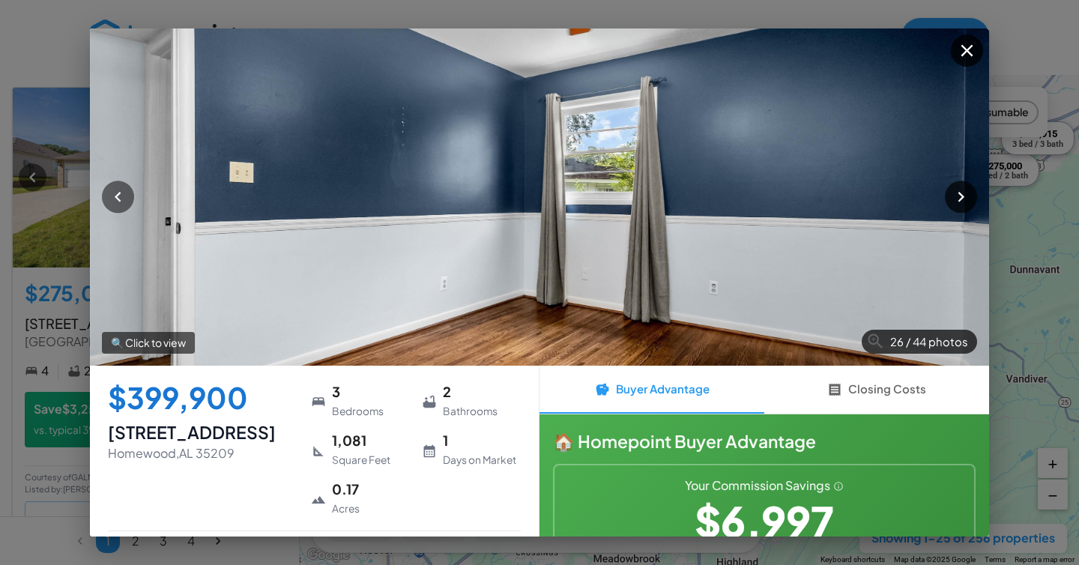
click at [971, 185] on button "button" at bounding box center [961, 197] width 32 height 32
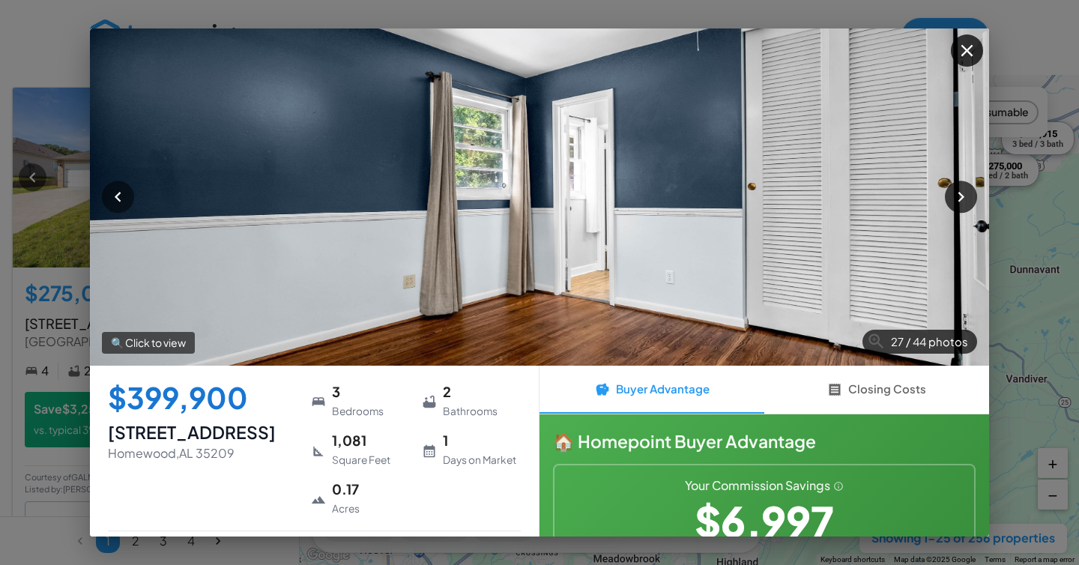
click at [971, 185] on button "button" at bounding box center [961, 197] width 32 height 32
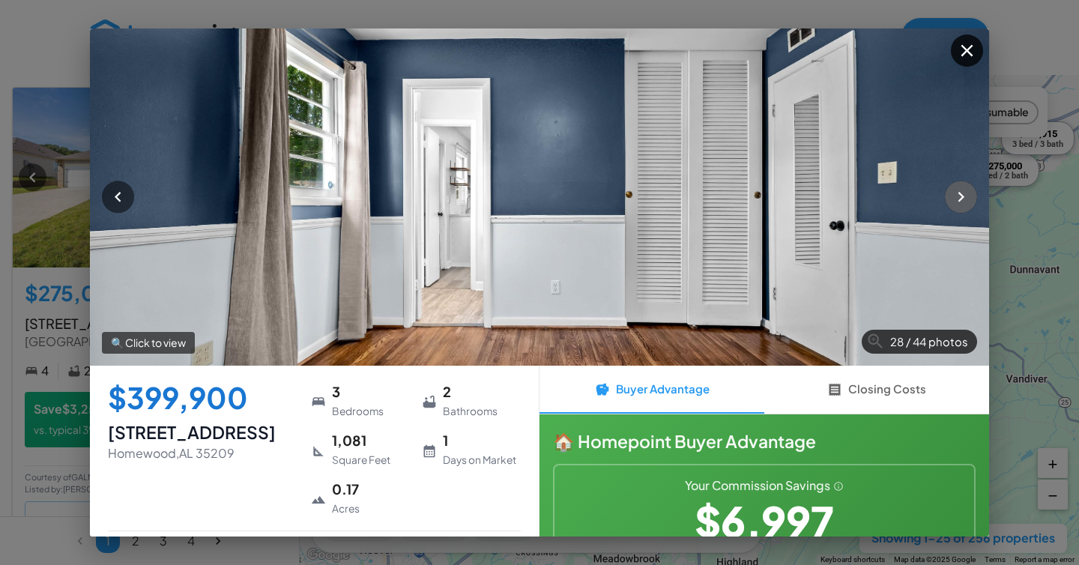
click at [971, 185] on button "button" at bounding box center [961, 197] width 32 height 32
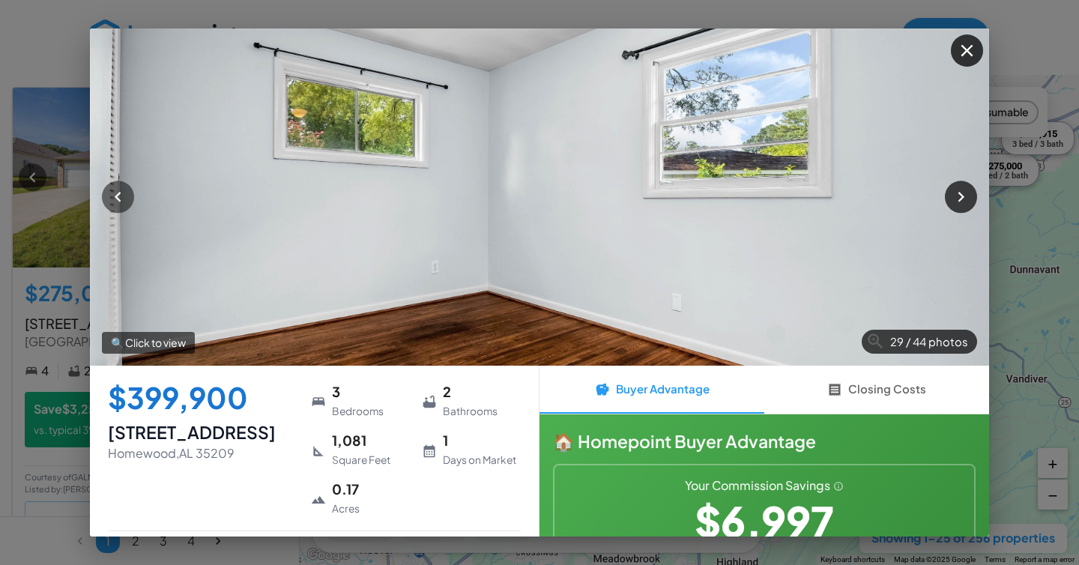
click at [971, 185] on button "button" at bounding box center [961, 197] width 32 height 32
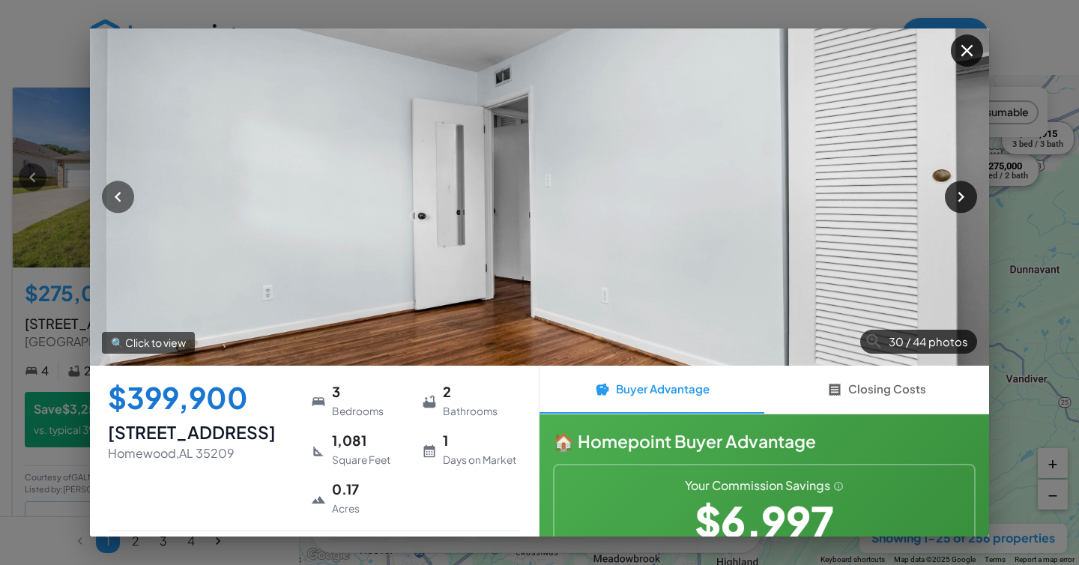
click at [971, 185] on button "button" at bounding box center [961, 197] width 32 height 32
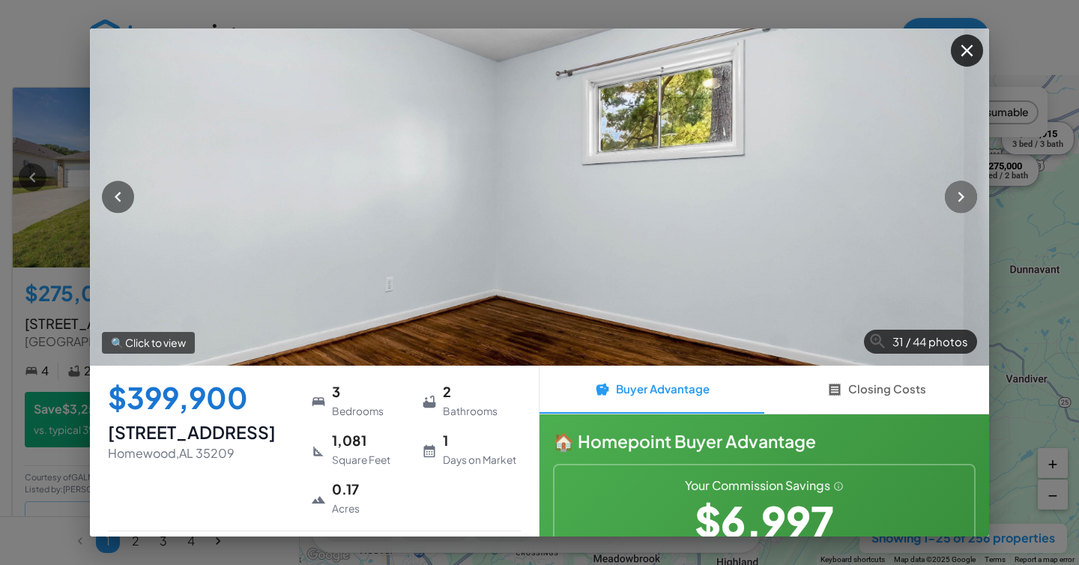
click at [971, 185] on button "button" at bounding box center [961, 197] width 32 height 32
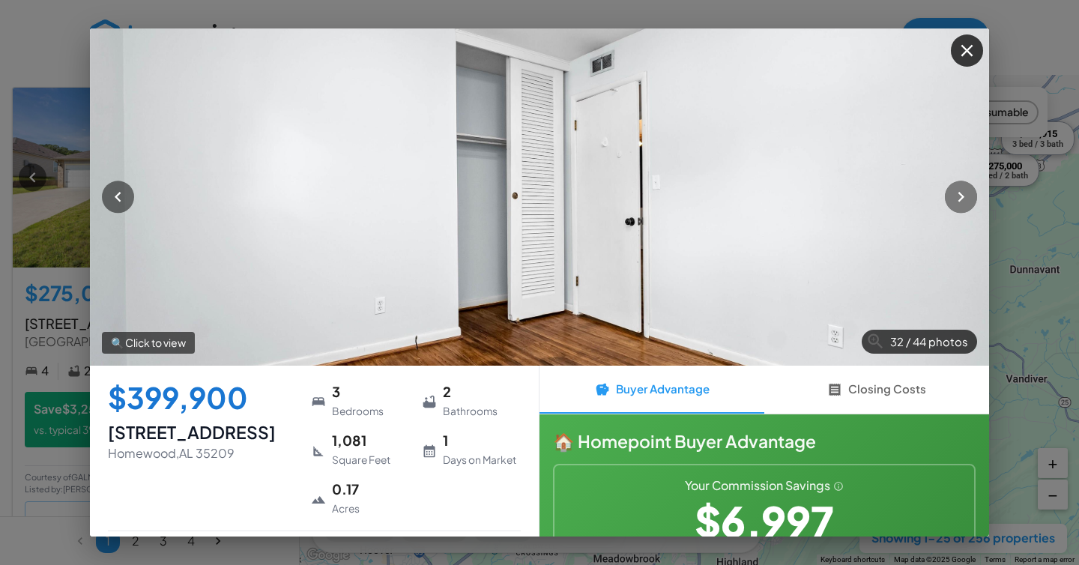
click at [971, 185] on button "button" at bounding box center [961, 197] width 32 height 32
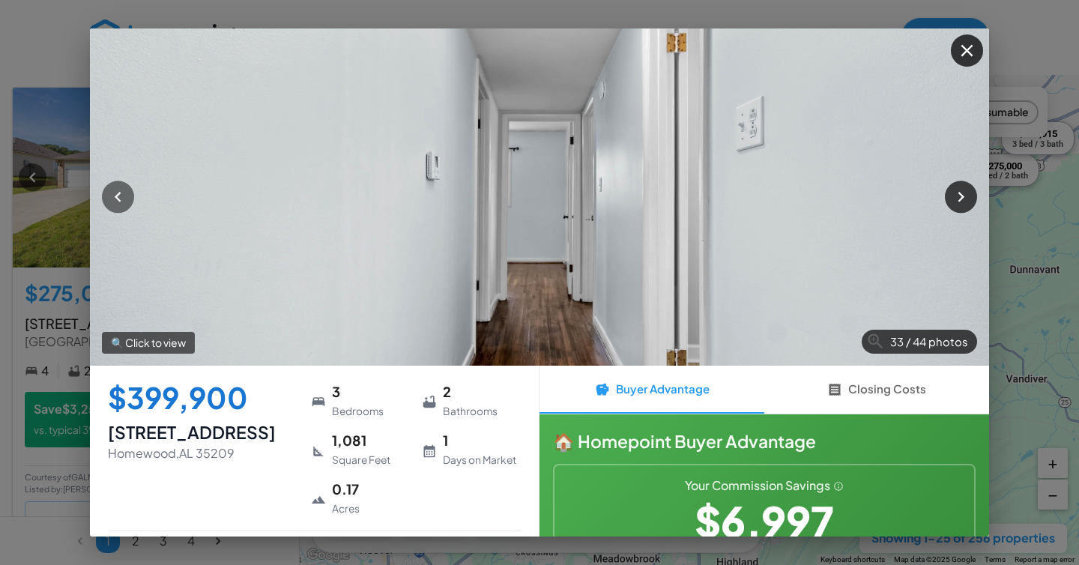
click at [971, 185] on button "button" at bounding box center [961, 197] width 32 height 32
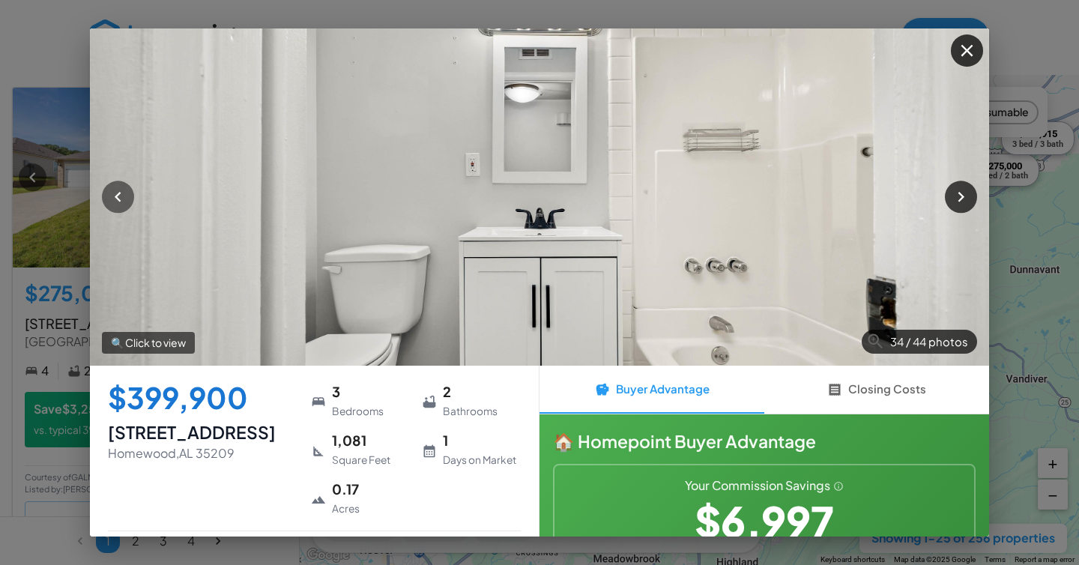
click at [971, 185] on button "button" at bounding box center [961, 197] width 32 height 32
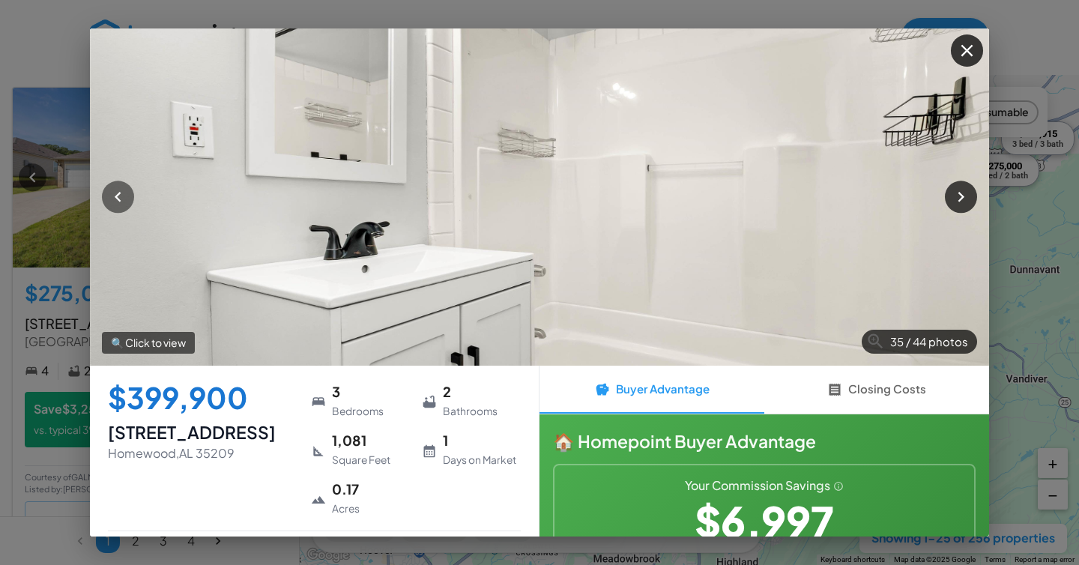
click at [971, 185] on button "button" at bounding box center [961, 197] width 32 height 32
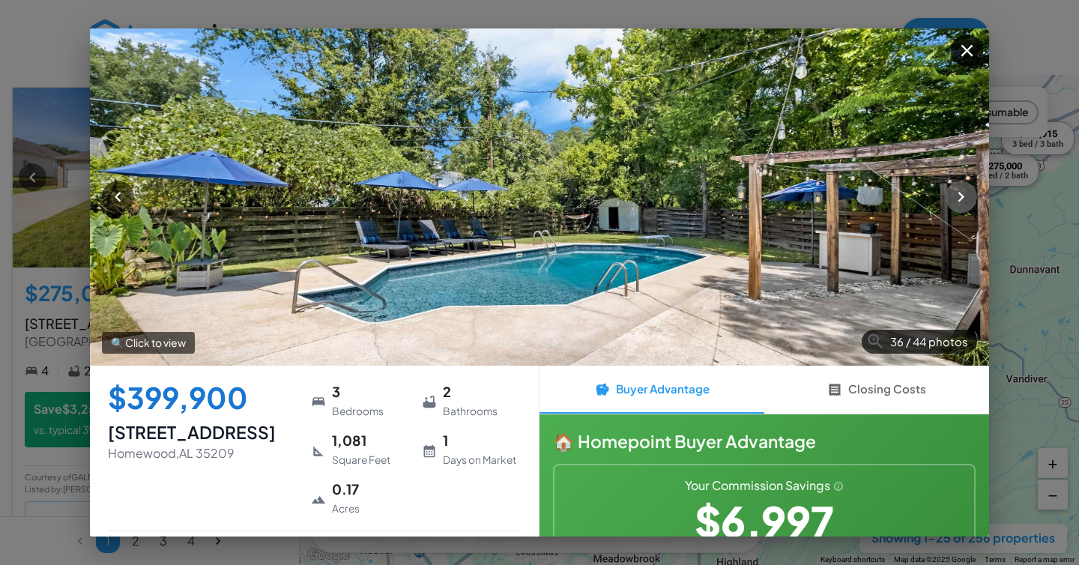
click at [971, 185] on button "button" at bounding box center [961, 197] width 32 height 32
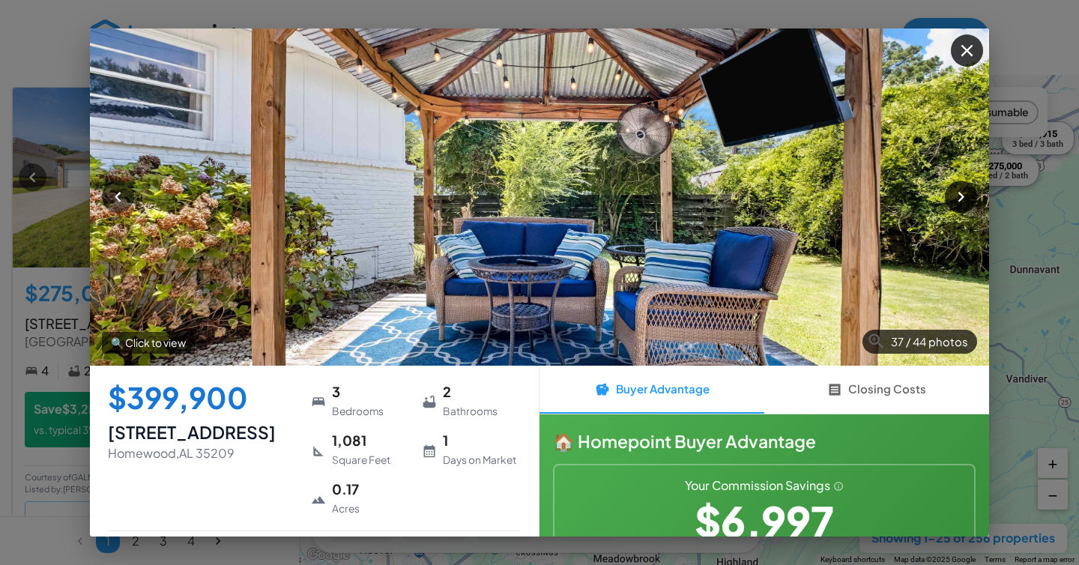
click at [971, 185] on button "button" at bounding box center [961, 197] width 32 height 32
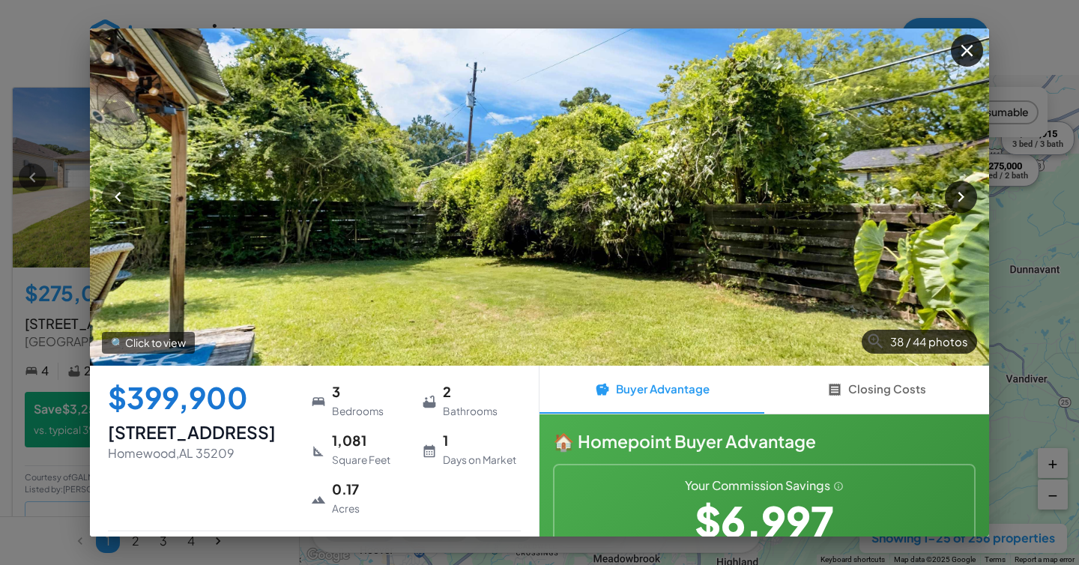
click at [971, 185] on button "button" at bounding box center [961, 197] width 32 height 32
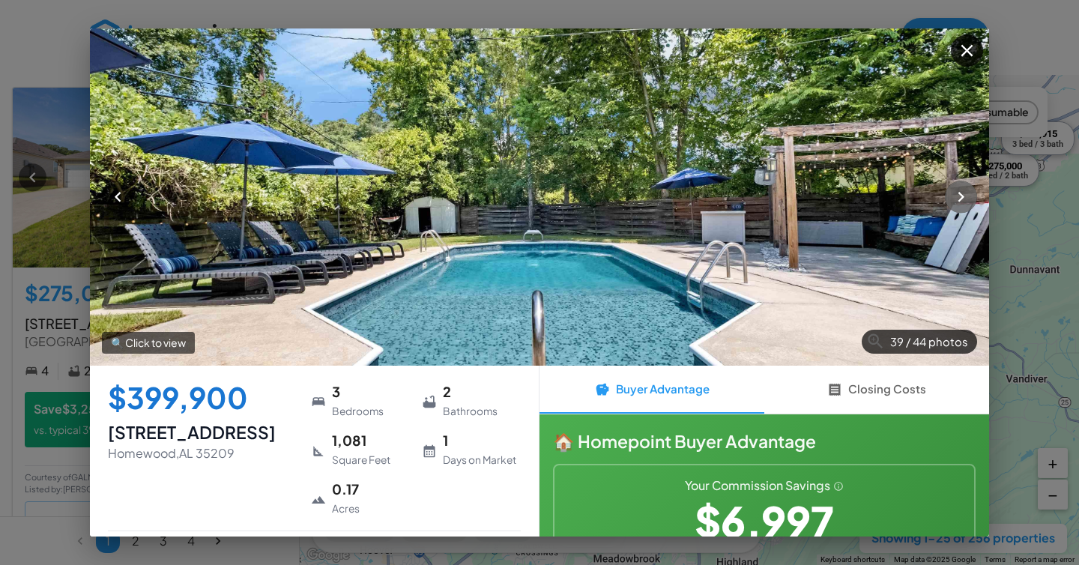
click at [971, 185] on button "button" at bounding box center [961, 197] width 32 height 32
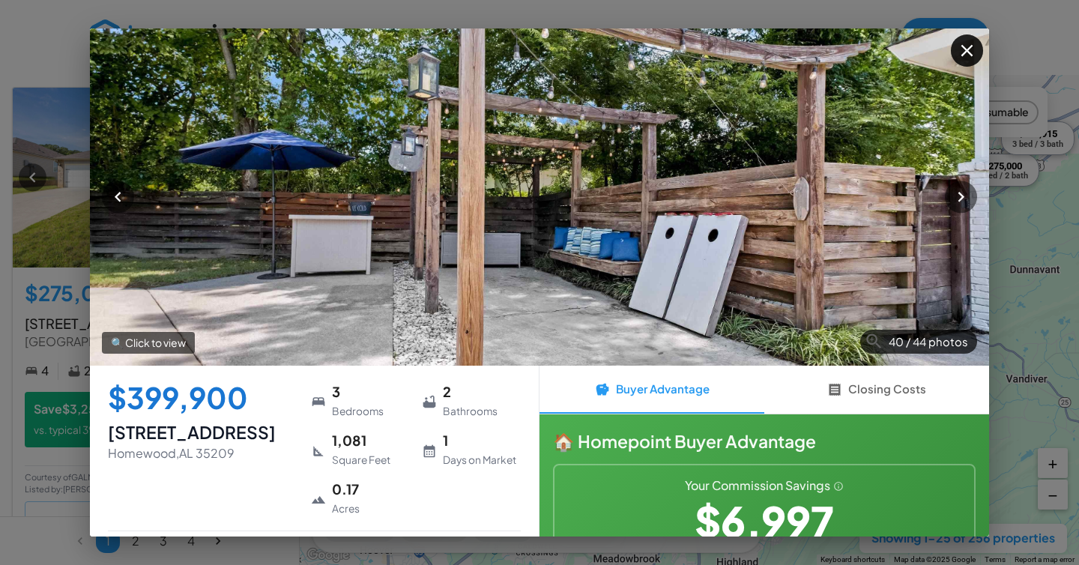
click at [975, 56] on icon "button" at bounding box center [967, 50] width 20 height 20
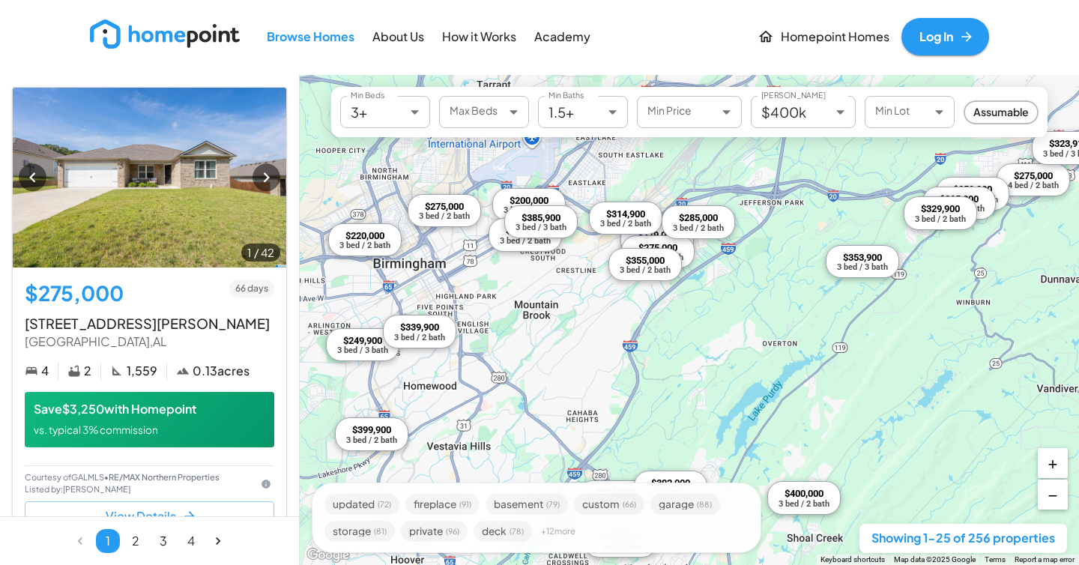
drag, startPoint x: 602, startPoint y: 410, endPoint x: 634, endPoint y: 420, distance: 33.7
click at [634, 420] on div "$275,000 4 bed / 2 bath $353,900 3 bed / 3 bath $374,900 3 bed / 3 bath $323,91…" at bounding box center [690, 320] width 780 height 490
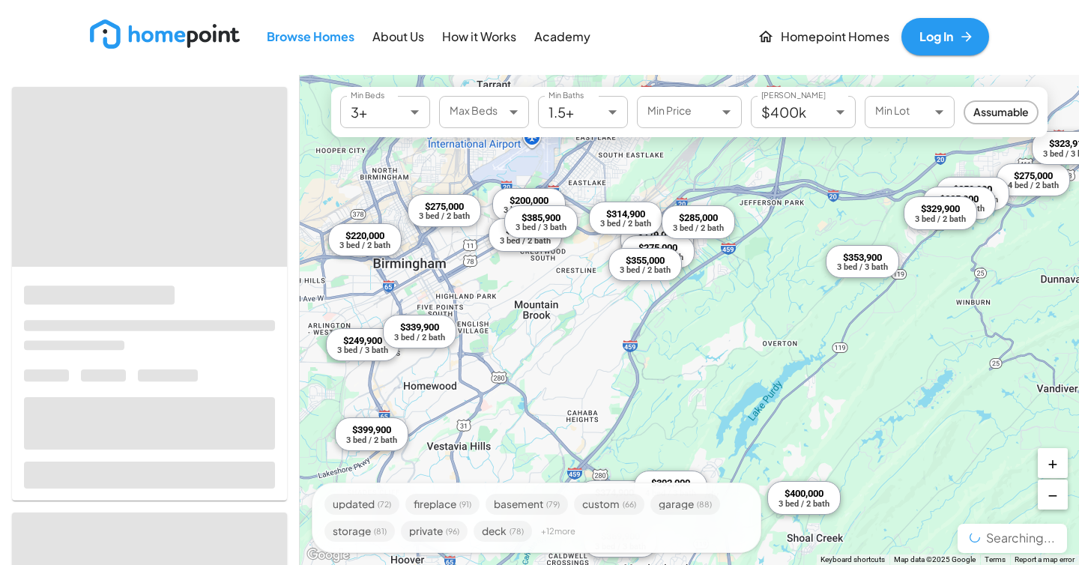
click at [430, 336] on div "$275,000 4 bed / 2 bath $353,900 3 bed / 3 bath $374,900 3 bed / 3 bath $323,91…" at bounding box center [690, 320] width 780 height 490
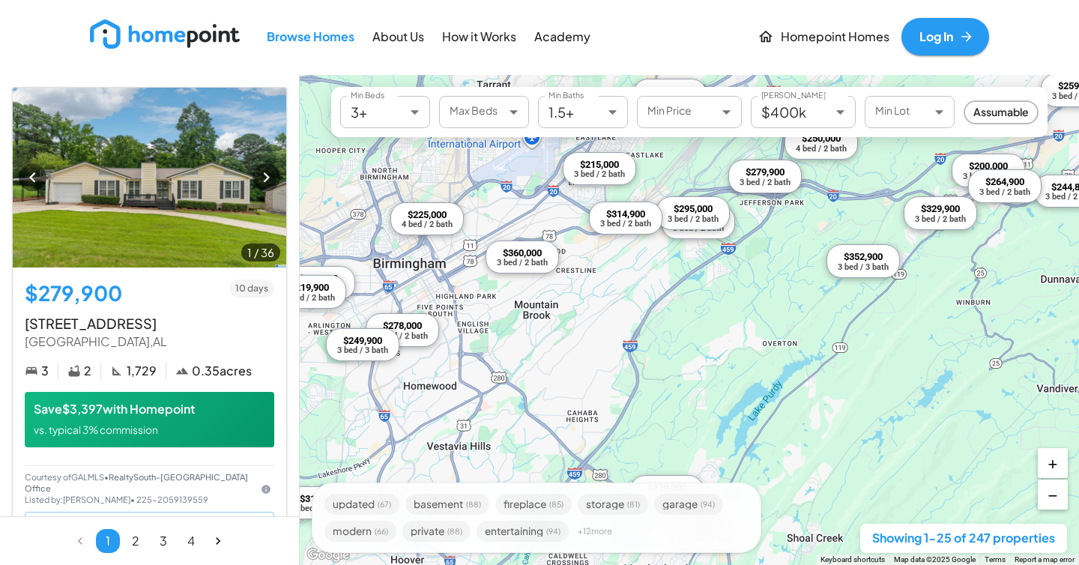
click at [420, 332] on div "3 bed / 2 bath" at bounding box center [402, 336] width 51 height 8
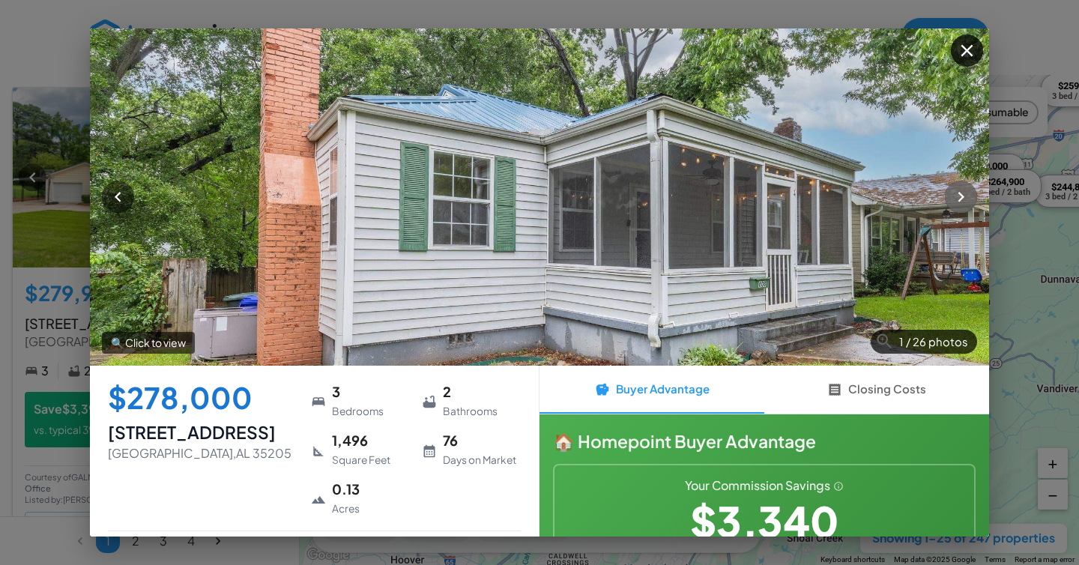
click at [961, 198] on icon "button" at bounding box center [961, 197] width 6 height 10
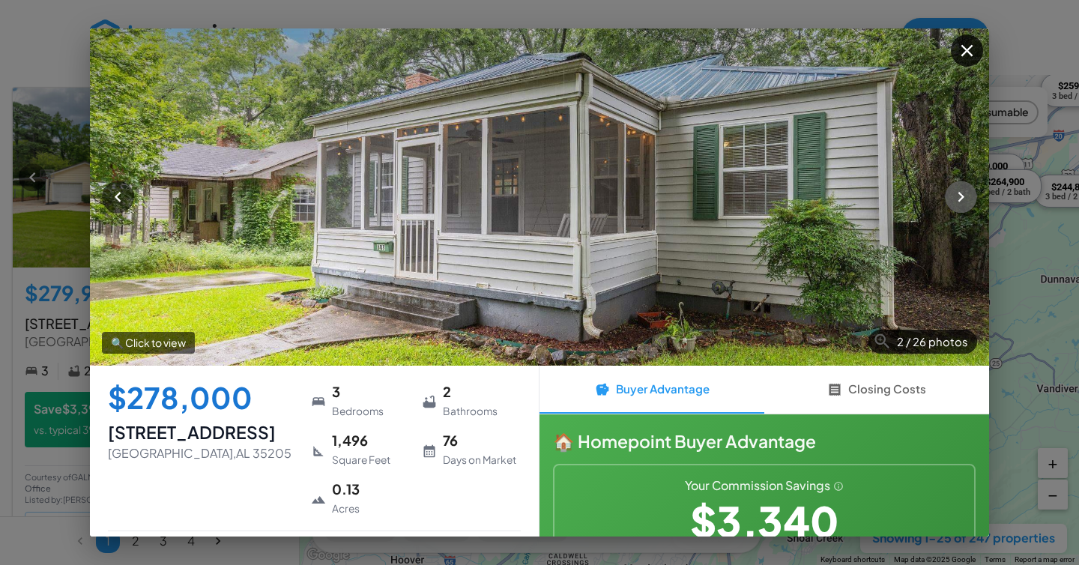
click at [961, 199] on icon "button" at bounding box center [961, 197] width 6 height 10
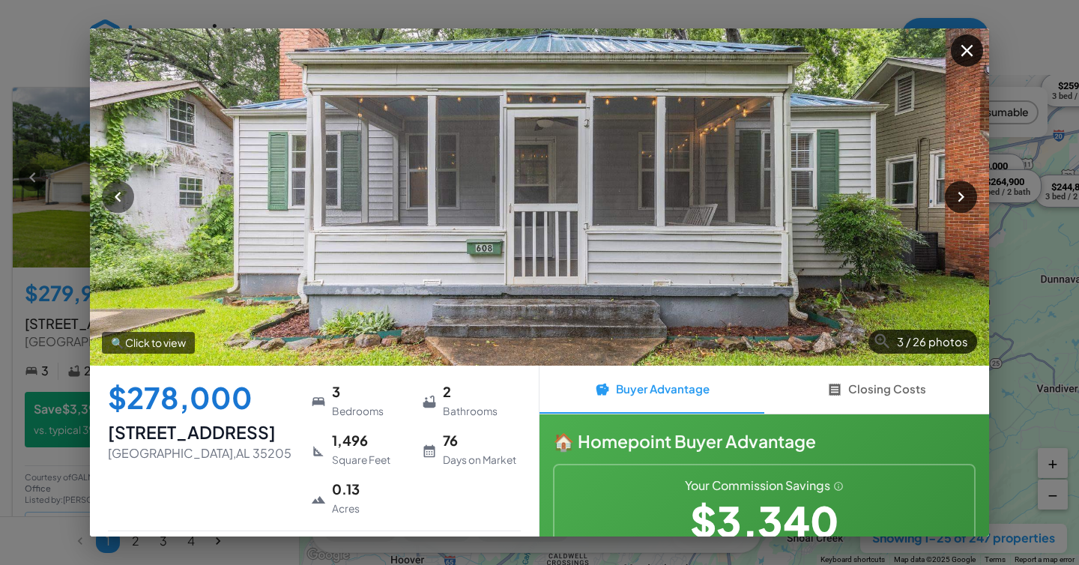
click at [961, 199] on icon "button" at bounding box center [961, 197] width 6 height 10
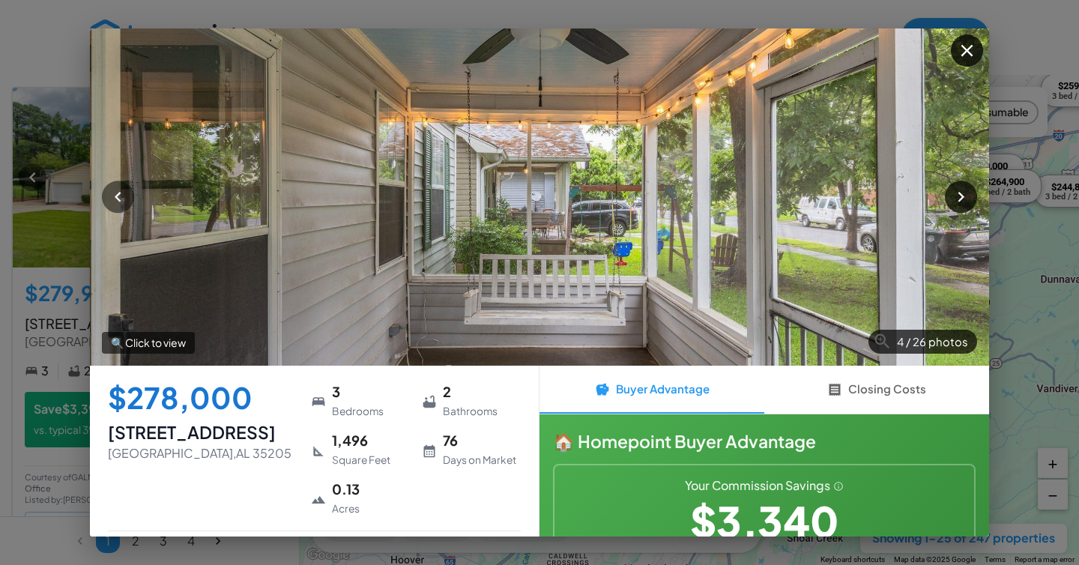
click at [961, 199] on icon "button" at bounding box center [961, 197] width 6 height 10
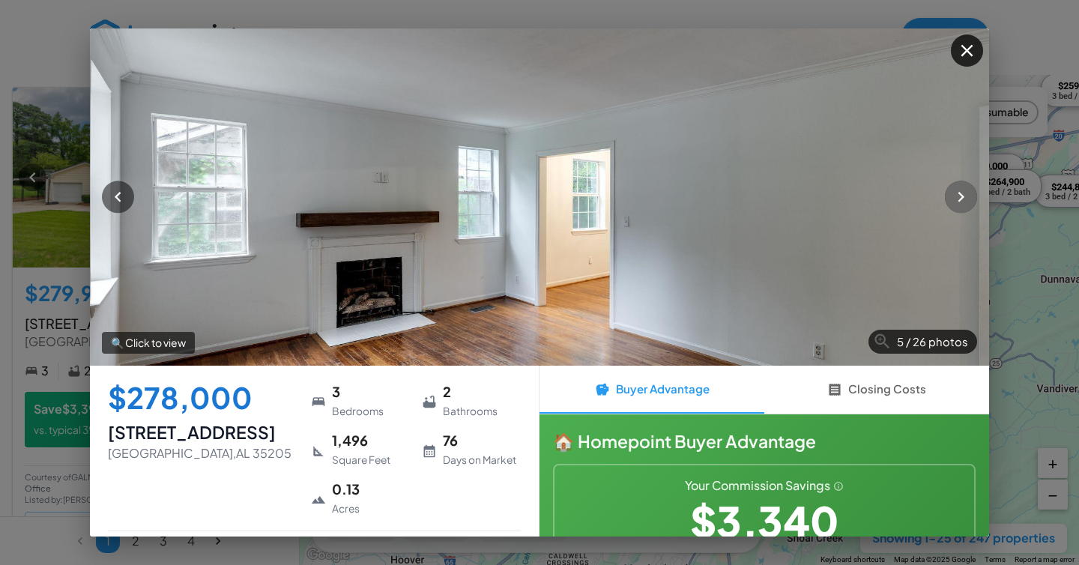
click at [961, 199] on icon "button" at bounding box center [961, 197] width 6 height 10
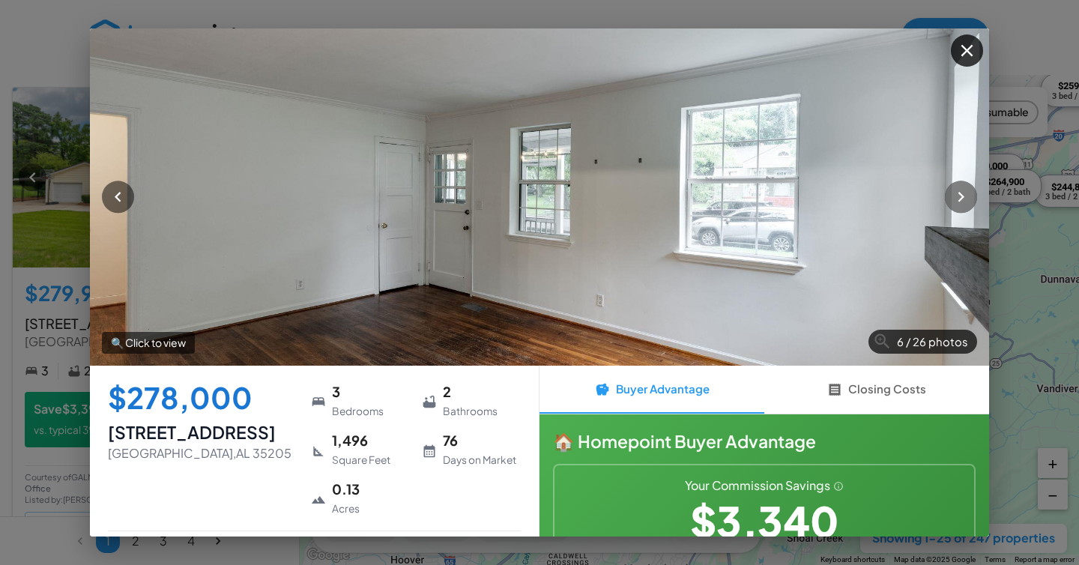
click at [961, 199] on icon "button" at bounding box center [961, 197] width 6 height 10
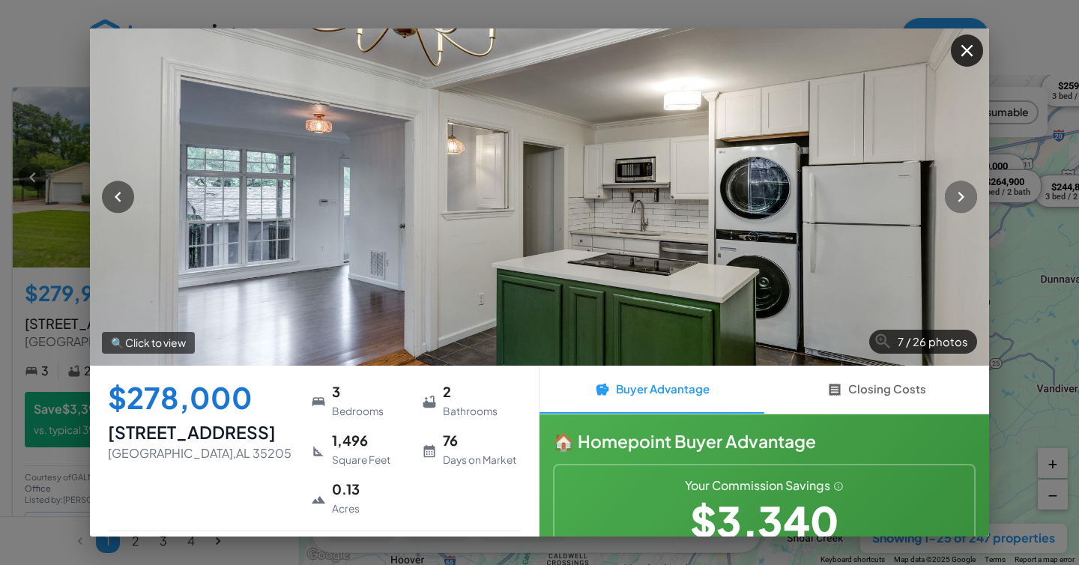
click at [961, 199] on icon "button" at bounding box center [961, 197] width 6 height 10
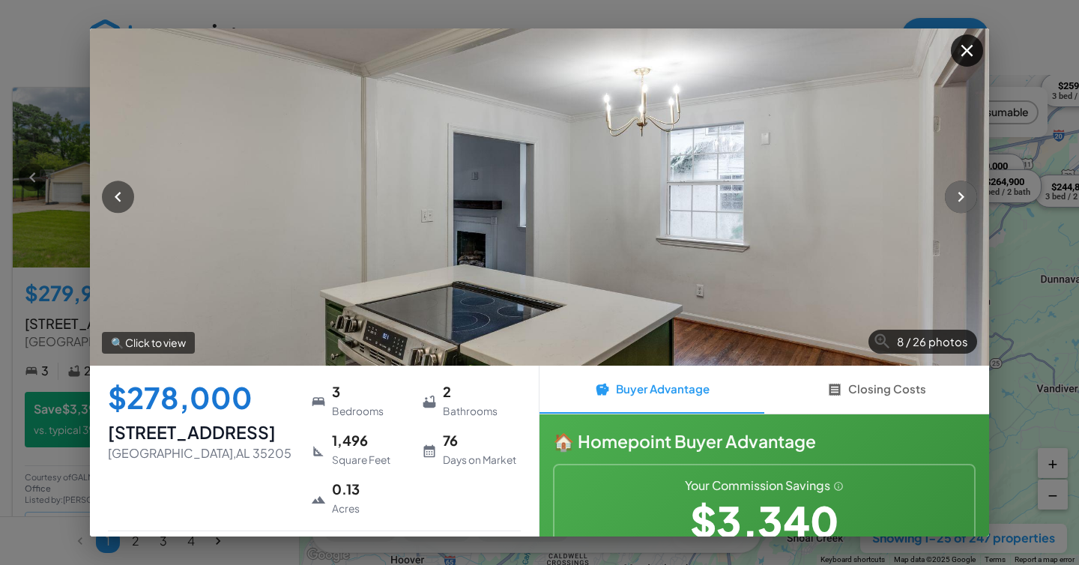
click at [961, 199] on icon "button" at bounding box center [961, 197] width 6 height 10
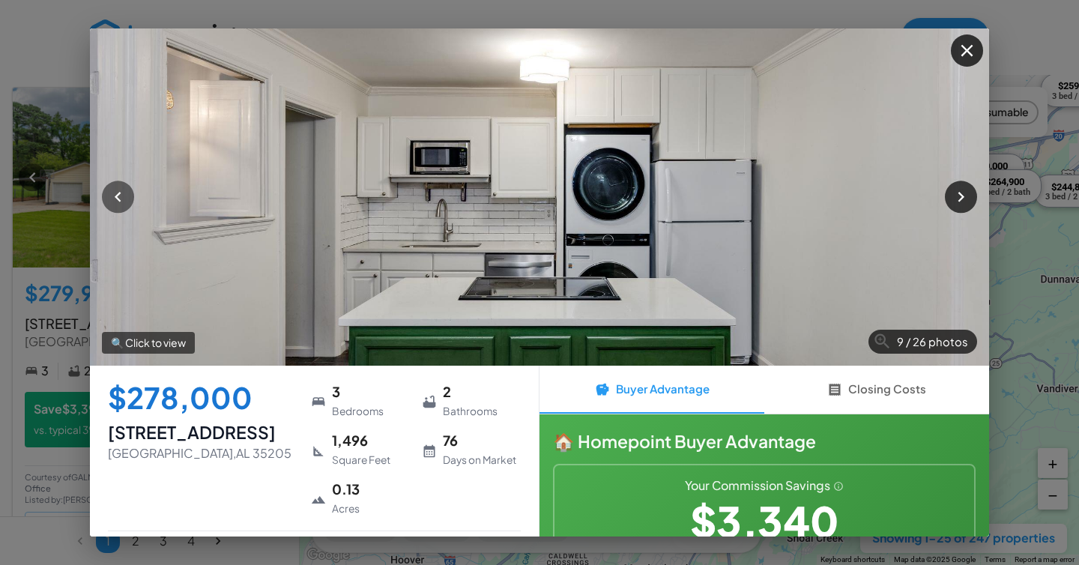
click at [961, 199] on icon "button" at bounding box center [961, 197] width 6 height 10
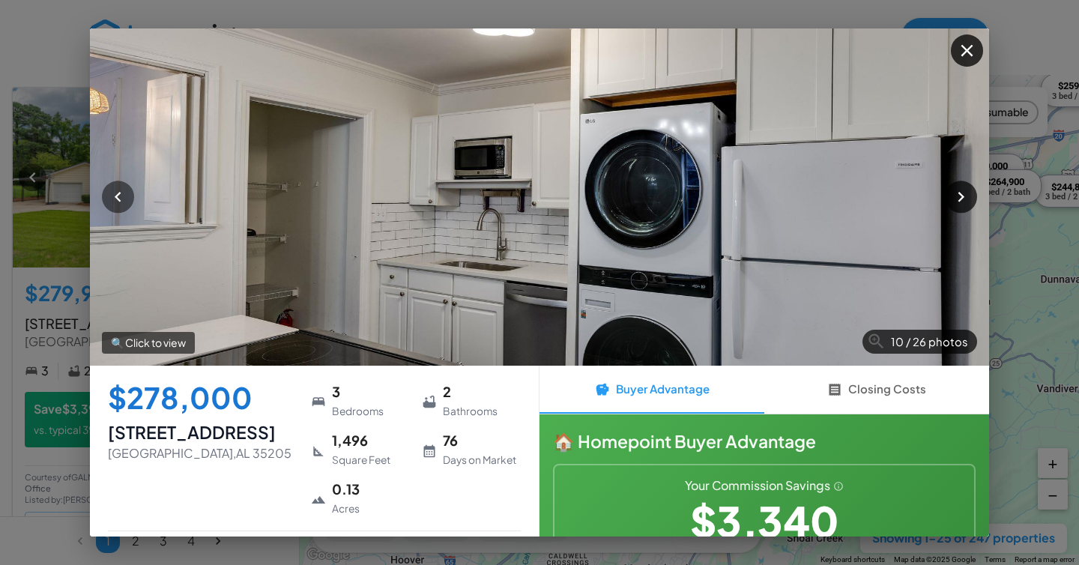
click at [961, 199] on icon "button" at bounding box center [961, 197] width 6 height 10
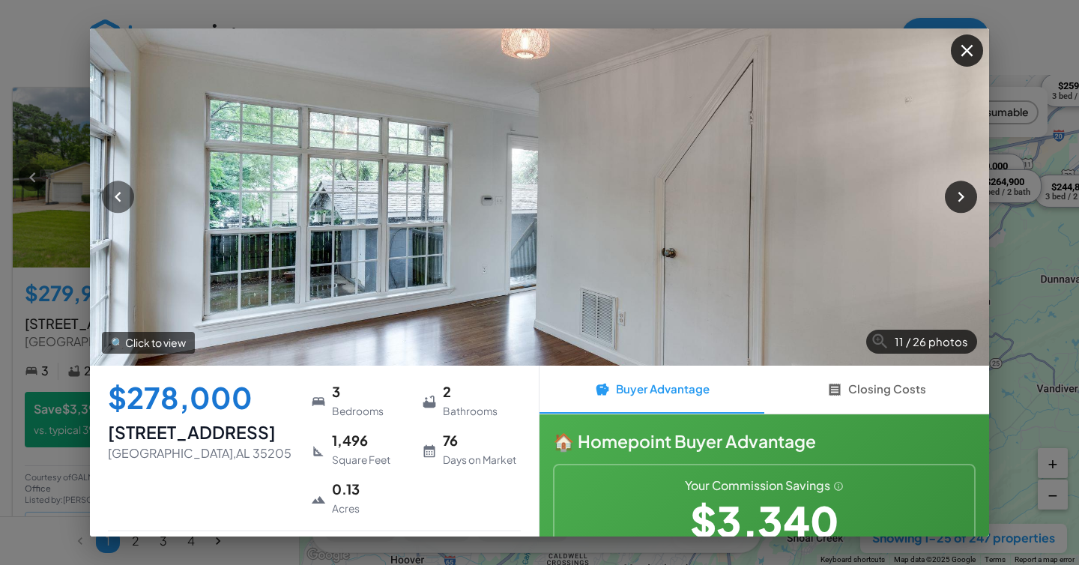
click at [960, 199] on icon "button" at bounding box center [961, 197] width 6 height 10
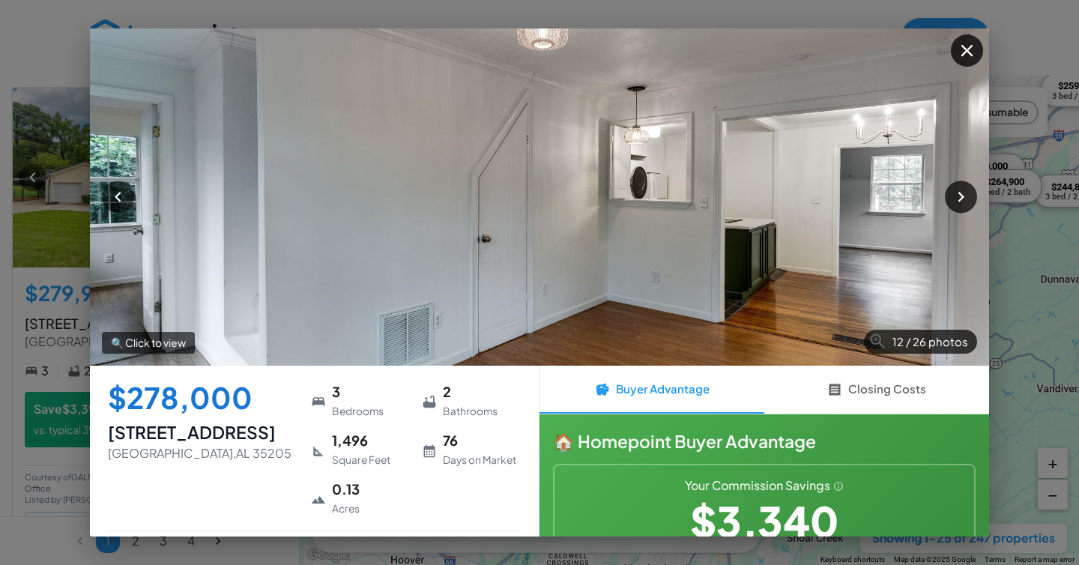
click at [960, 199] on icon "button" at bounding box center [961, 197] width 6 height 10
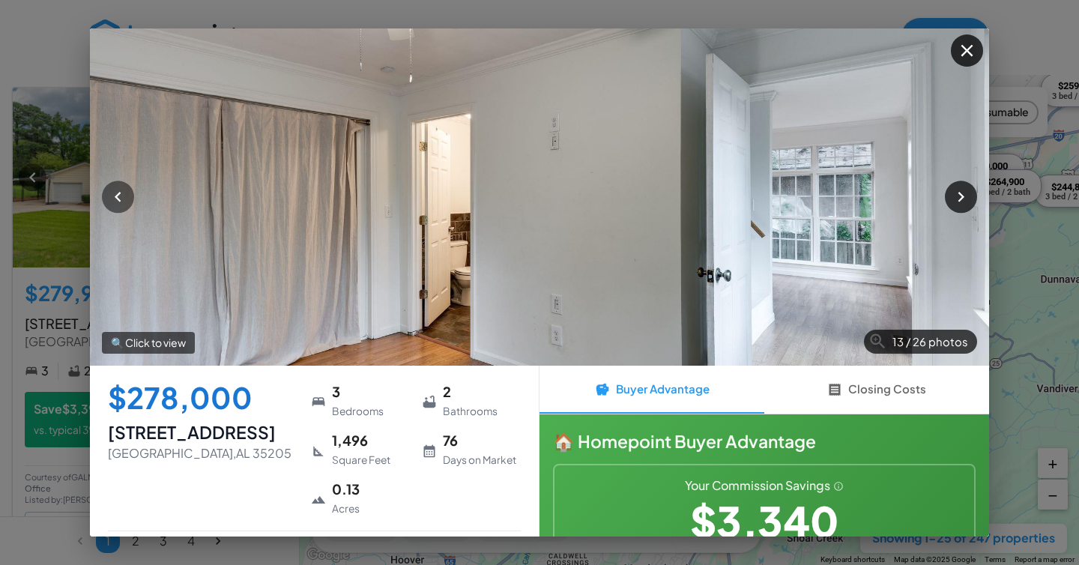
click at [960, 199] on icon "button" at bounding box center [961, 197] width 6 height 10
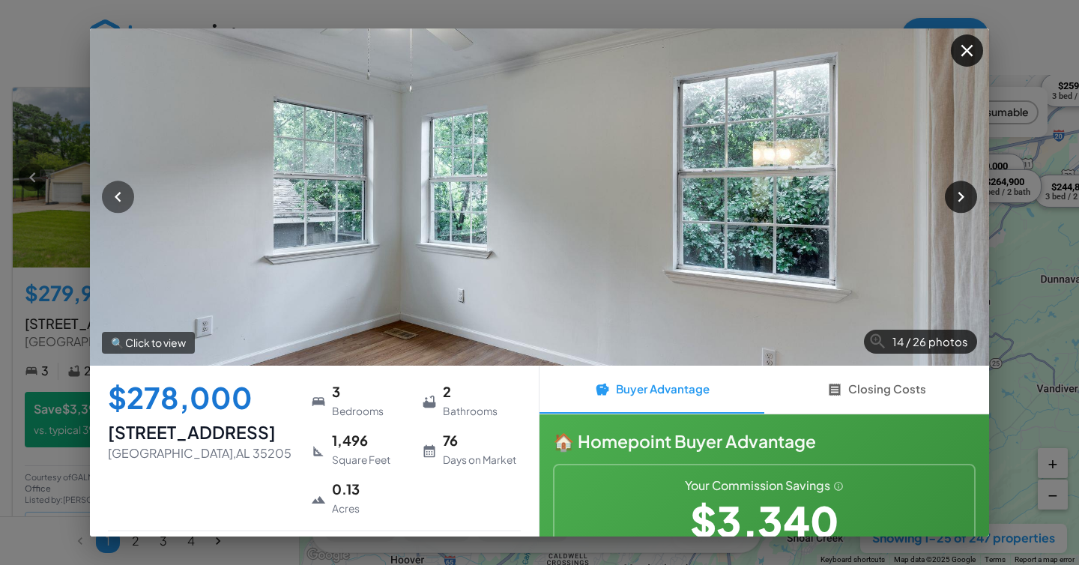
click at [960, 199] on icon "button" at bounding box center [961, 197] width 6 height 10
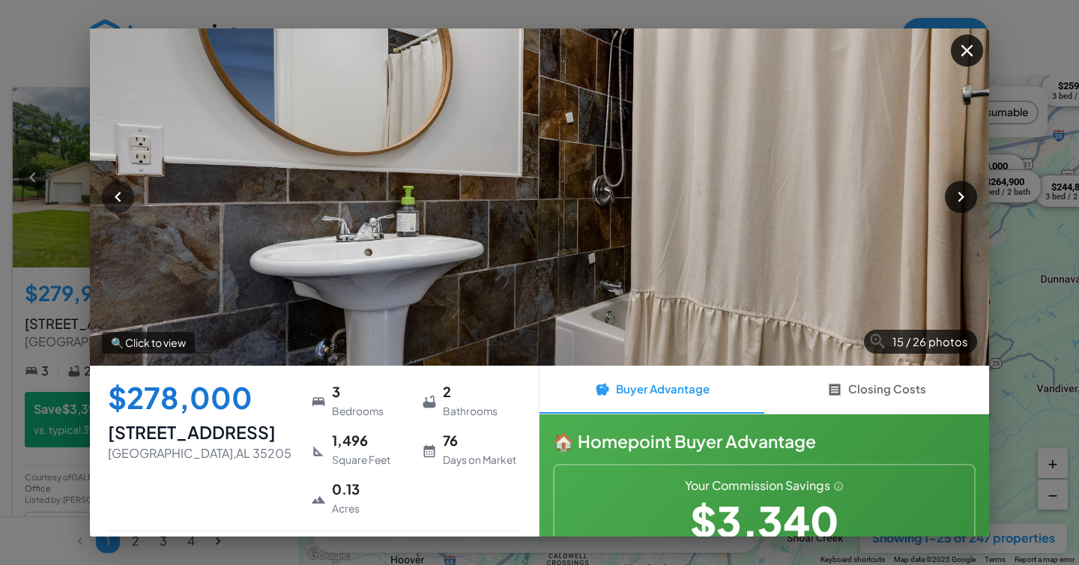
click at [960, 199] on icon "button" at bounding box center [961, 197] width 6 height 10
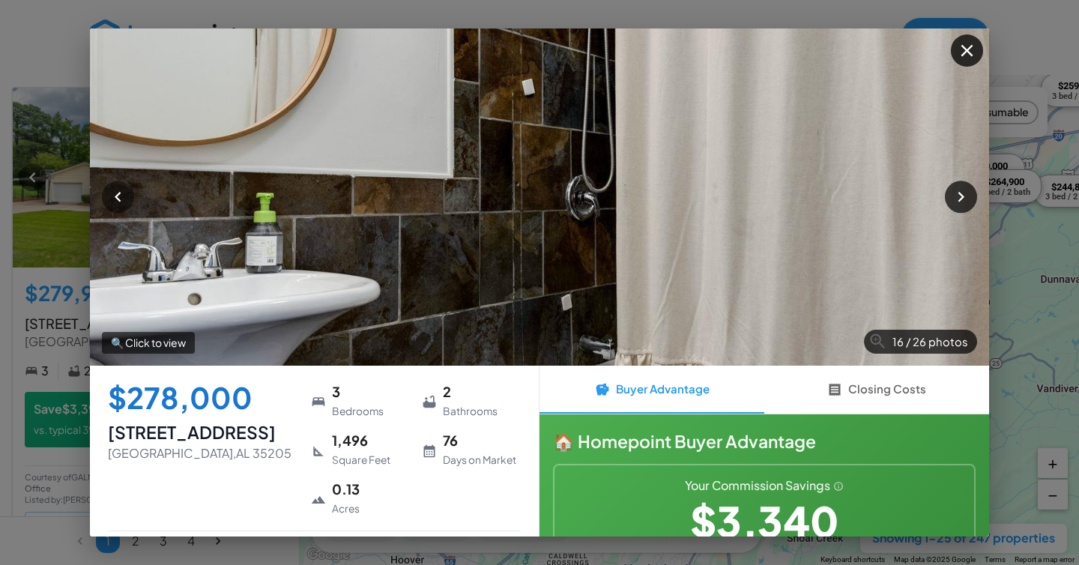
click at [960, 199] on icon "button" at bounding box center [961, 197] width 6 height 10
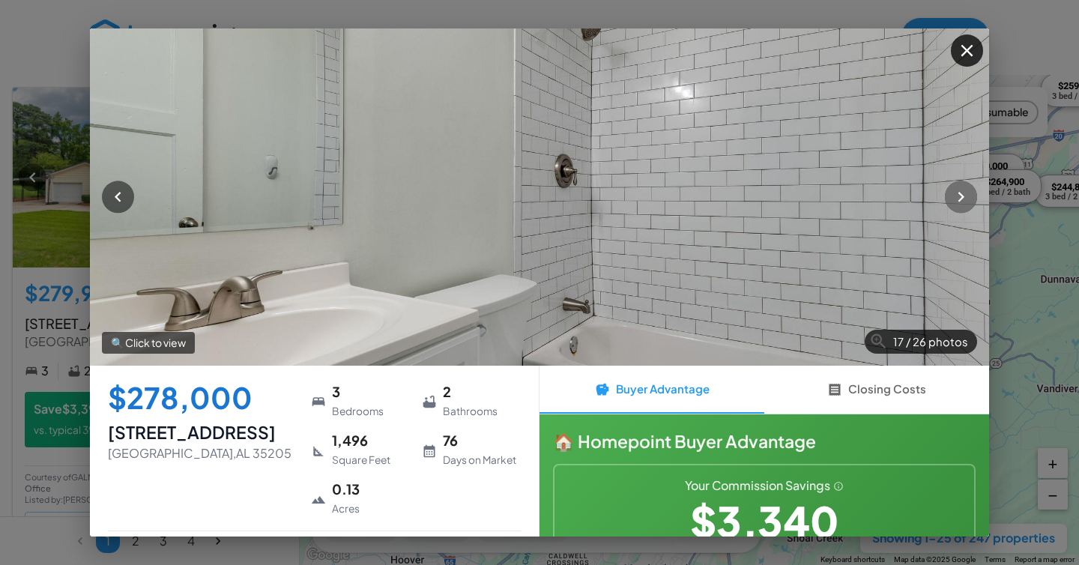
click at [960, 199] on icon "button" at bounding box center [961, 197] width 6 height 10
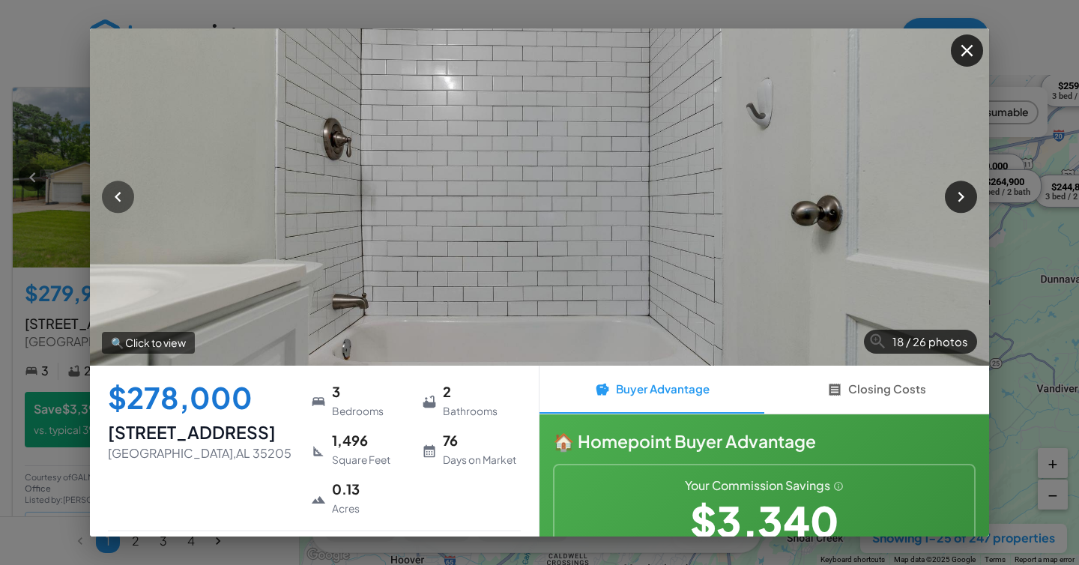
click at [960, 199] on icon "button" at bounding box center [961, 197] width 6 height 10
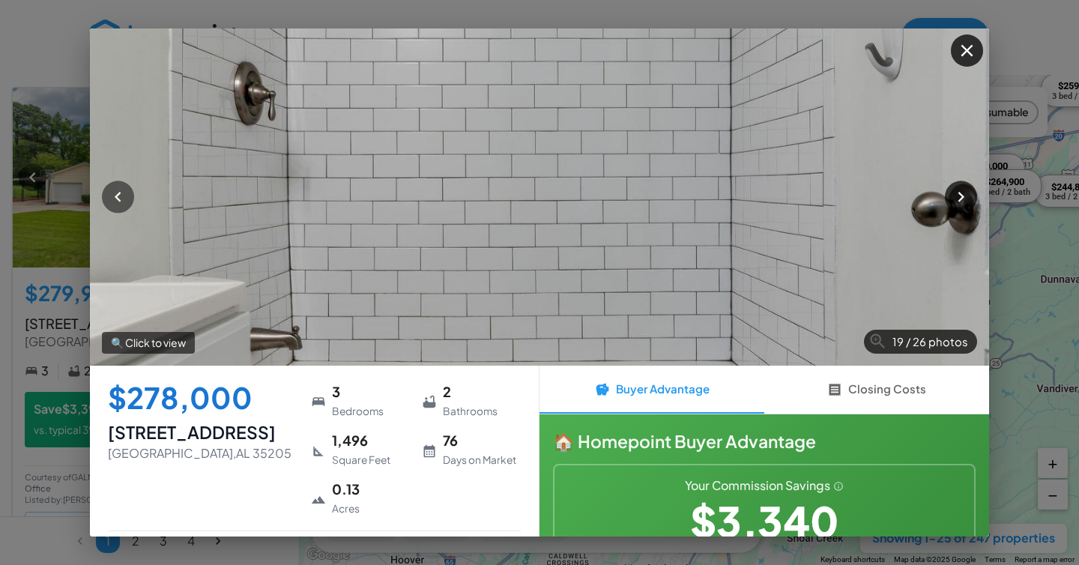
click at [960, 199] on icon "button" at bounding box center [961, 197] width 6 height 10
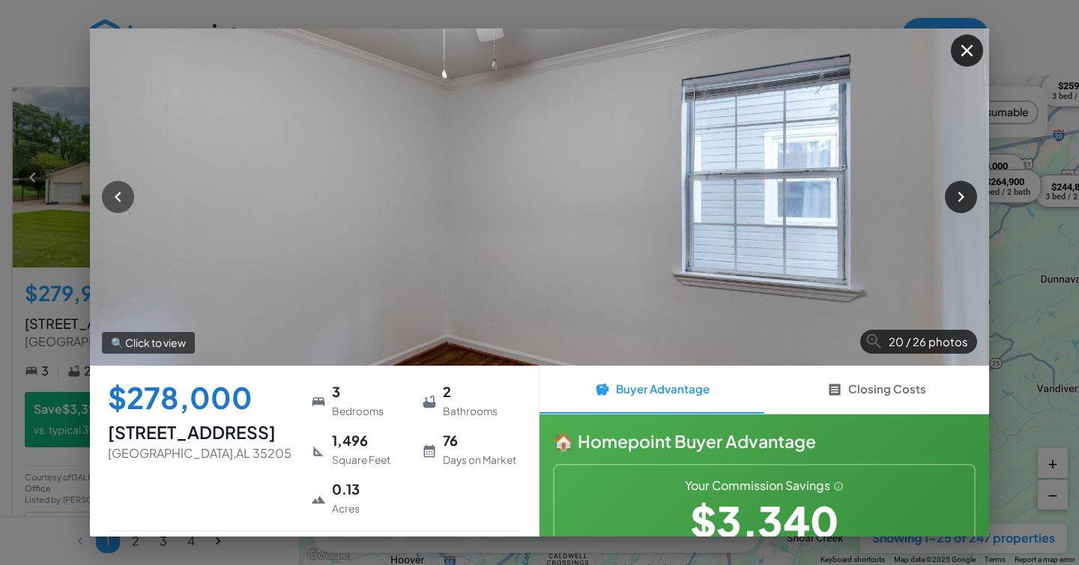
click at [960, 199] on icon "button" at bounding box center [961, 197] width 6 height 10
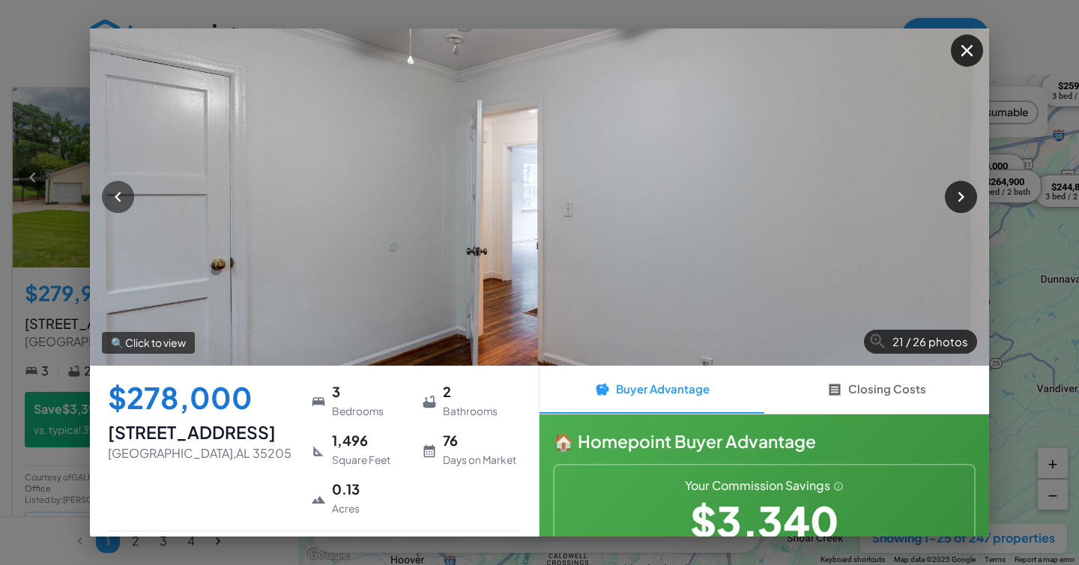
click at [960, 199] on icon "button" at bounding box center [961, 197] width 6 height 10
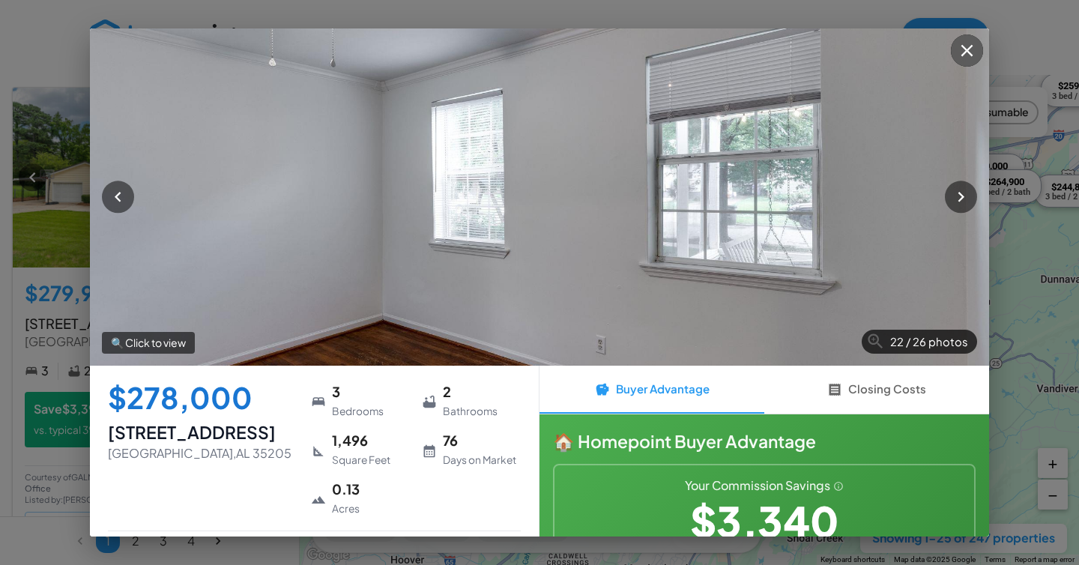
click at [965, 47] on icon "button" at bounding box center [967, 50] width 20 height 20
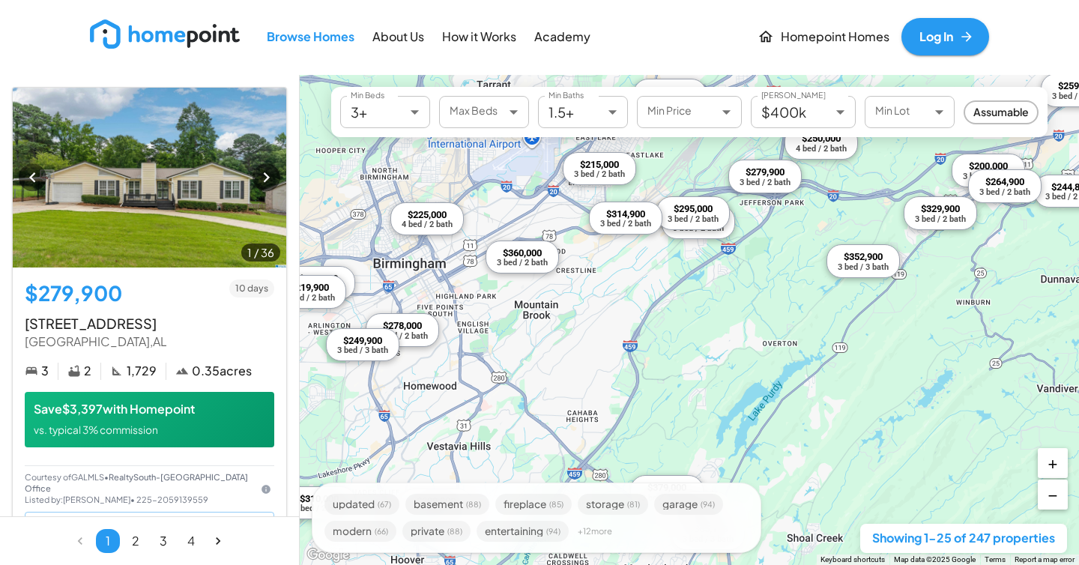
click at [442, 229] on div "$225,000 4 bed / 2 bath" at bounding box center [427, 219] width 73 height 34
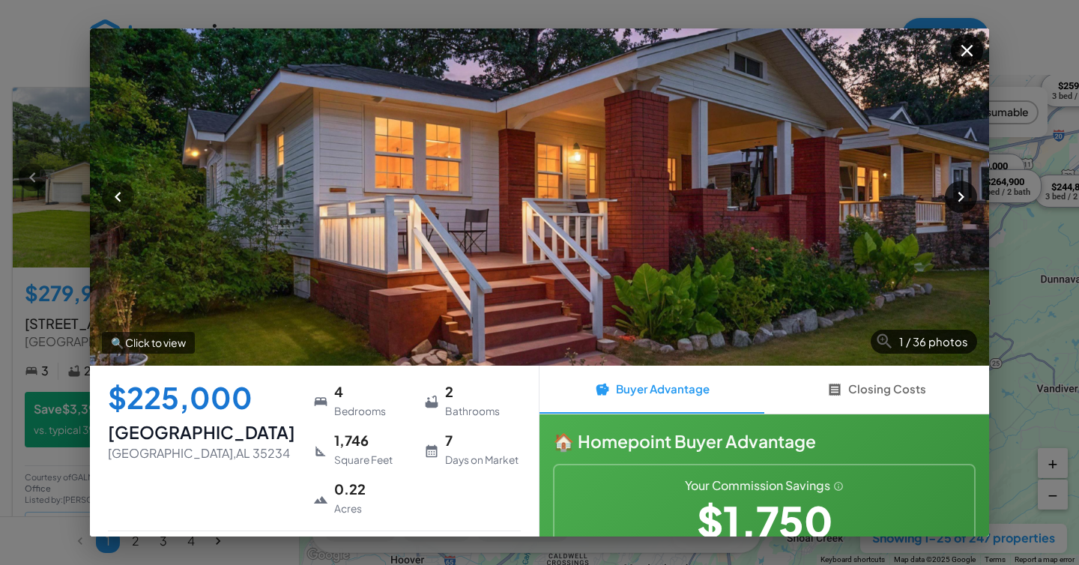
click at [967, 191] on icon "button" at bounding box center [961, 197] width 20 height 20
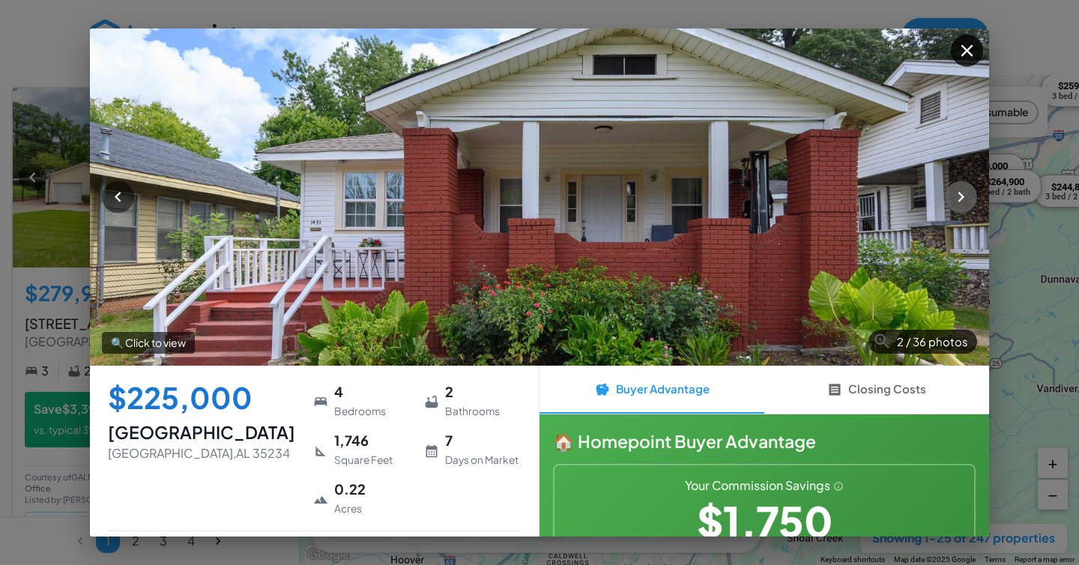
click at [967, 192] on icon "button" at bounding box center [961, 197] width 20 height 20
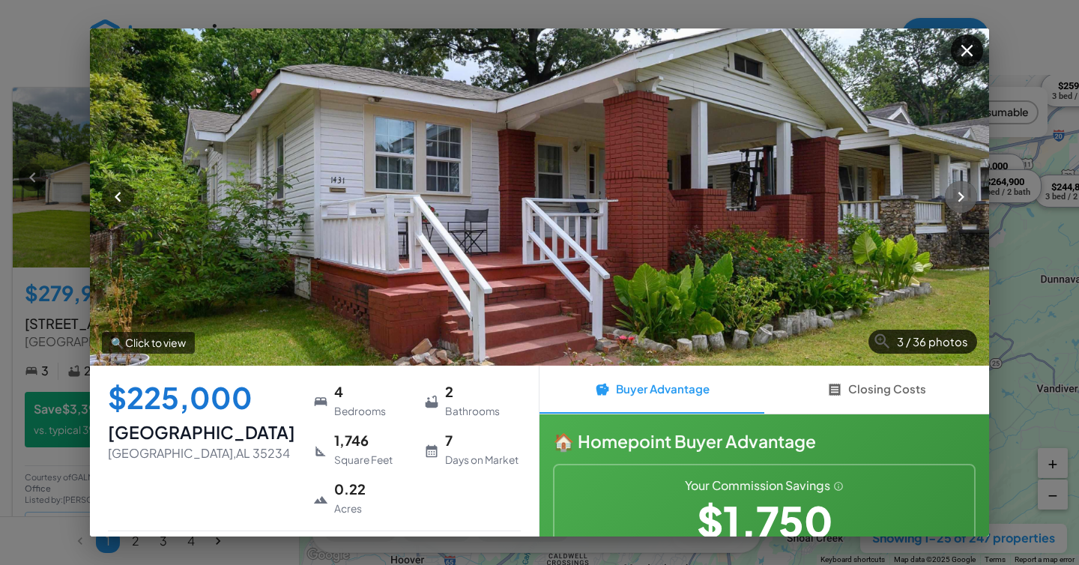
click at [967, 192] on icon "button" at bounding box center [961, 197] width 20 height 20
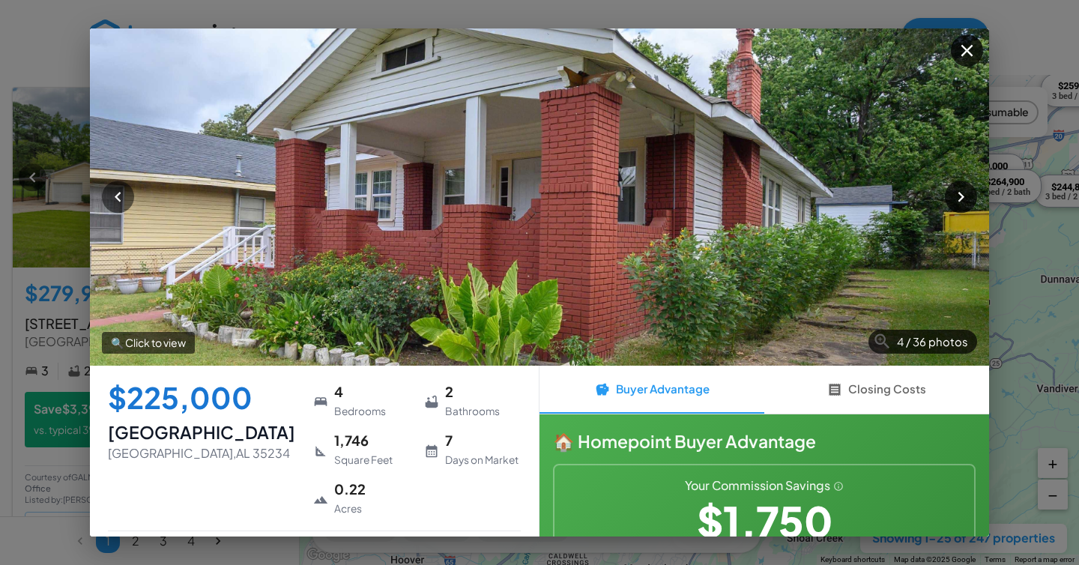
click at [967, 192] on icon "button" at bounding box center [961, 197] width 20 height 20
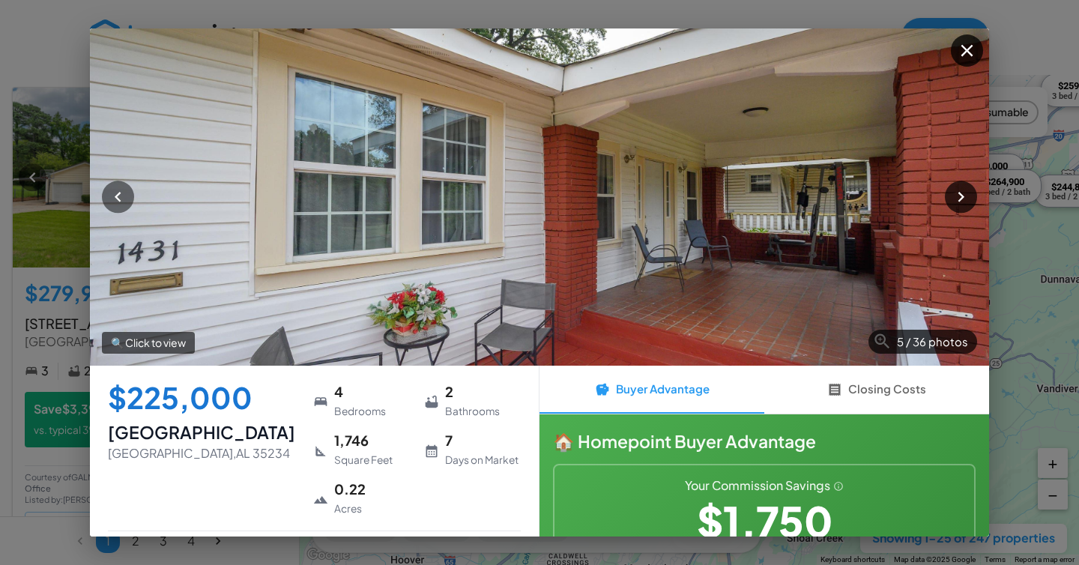
click at [967, 192] on icon "button" at bounding box center [961, 197] width 20 height 20
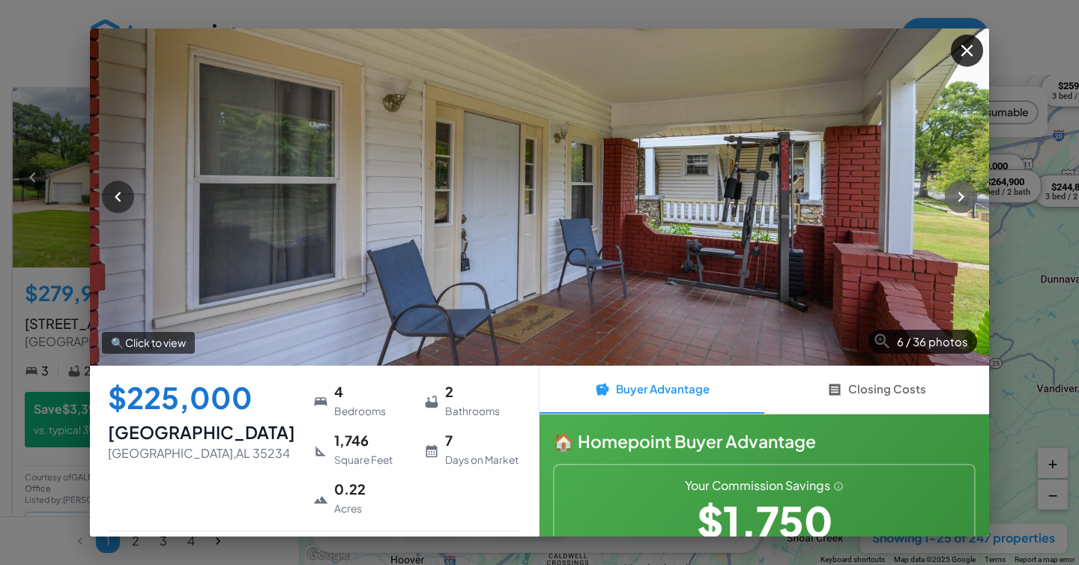
click at [967, 192] on icon "button" at bounding box center [961, 197] width 20 height 20
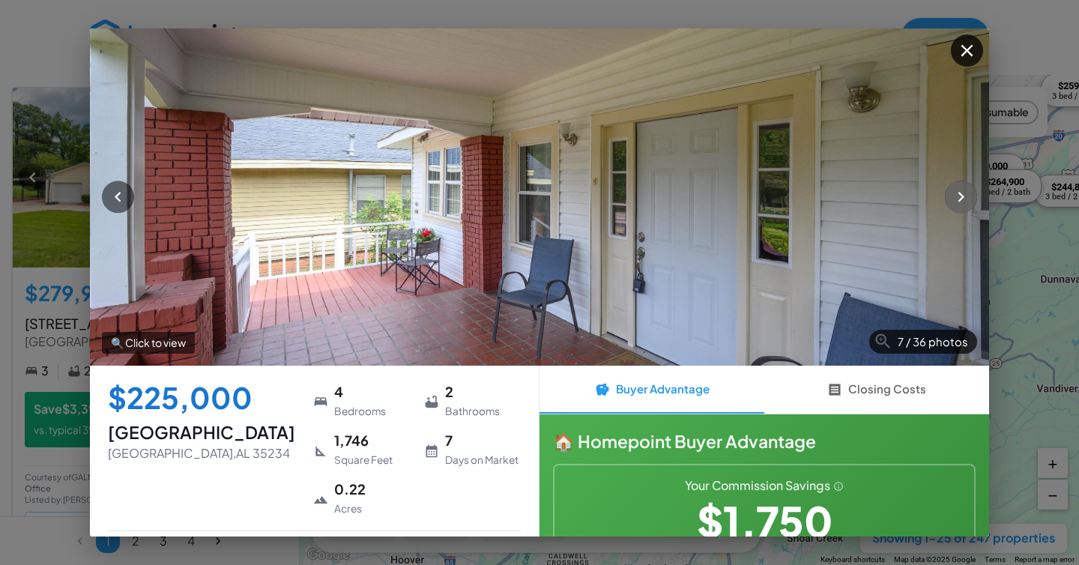
click at [967, 192] on icon "button" at bounding box center [961, 197] width 20 height 20
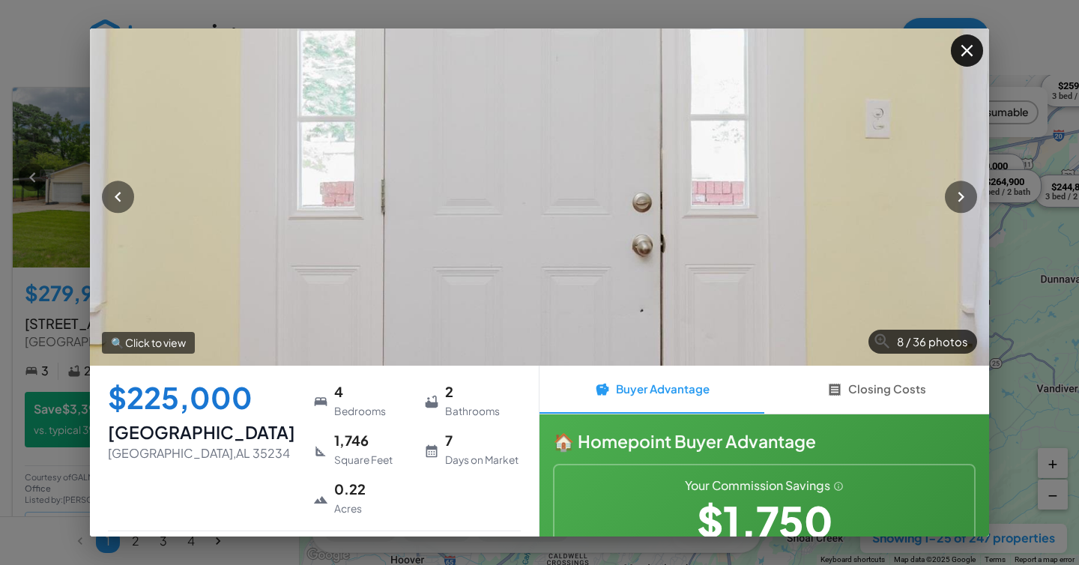
click at [966, 46] on icon "button" at bounding box center [967, 50] width 20 height 20
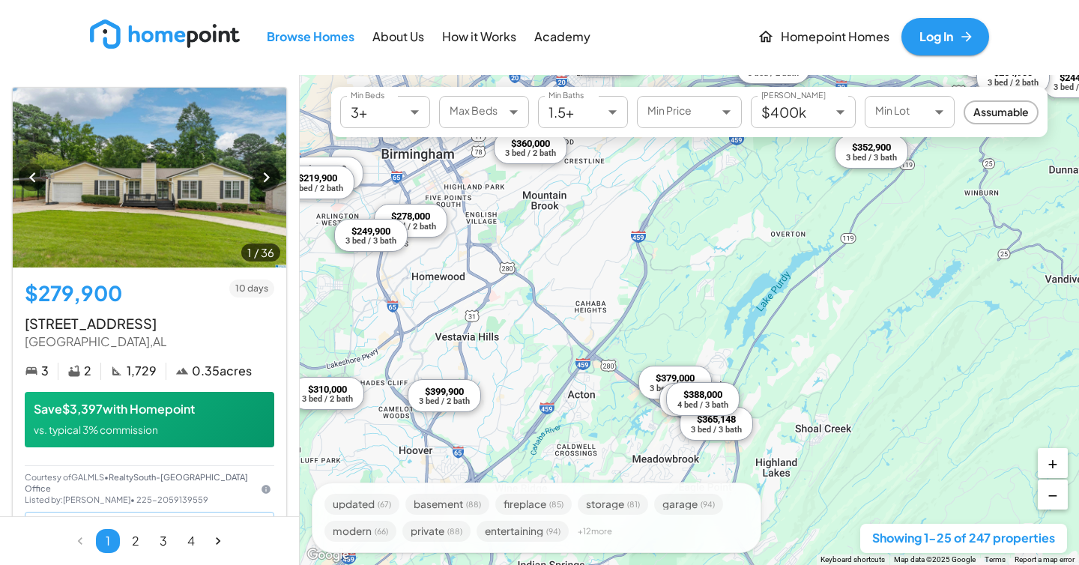
drag, startPoint x: 624, startPoint y: 357, endPoint x: 632, endPoint y: 243, distance: 114.2
click at [632, 243] on div "$279,900 3 bed / 2 bath $360,000 3 bed / 2 bath $244,800 3 bed / 2 bath $259,90…" at bounding box center [690, 320] width 780 height 490
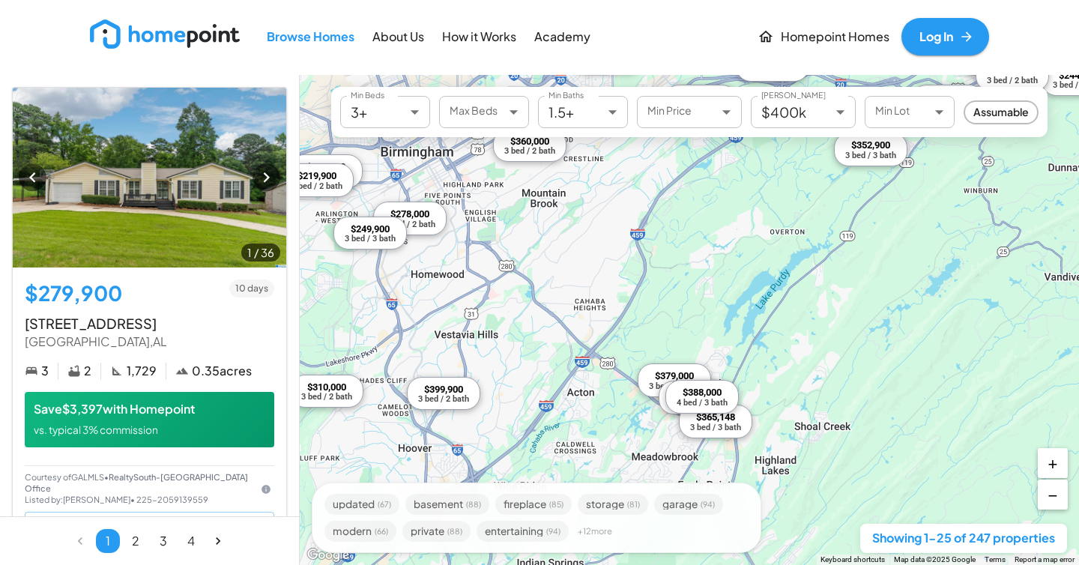
click at [803, 115] on body "Browse Homes About Us How it Works Academy Homepoint Homes Log In 1 / 36 $279,9…" at bounding box center [539, 282] width 1079 height 565
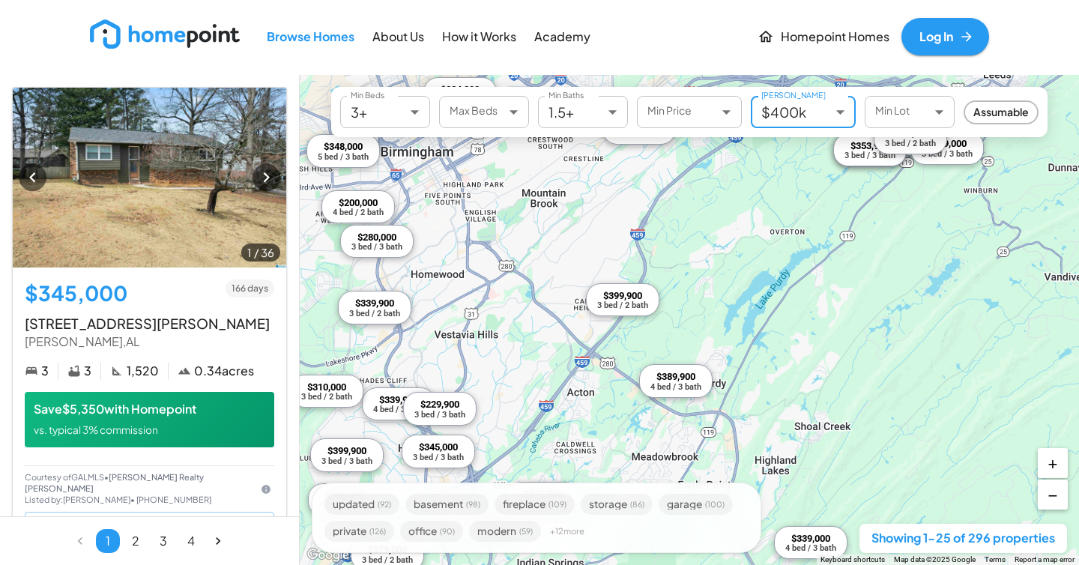
click at [838, 115] on body "Browse Homes About Us How it Works Academy Homepoint Homes Log In 1 / 36 $345,0…" at bounding box center [539, 282] width 1079 height 565
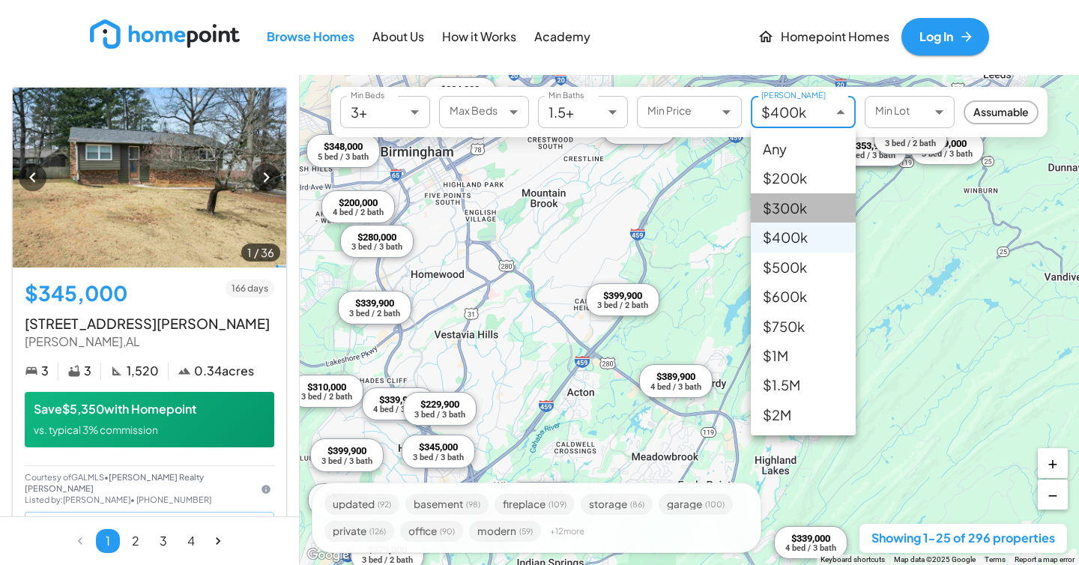
click at [810, 209] on li "$300k" at bounding box center [803, 207] width 105 height 29
type input "******"
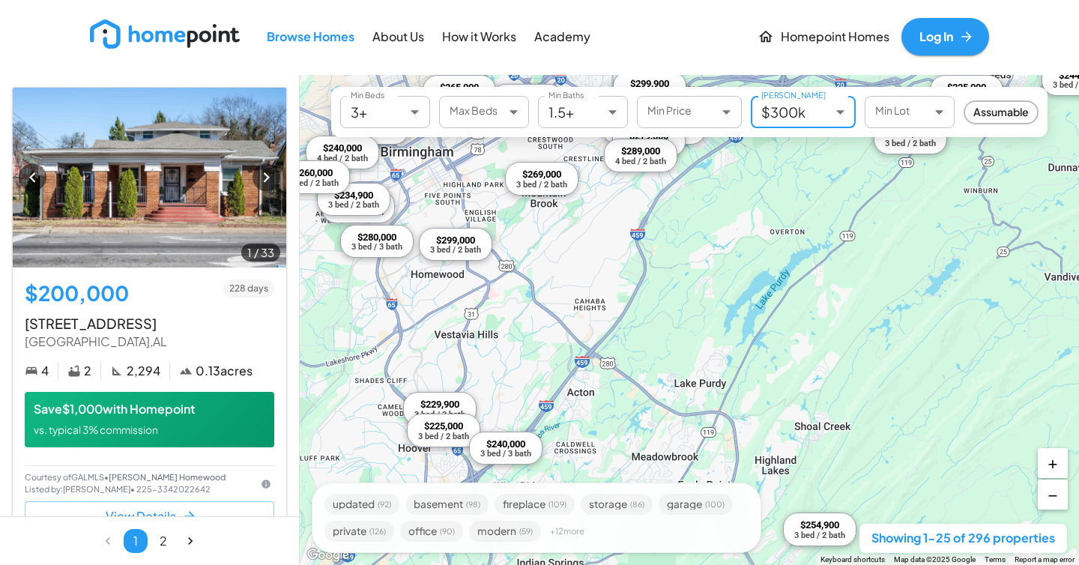
click at [519, 453] on div "3 bed / 3 bath" at bounding box center [505, 454] width 51 height 8
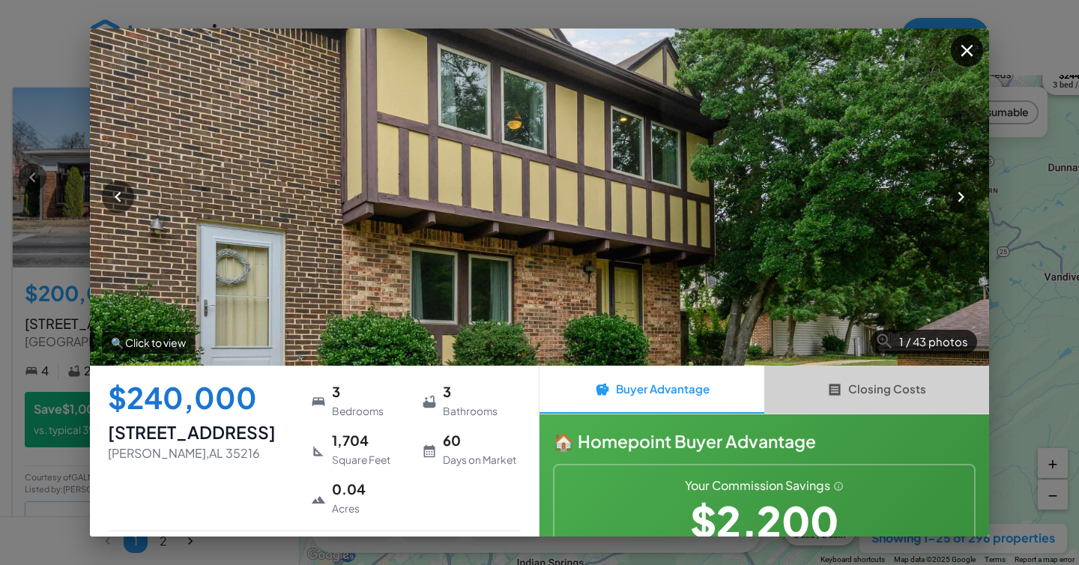
click at [830, 393] on icon "button" at bounding box center [835, 389] width 11 height 13
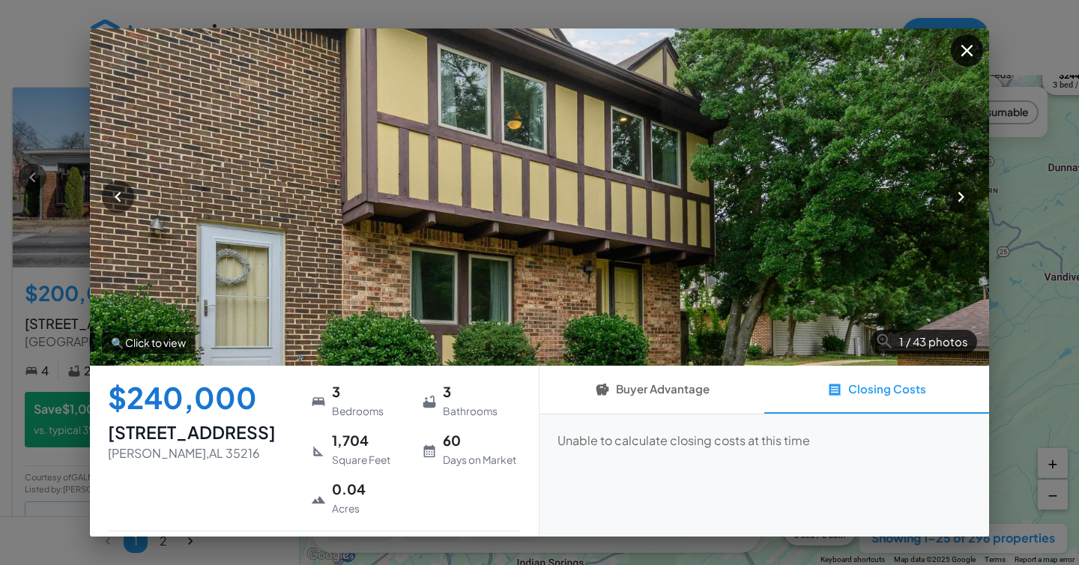
click at [721, 400] on button "Buyer Advantage" at bounding box center [652, 390] width 225 height 48
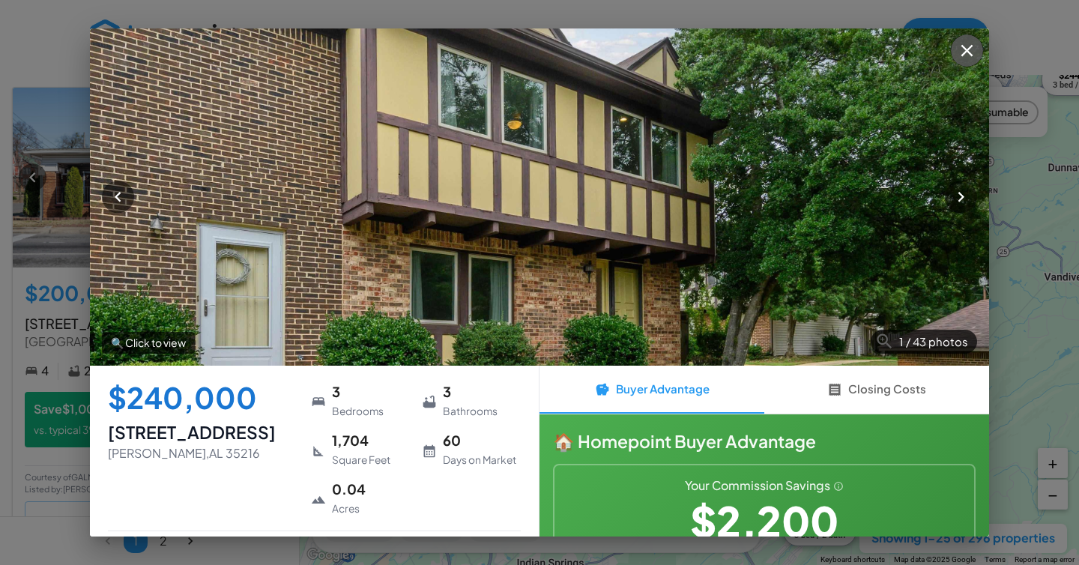
click at [951, 53] on button "button" at bounding box center [967, 50] width 32 height 32
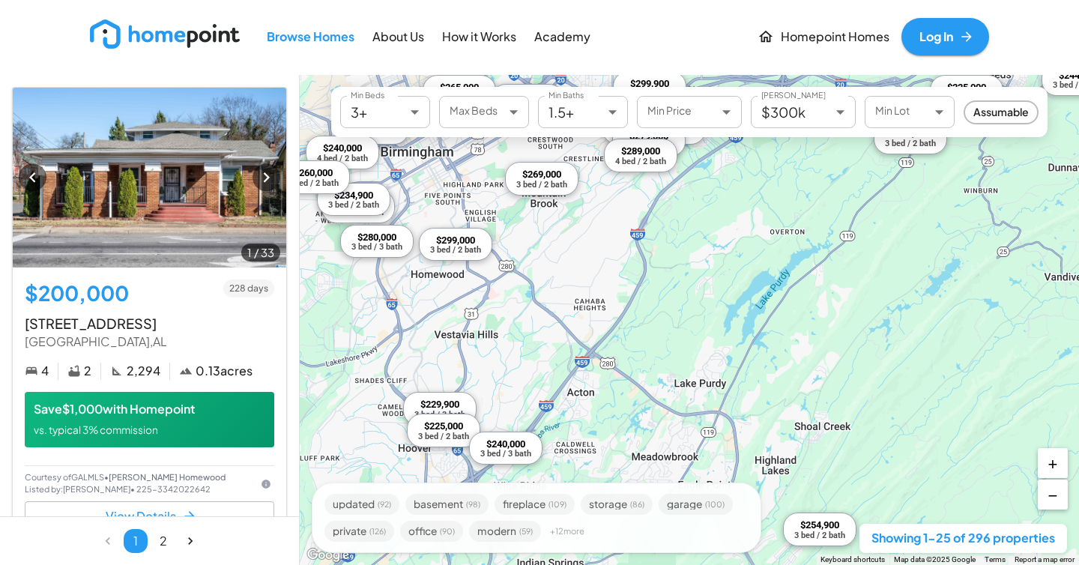
click at [495, 35] on p "How it Works" at bounding box center [479, 36] width 74 height 17
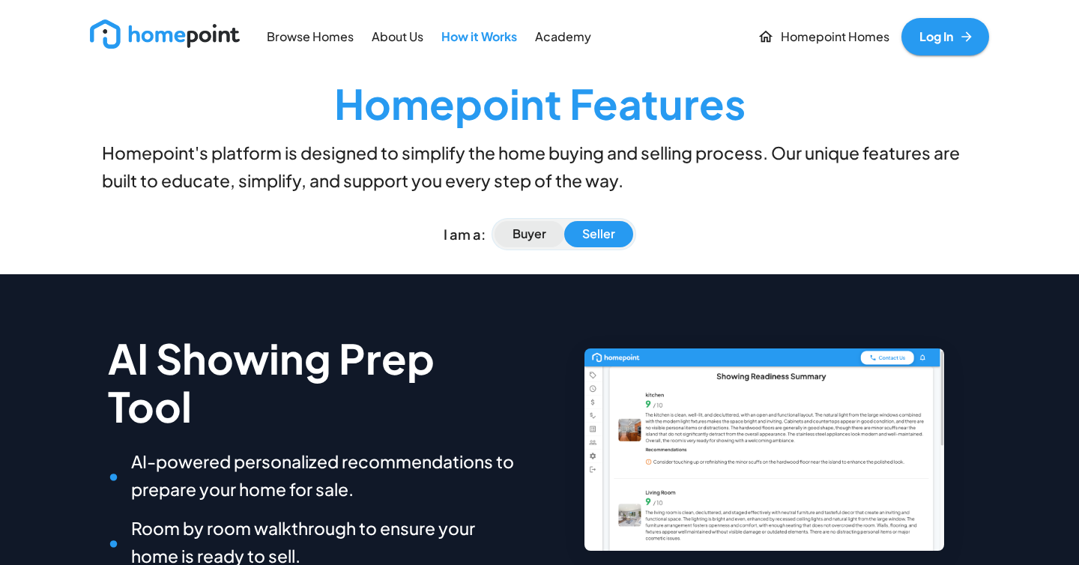
click at [534, 230] on p "Buyer" at bounding box center [530, 234] width 34 height 17
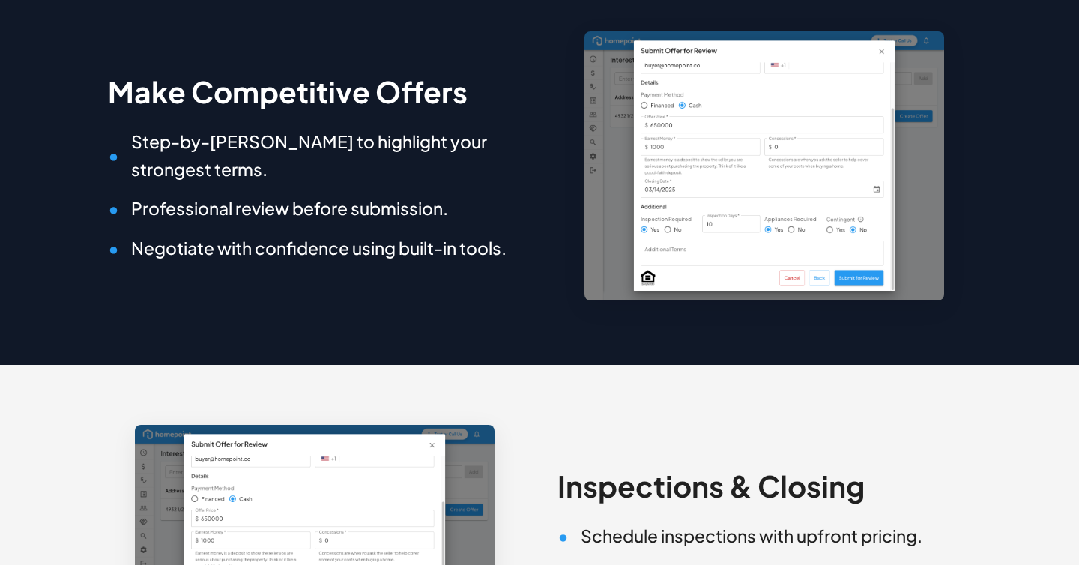
scroll to position [1093, 0]
